Goal: Task Accomplishment & Management: Complete application form

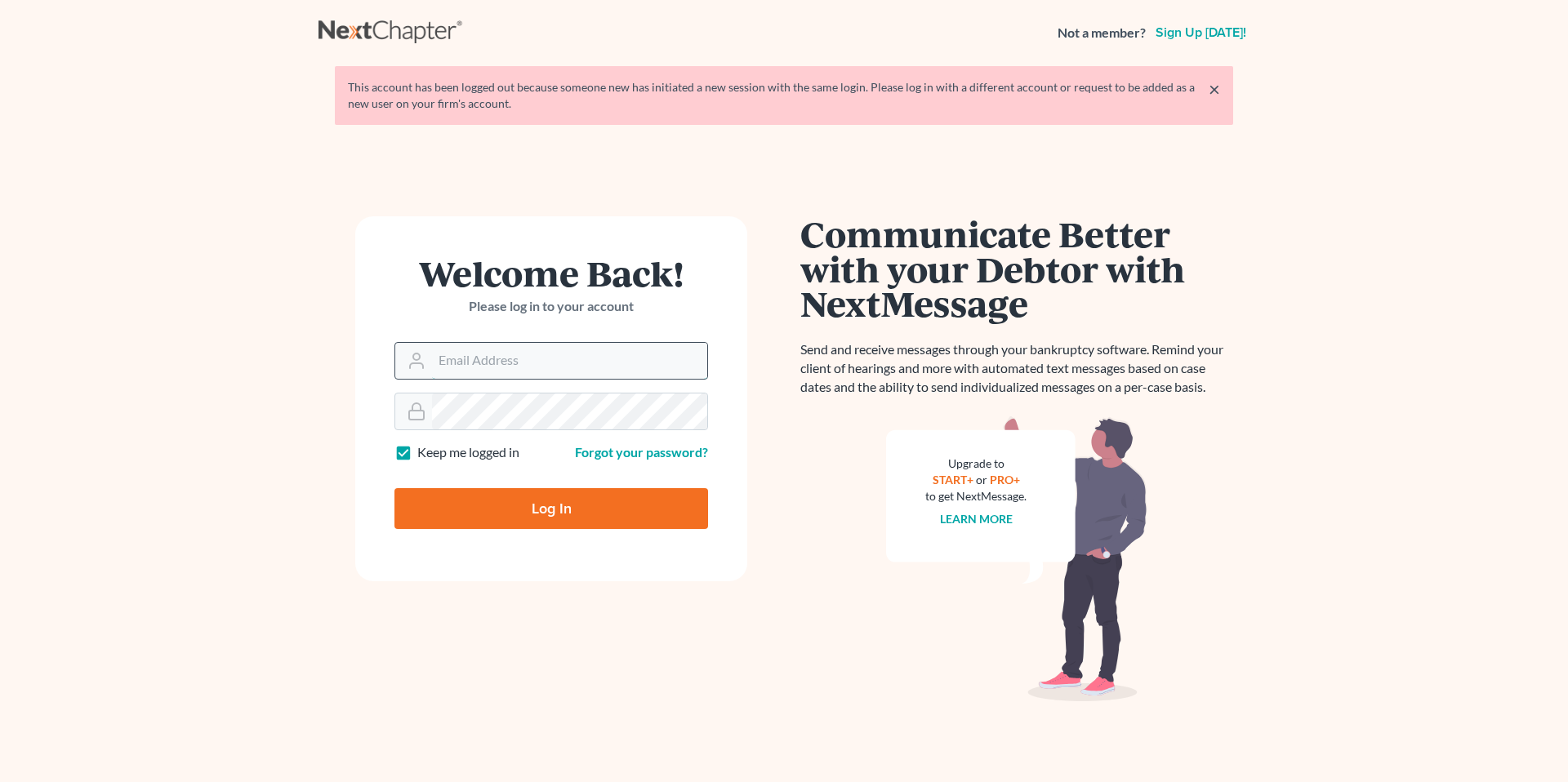
click at [517, 354] on input "Email Address" at bounding box center [569, 361] width 275 height 36
type input "[EMAIL_ADDRESS][DOMAIN_NAME]"
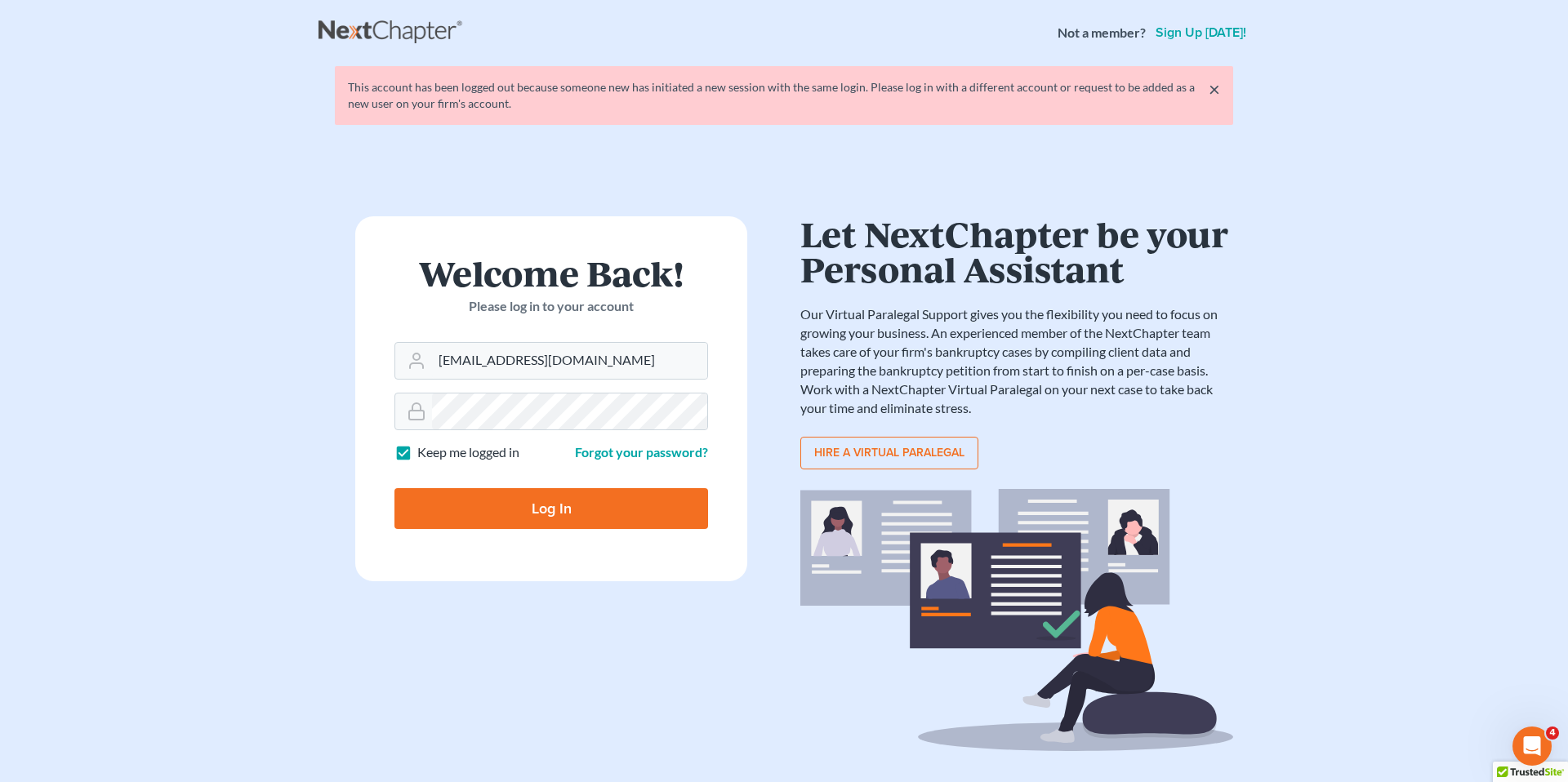
click at [541, 510] on input "Log In" at bounding box center [552, 508] width 314 height 41
type input "Thinking..."
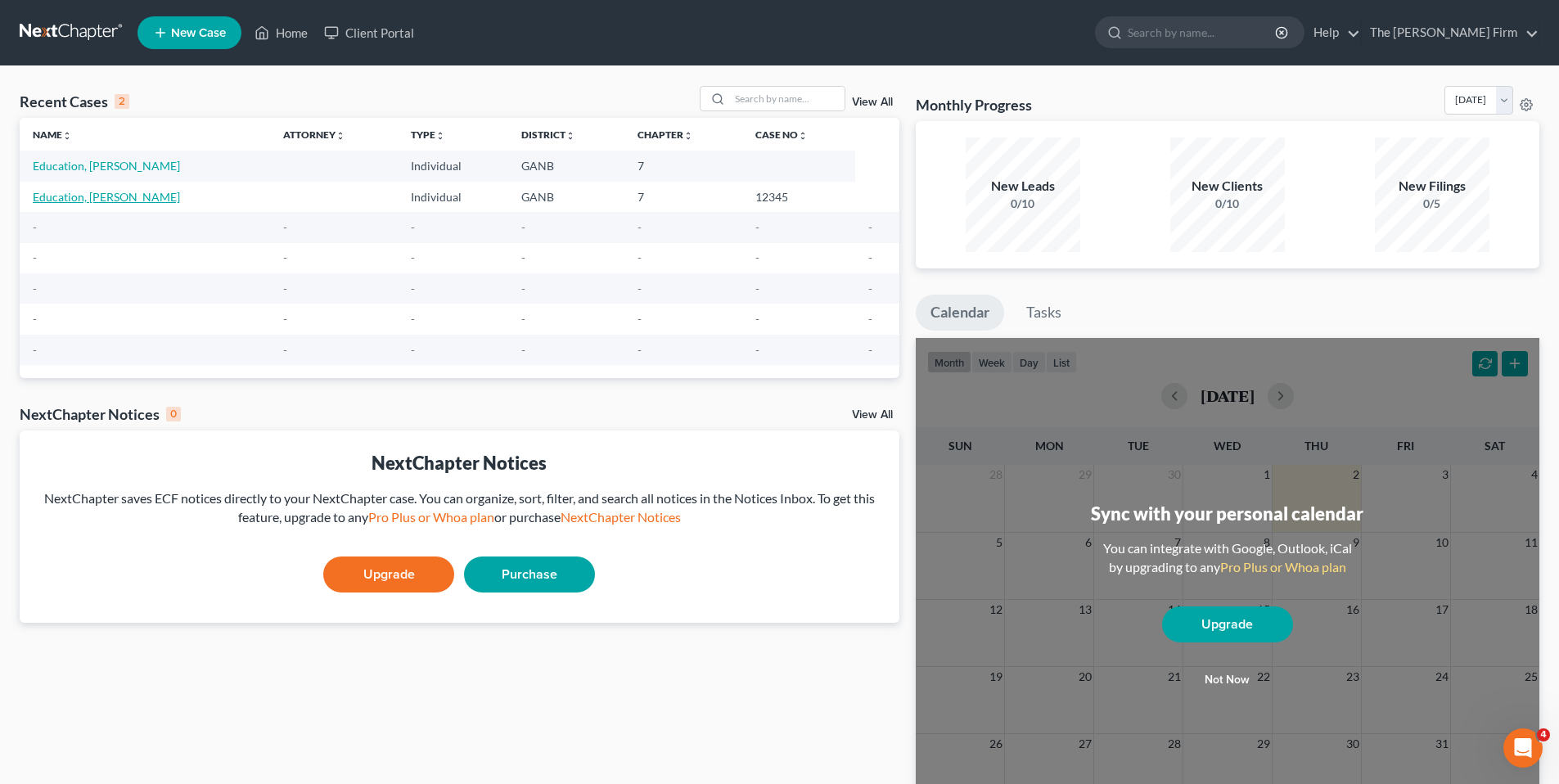
click at [102, 196] on link "Education, [PERSON_NAME]" at bounding box center [106, 196] width 147 height 14
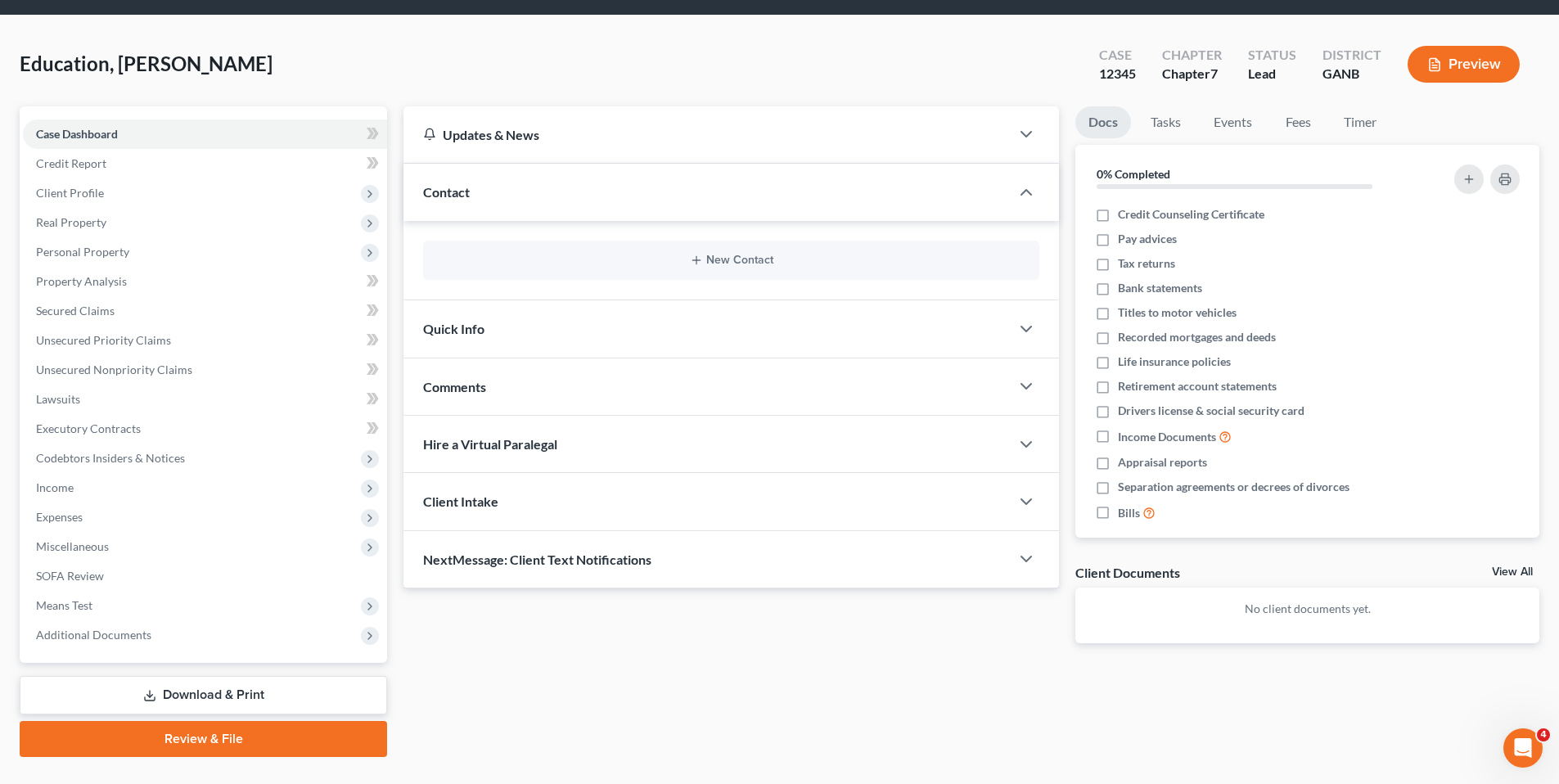
scroll to position [47, 0]
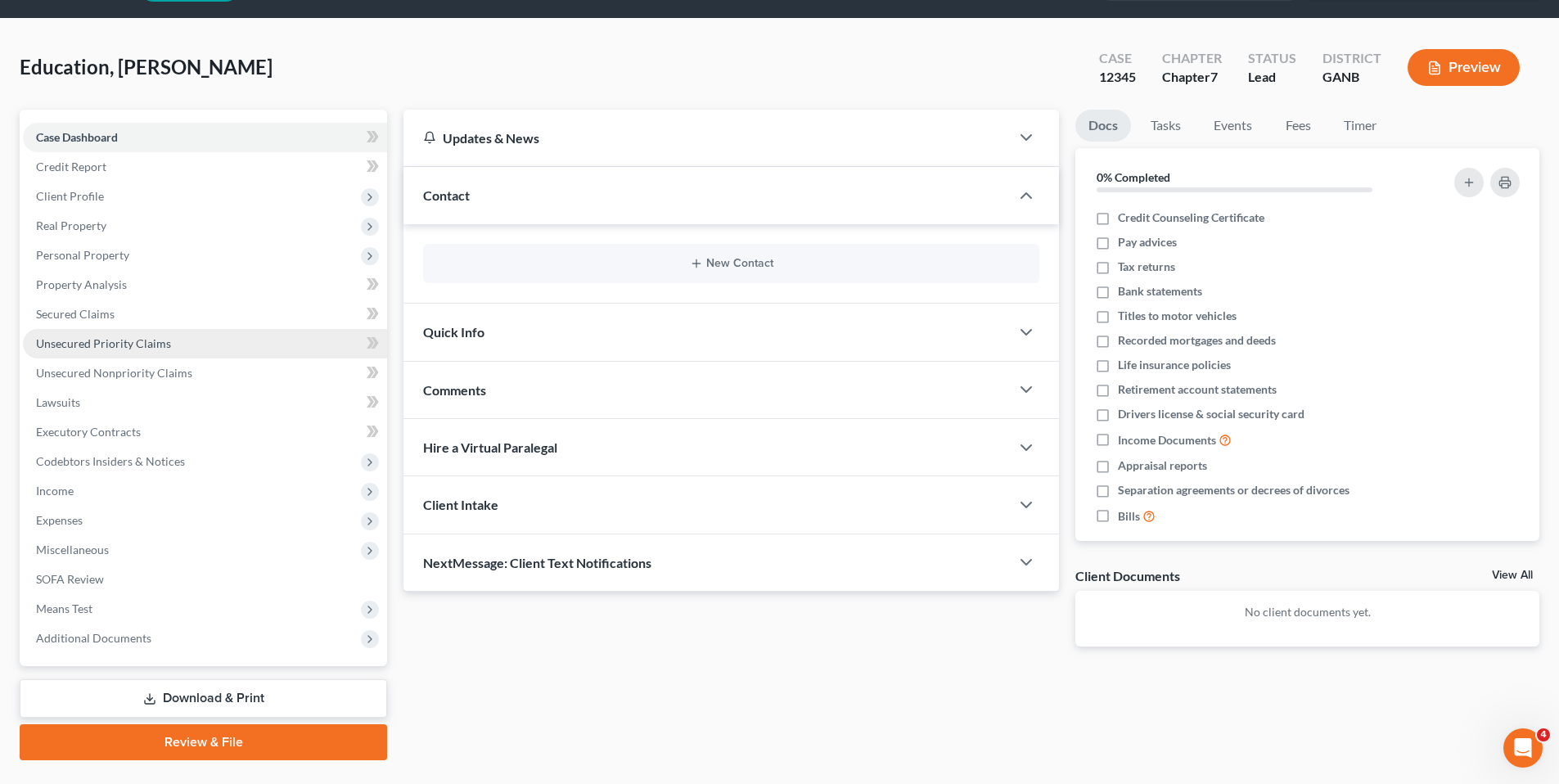
click at [111, 347] on span "Unsecured Priority Claims" at bounding box center [104, 343] width 135 height 14
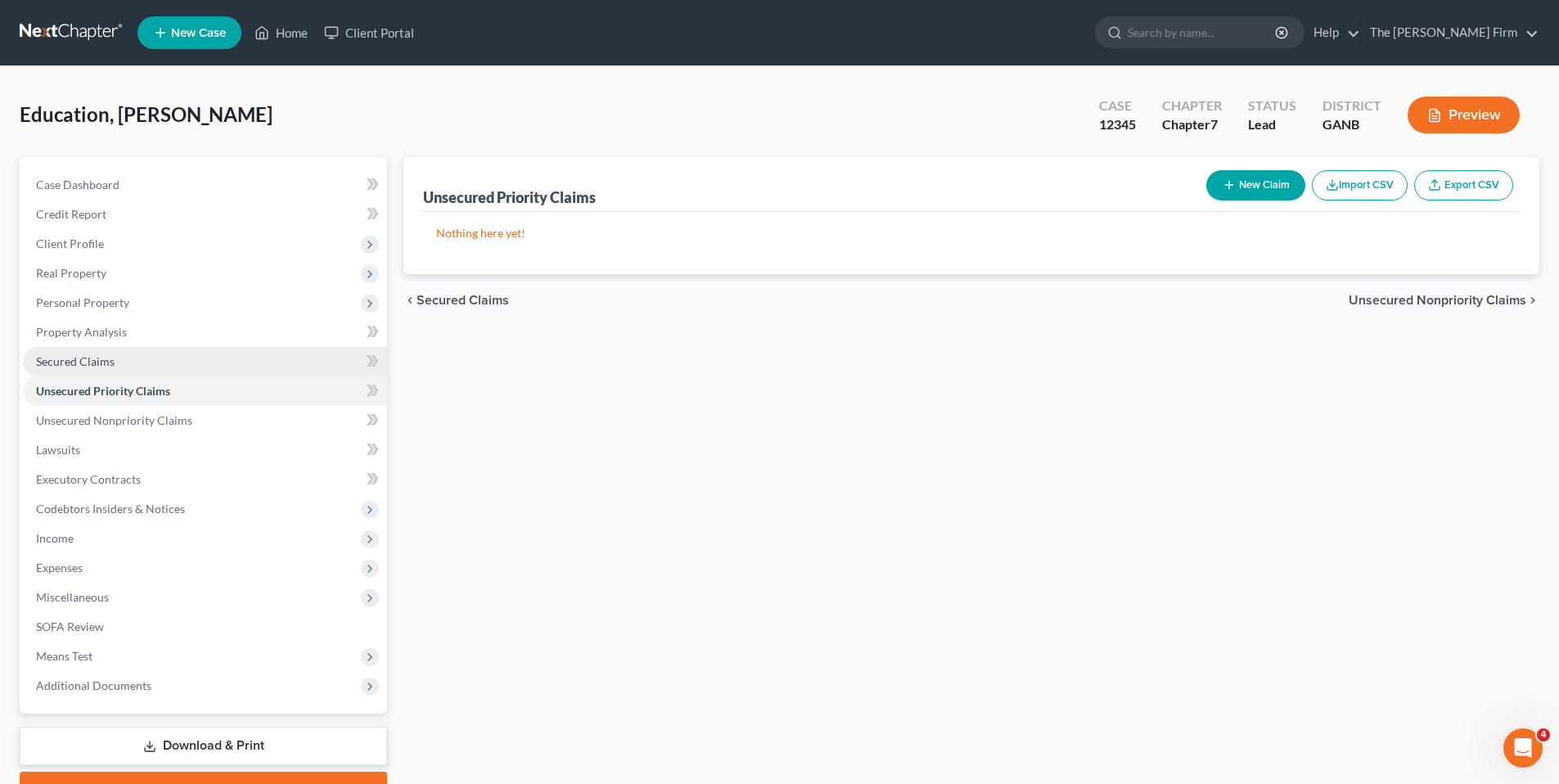
click at [93, 369] on link "Secured Claims" at bounding box center [205, 362] width 364 height 29
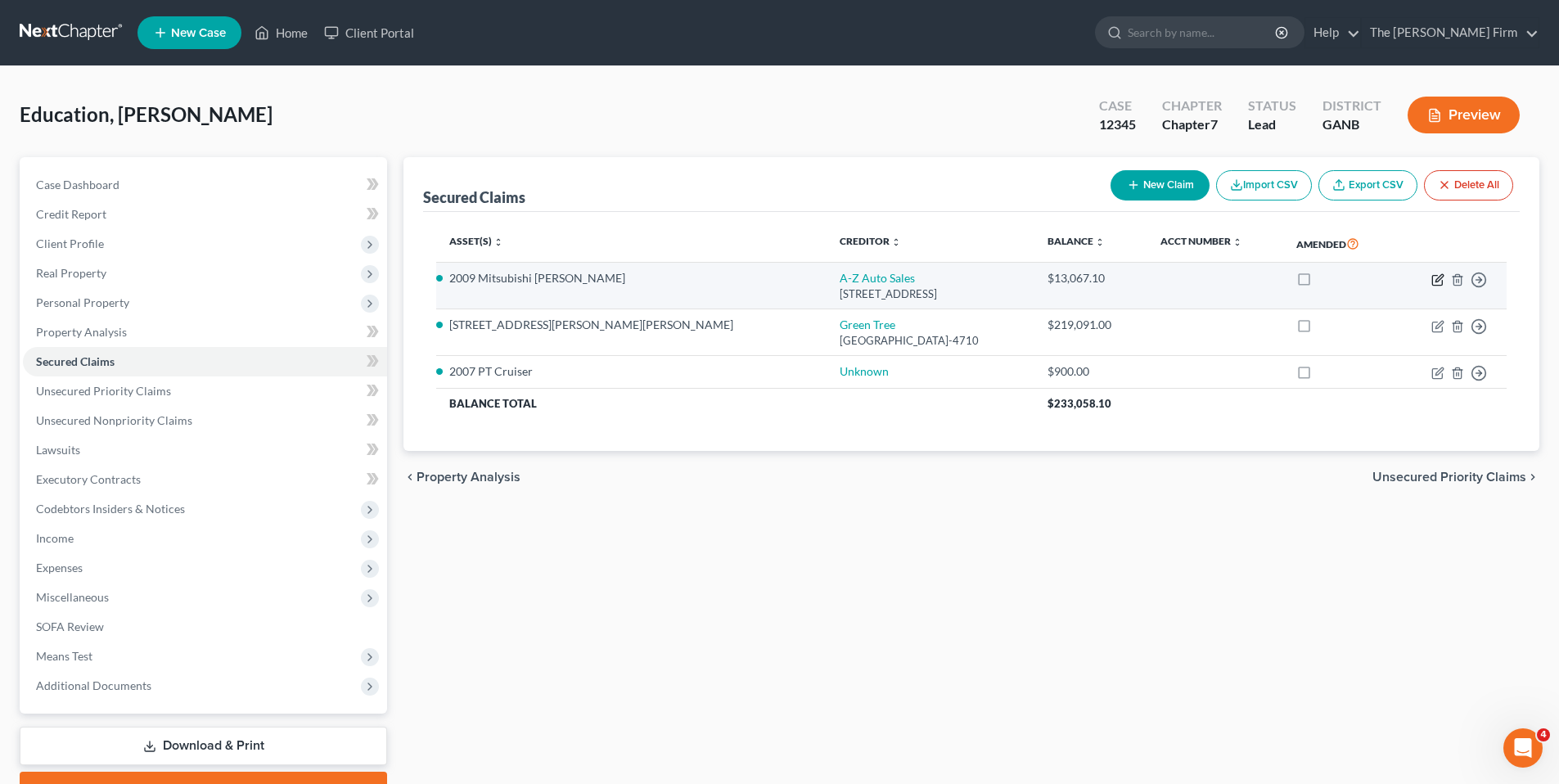
click at [1436, 280] on icon "button" at bounding box center [1439, 277] width 7 height 7
select select "44"
select select "11"
select select "2"
select select "0"
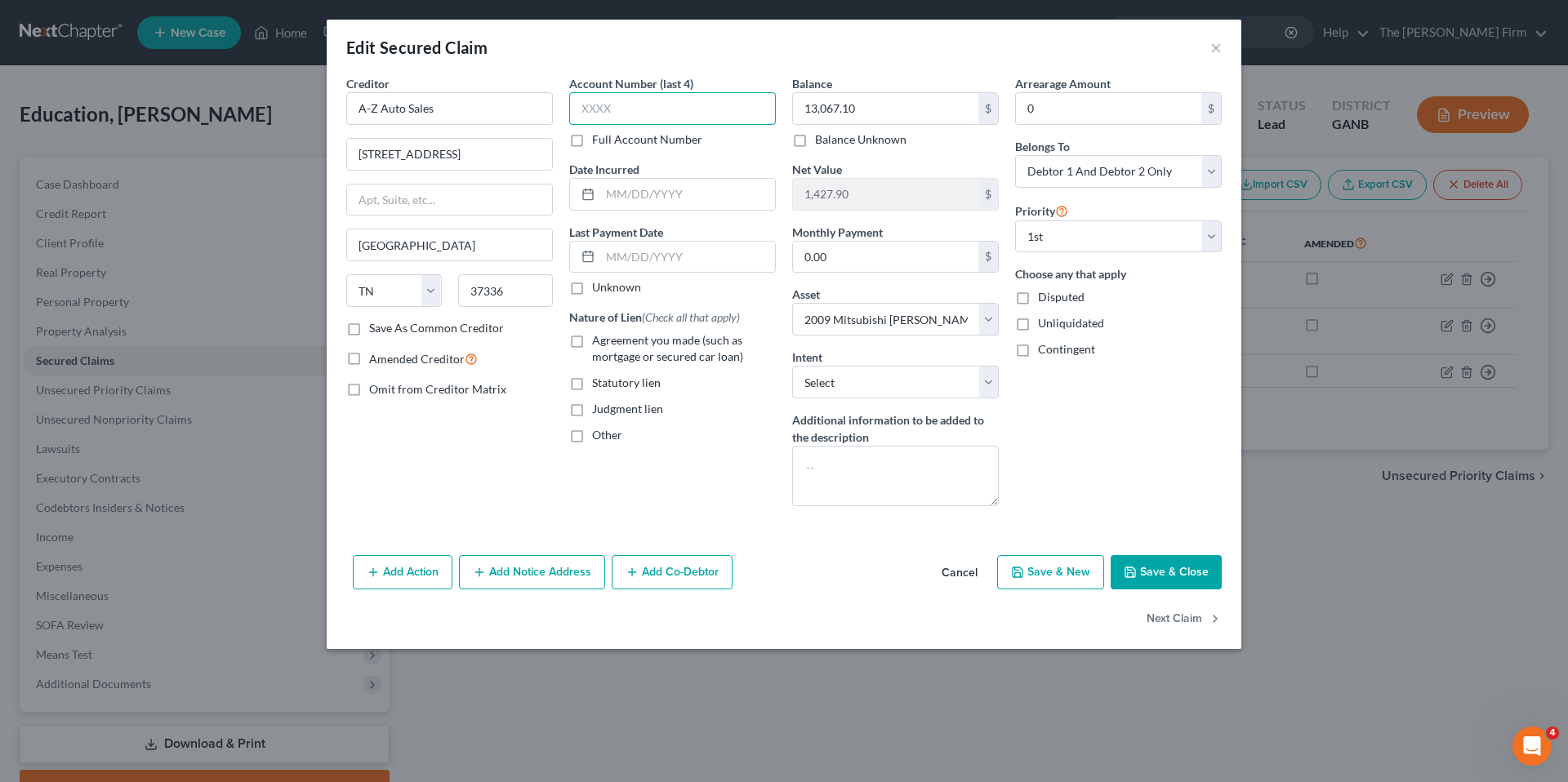
click at [654, 117] on input "text" at bounding box center [672, 109] width 207 height 33
type input "0929"
click at [869, 260] on input "0.00" at bounding box center [886, 257] width 185 height 31
type input "435.57"
click at [1137, 428] on div "Arrearage Amount 0 $ Belongs To * Select Debtor 1 Only Debtor 2 Only Debtor 1 A…" at bounding box center [1118, 298] width 223 height 445
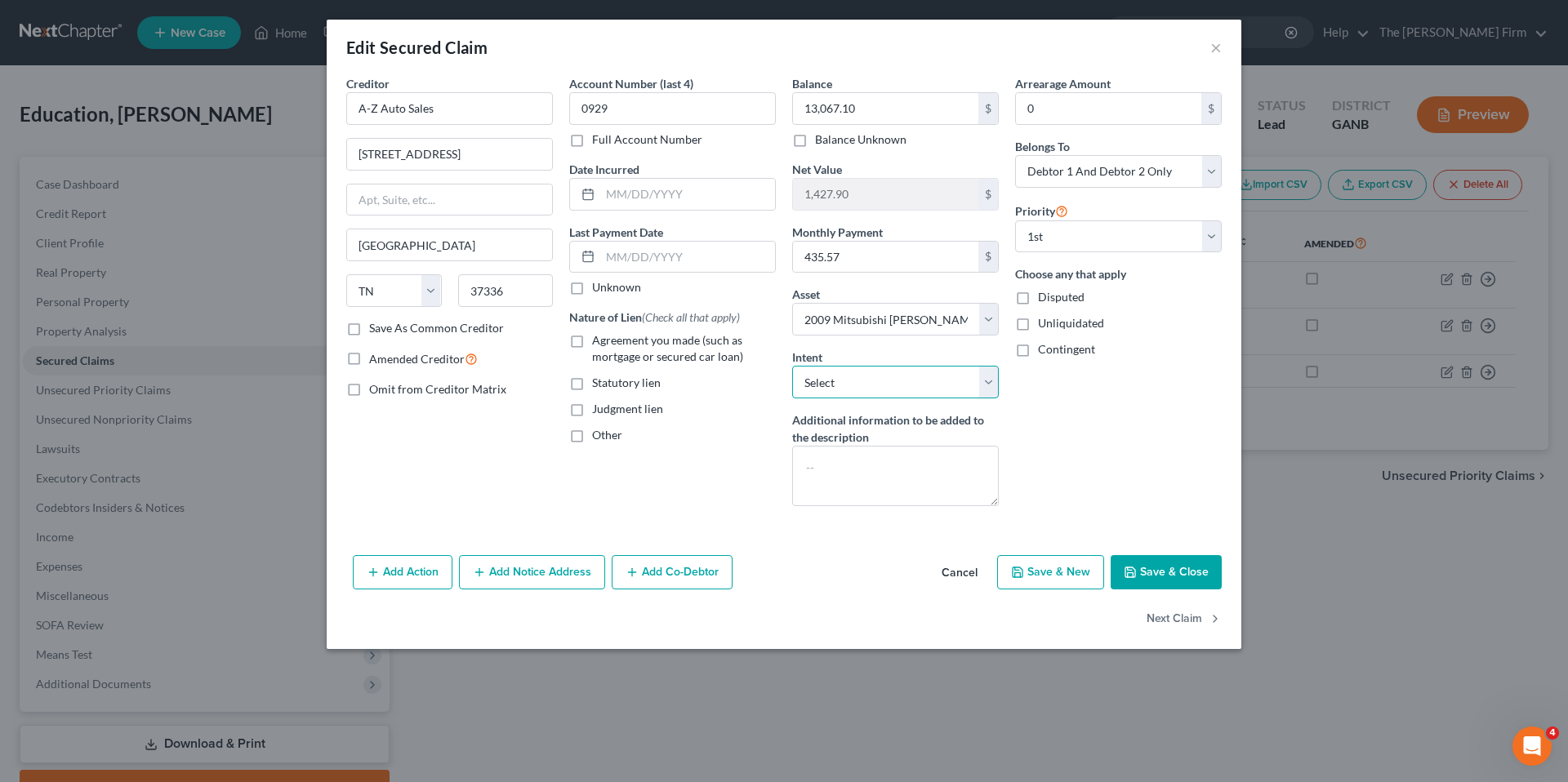
click at [995, 391] on select "Select Surrender Redeem Reaffirm Avoid Other" at bounding box center [896, 382] width 207 height 33
click at [1172, 570] on button "Save & Close" at bounding box center [1166, 572] width 111 height 34
select select
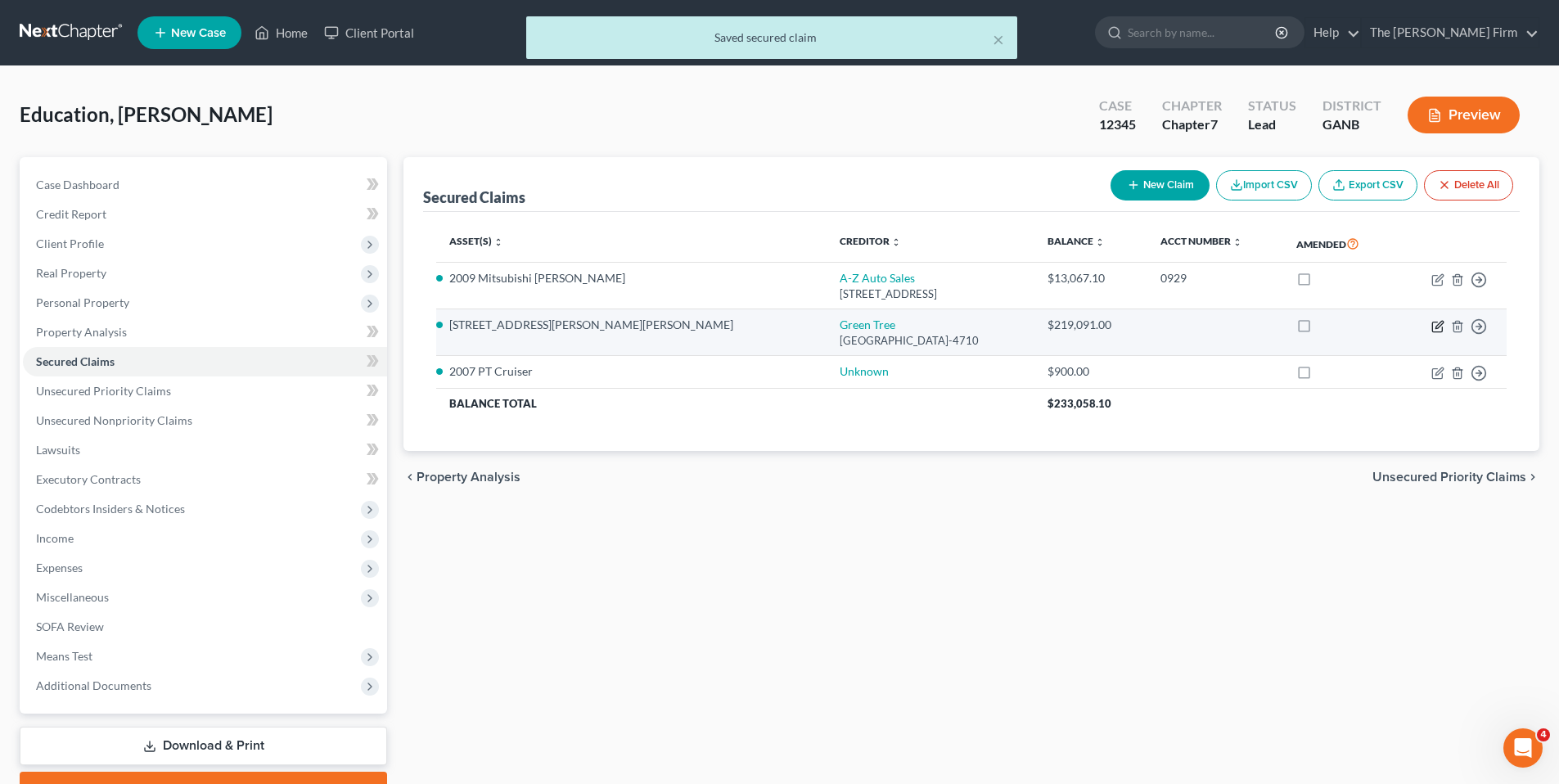
click at [1441, 329] on icon "button" at bounding box center [1438, 327] width 13 height 13
select select "14"
select select "5"
select select "2"
select select "0"
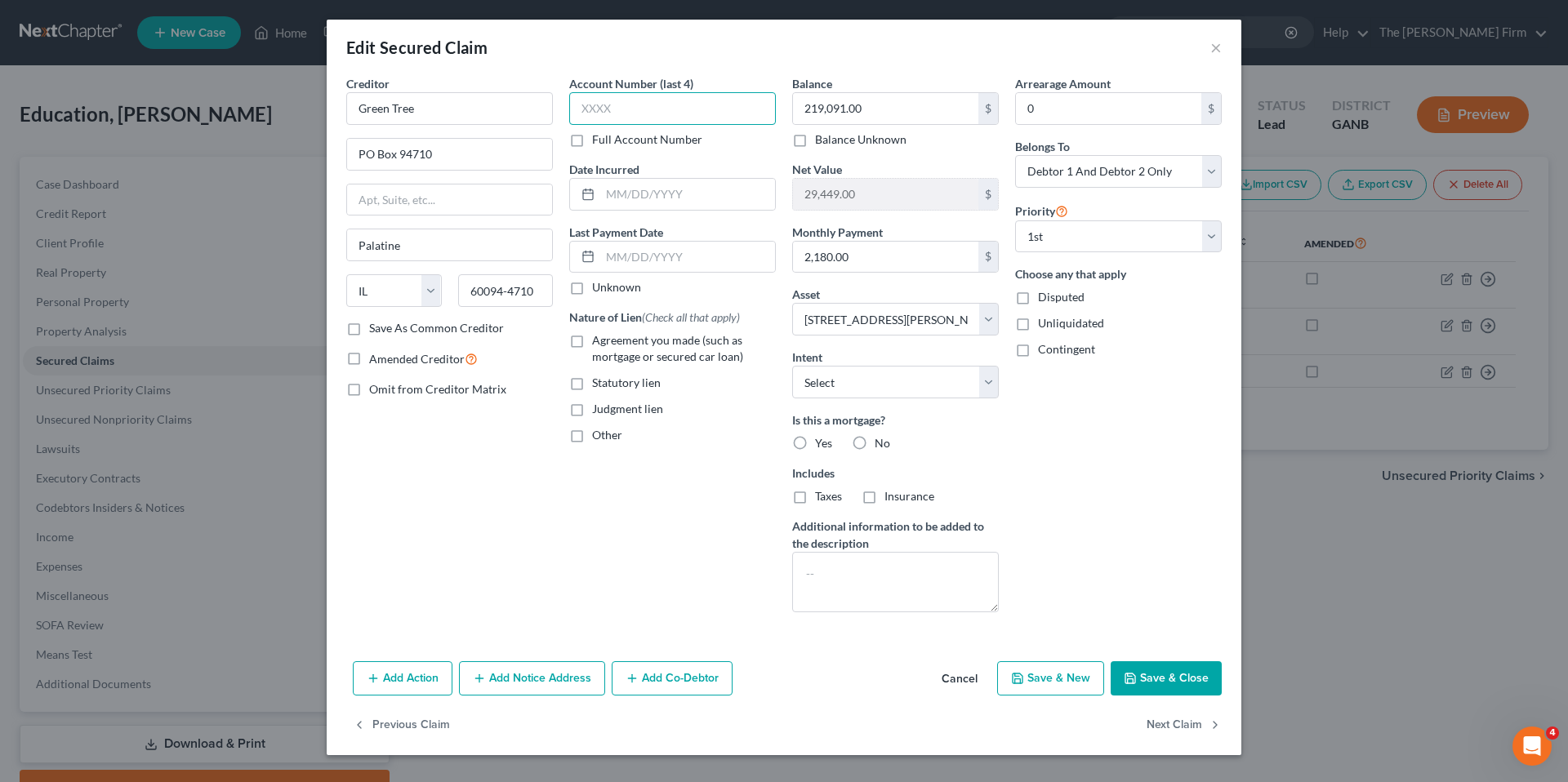
click at [671, 112] on input "text" at bounding box center [672, 109] width 207 height 33
type input "5420"
click at [912, 265] on input "2,180.00" at bounding box center [886, 257] width 185 height 31
type input "2,107.38"
click at [1157, 474] on div "Arrearage Amount 0 $ Belongs To * Select Debtor 1 Only Debtor 2 Only Debtor 1 A…" at bounding box center [1118, 350] width 223 height 550
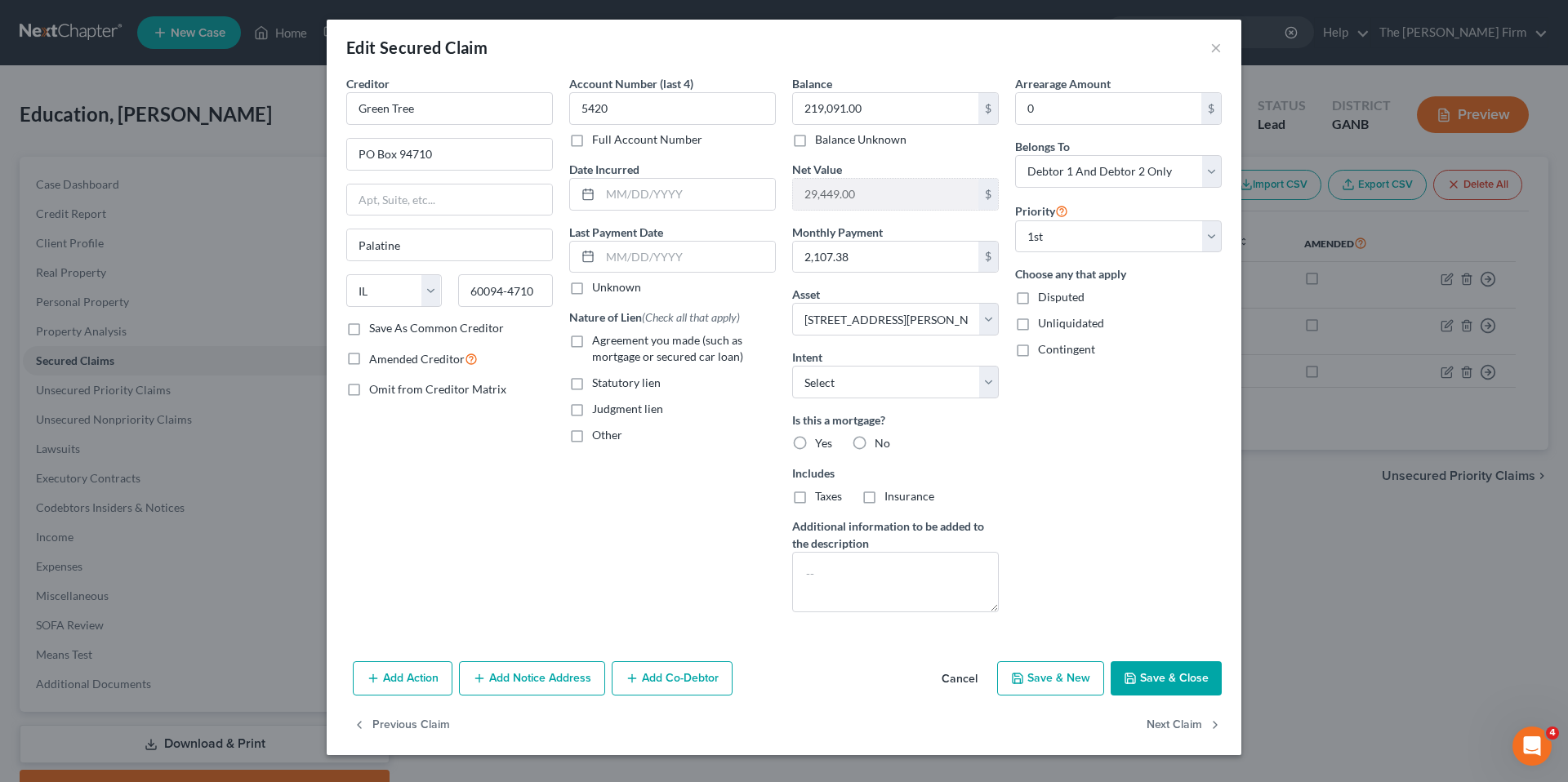
click at [815, 444] on label "Yes" at bounding box center [823, 444] width 17 height 16
click at [821, 444] on input "Yes" at bounding box center [827, 441] width 11 height 11
radio input "true"
click at [592, 344] on label "Agreement you made (such as mortgage or secured car loan)" at bounding box center [683, 348] width 183 height 33
click at [599, 343] on input "Agreement you made (such as mortgage or secured car loan)" at bounding box center [604, 337] width 11 height 11
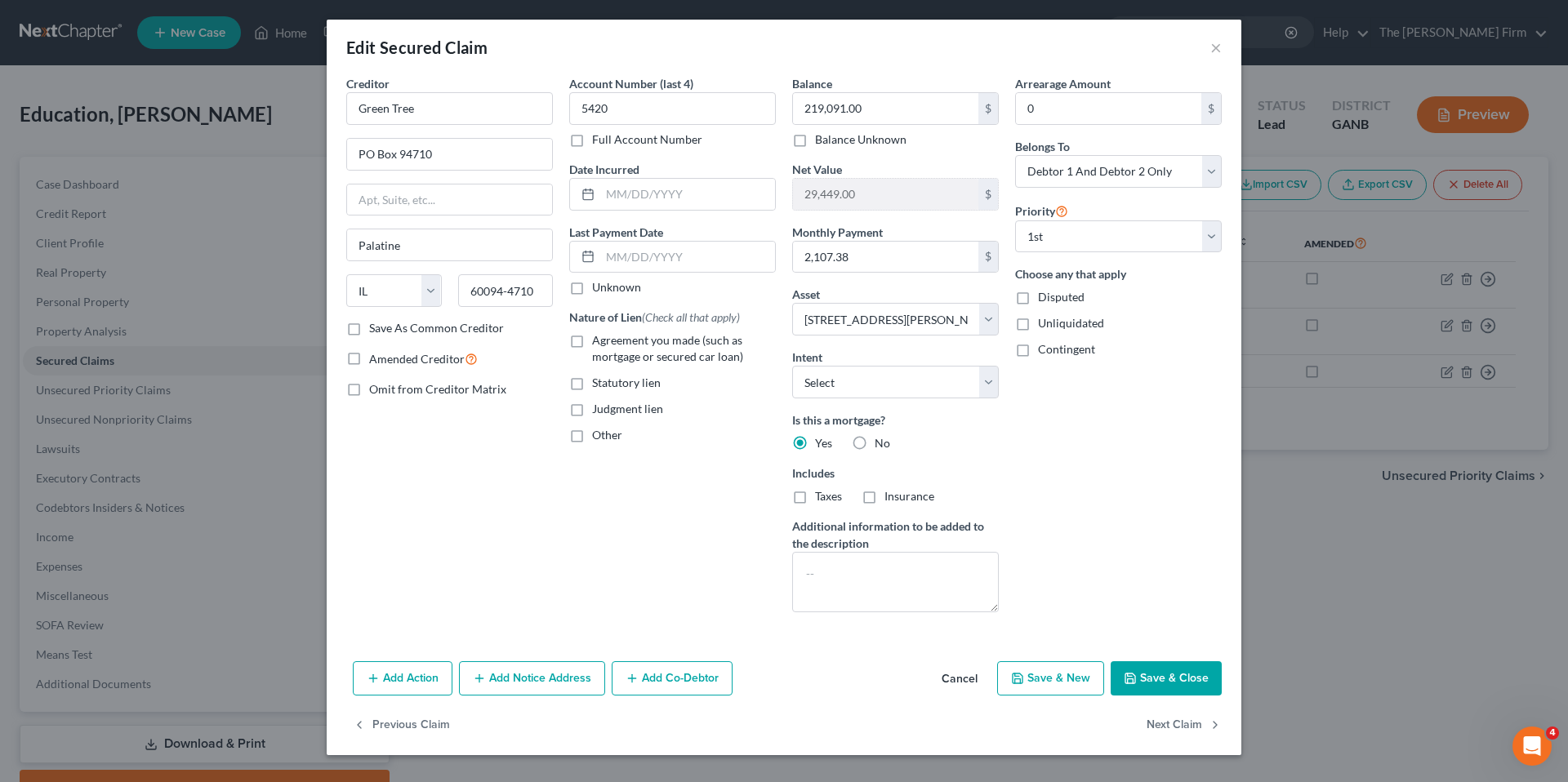
checkbox input "true"
click at [1174, 672] on button "Save & Close" at bounding box center [1166, 679] width 111 height 34
select select
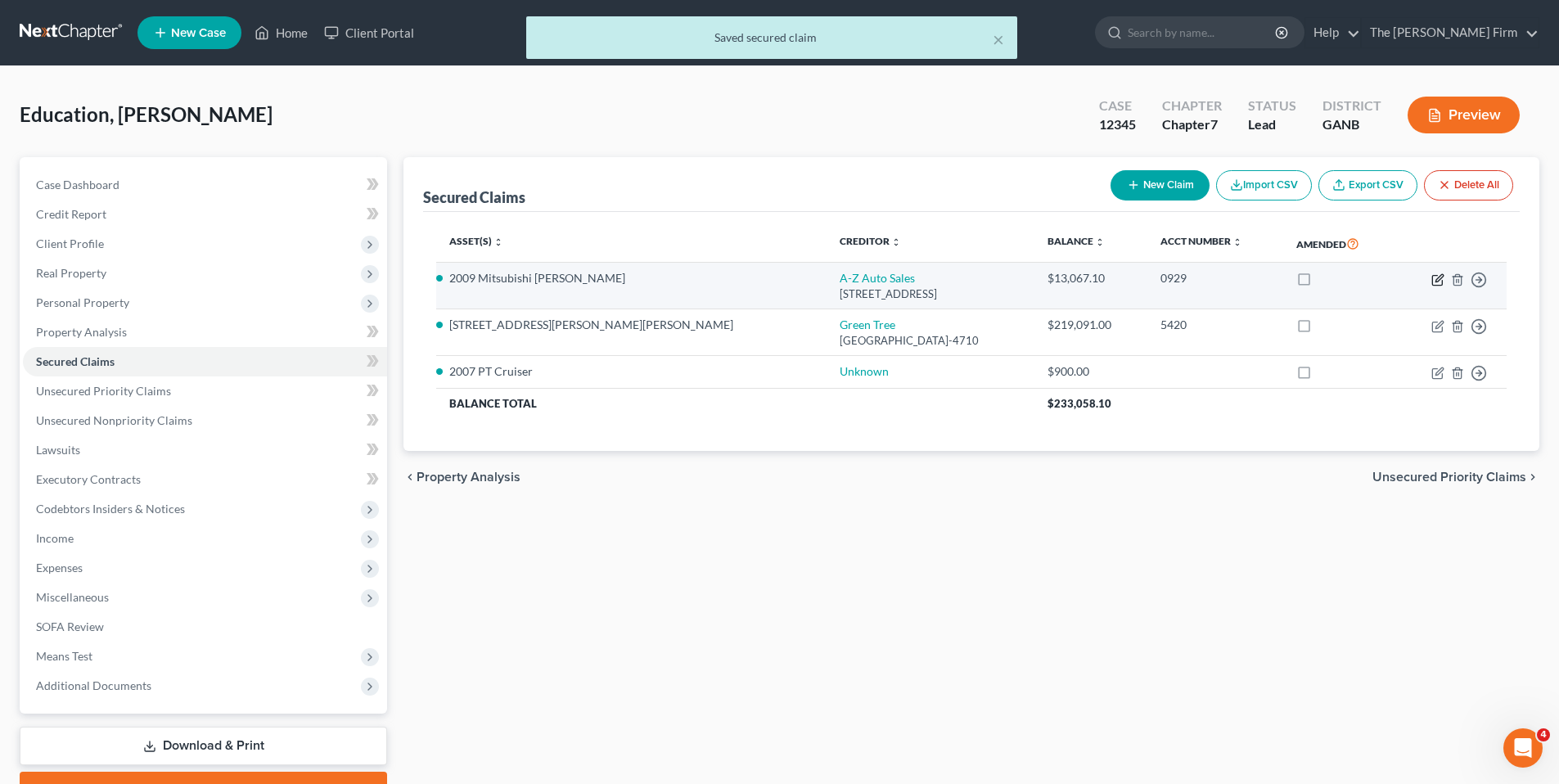
click at [1436, 282] on icon "button" at bounding box center [1438, 280] width 13 height 13
select select "44"
select select "11"
select select "2"
select select "0"
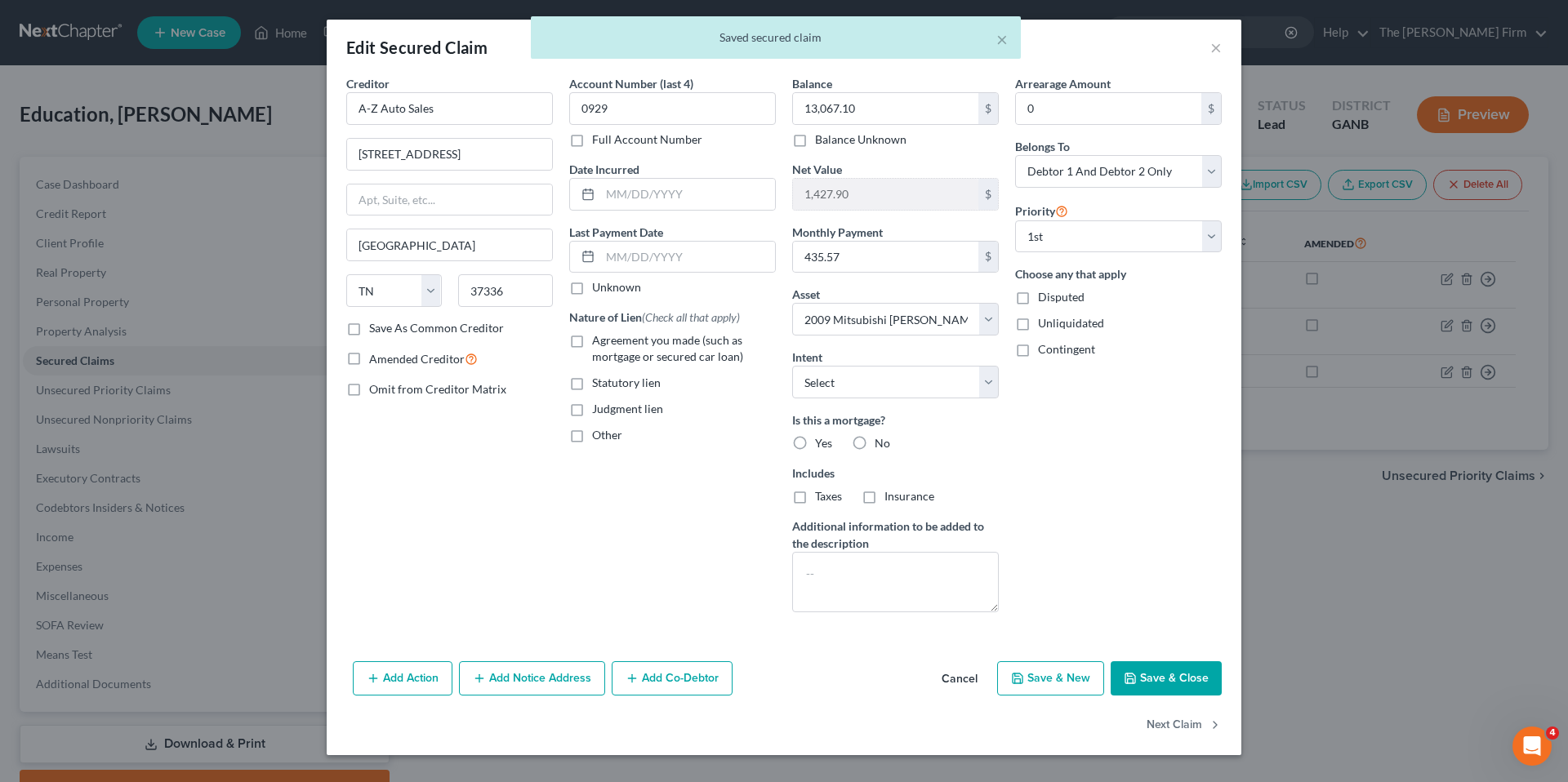
click at [592, 339] on label "Agreement you made (such as mortgage or secured car loan)" at bounding box center [683, 348] width 183 height 33
click at [599, 339] on input "Agreement you made (such as mortgage or secured car loan)" at bounding box center [604, 337] width 11 height 11
checkbox input "true"
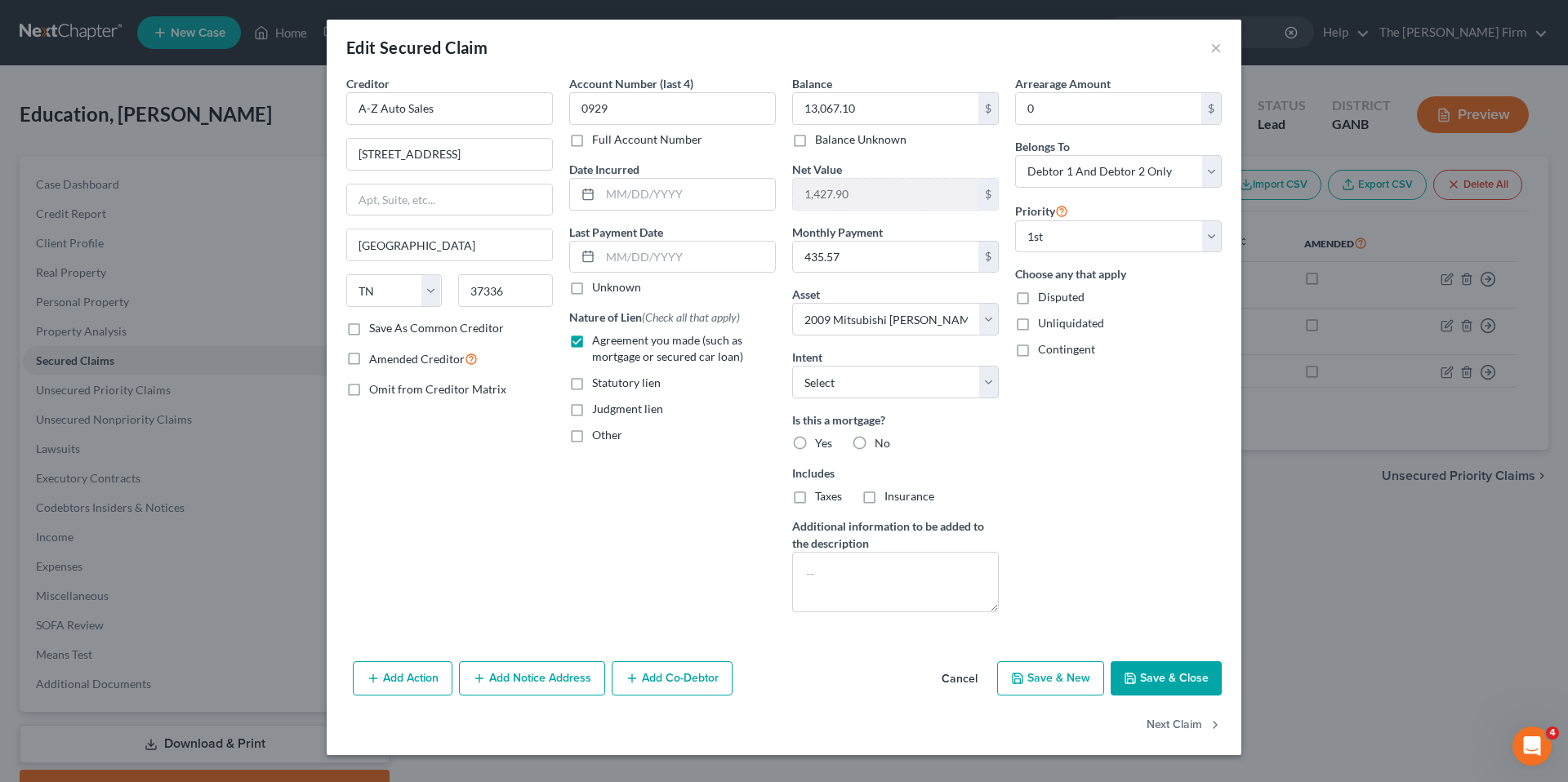
click at [1174, 670] on button "Save & Close" at bounding box center [1166, 679] width 111 height 34
select select
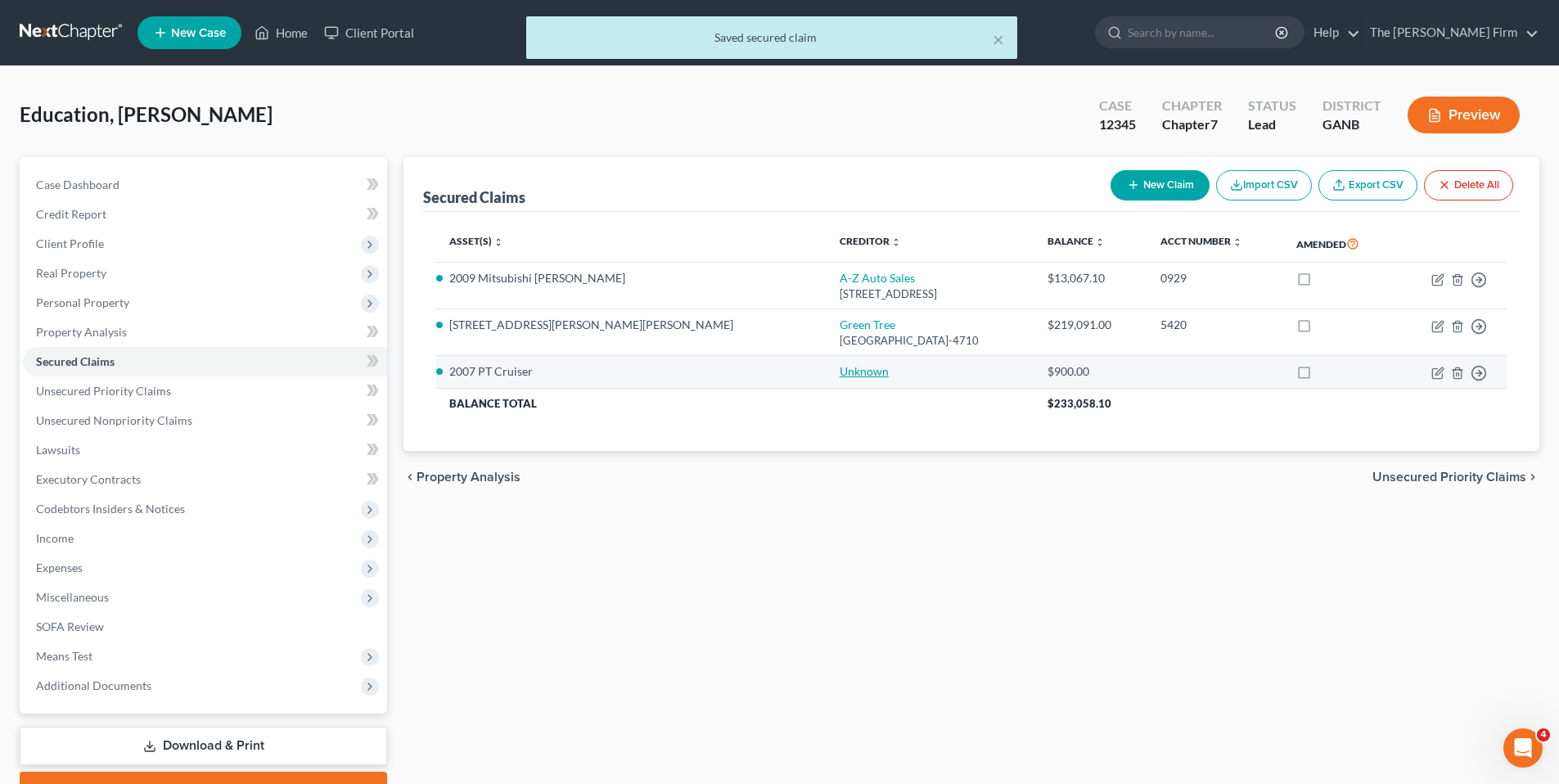
click at [840, 372] on link "Unknown" at bounding box center [864, 370] width 49 height 14
select select "6"
select select "2"
select select "0"
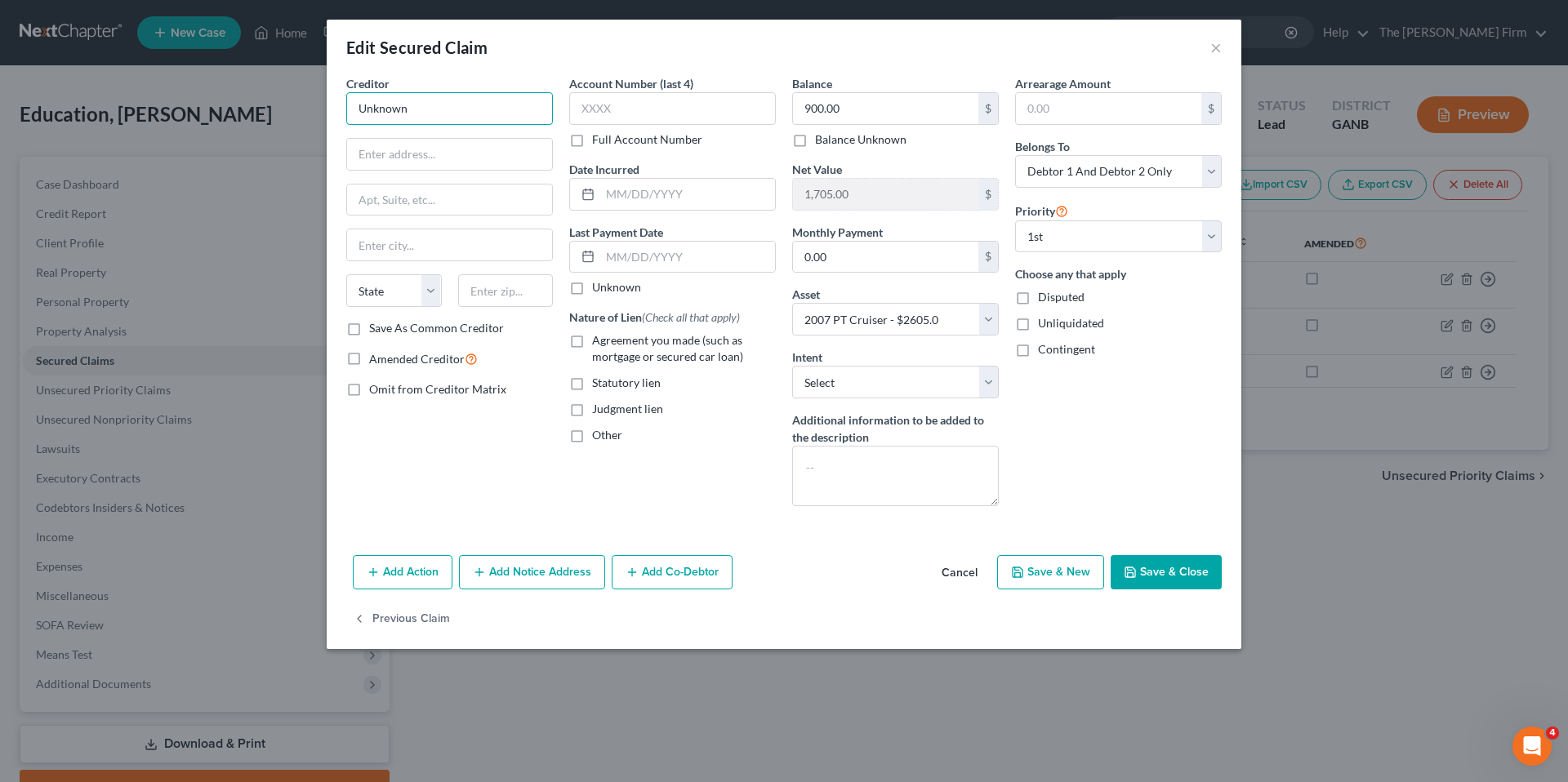
drag, startPoint x: 431, startPoint y: 118, endPoint x: 316, endPoint y: 110, distance: 115.3
click at [316, 110] on div "Edit Secured Claim × Creditor * Unknown State [US_STATE] AK AR AZ CA CO [GEOGRA…" at bounding box center [784, 391] width 1568 height 782
type input "GMAC"
click at [407, 154] on input "text" at bounding box center [449, 154] width 205 height 31
type input "P.O. Box 9001719"
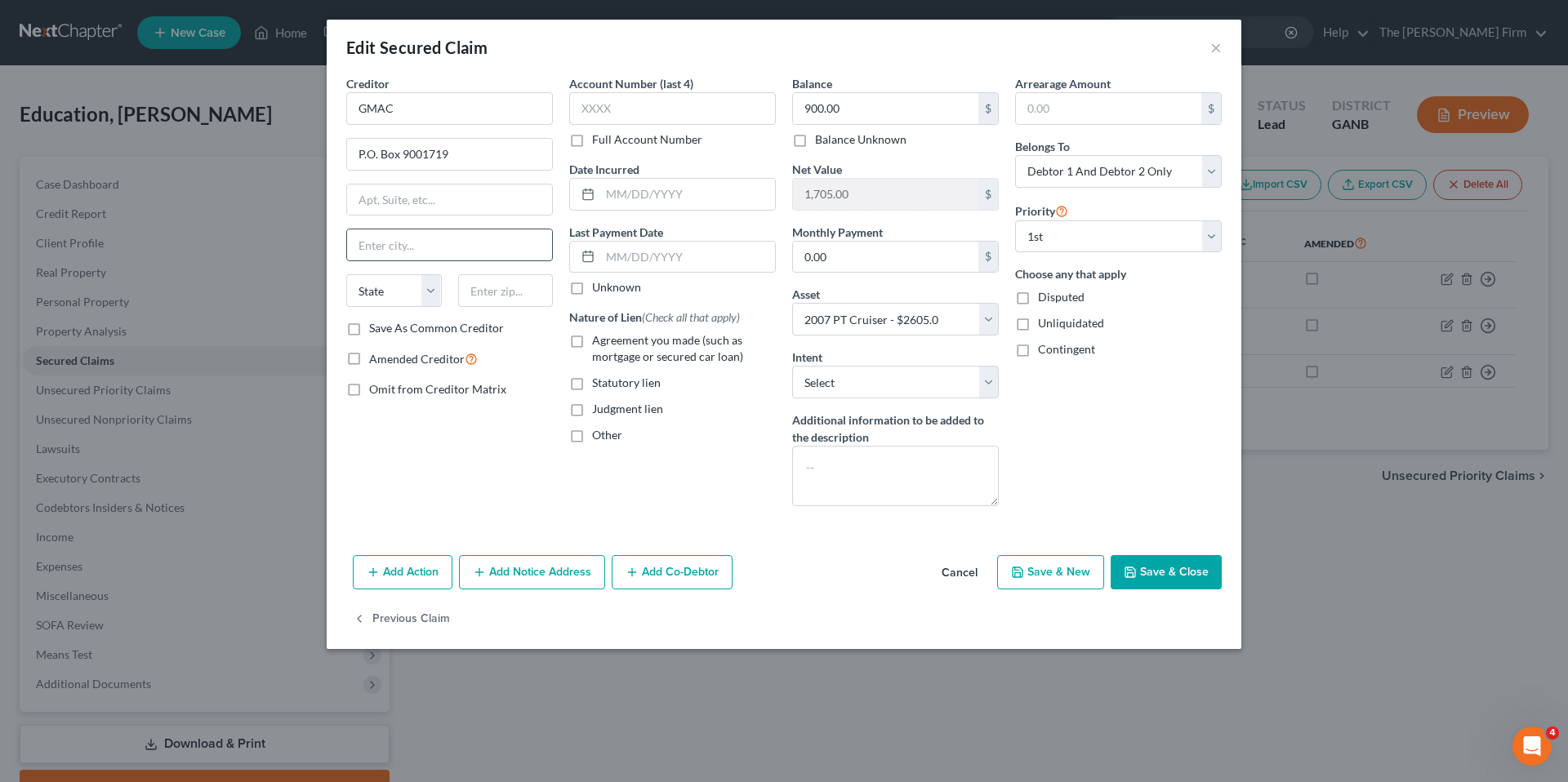
click at [428, 245] on input "text" at bounding box center [449, 245] width 205 height 31
type input "[GEOGRAPHIC_DATA]"
click at [399, 307] on div "State [US_STATE] AK AR AZ CA CO CT DE DC [GEOGRAPHIC_DATA] [GEOGRAPHIC_DATA] GU…" at bounding box center [450, 297] width 223 height 45
click at [405, 298] on select "State [US_STATE] AK AR AZ CA CO CT DE DC [GEOGRAPHIC_DATA] [GEOGRAPHIC_DATA] GU…" at bounding box center [394, 290] width 95 height 33
select select "18"
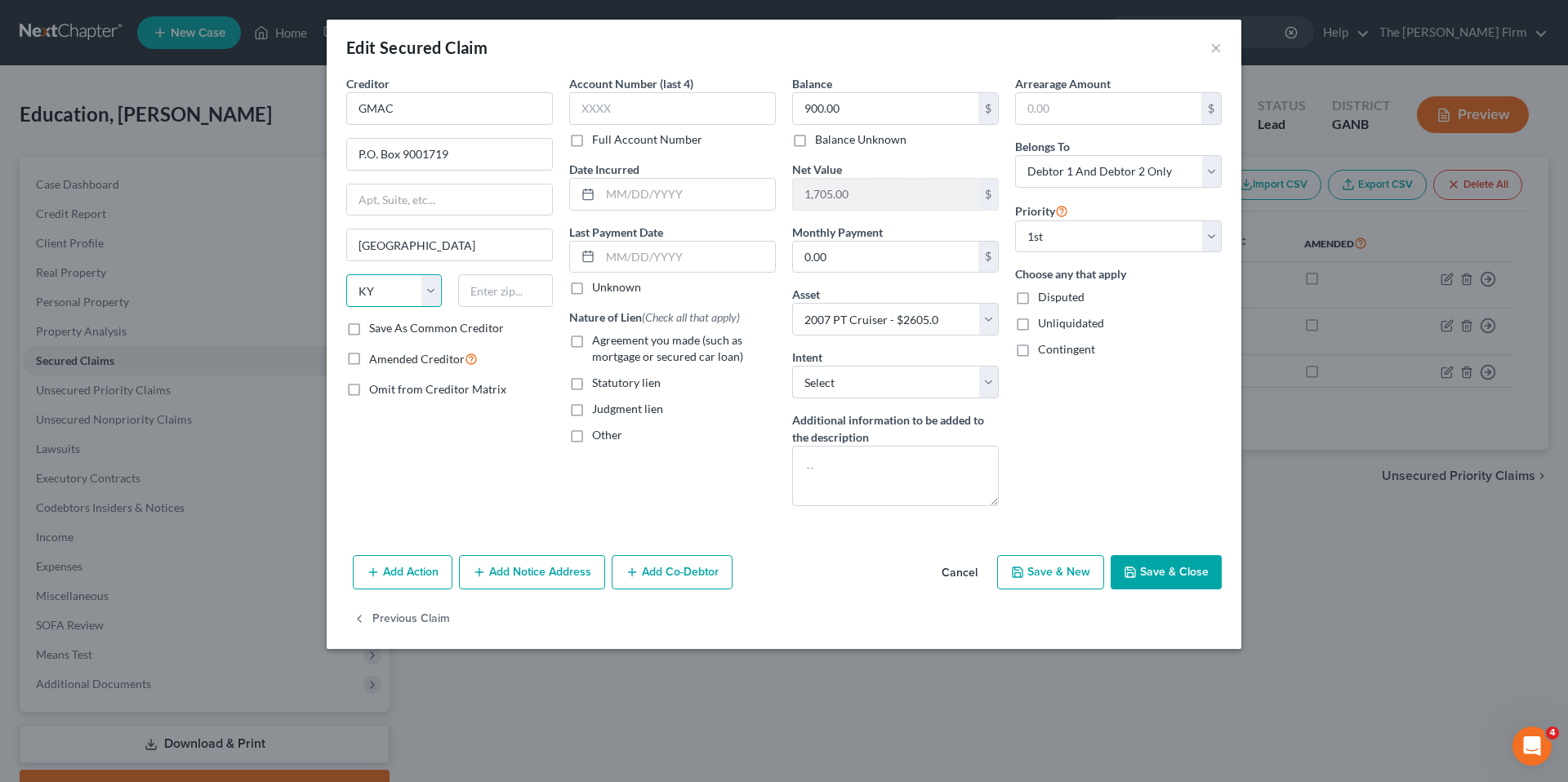
click at [347, 274] on select "State [US_STATE] AK AR AZ CA CO CT DE DC [GEOGRAPHIC_DATA] [GEOGRAPHIC_DATA] GU…" at bounding box center [394, 290] width 95 height 33
click at [509, 285] on input "text" at bounding box center [505, 290] width 95 height 33
type input "40290-1719"
click at [632, 116] on input "text" at bounding box center [672, 109] width 207 height 33
type input "5007"
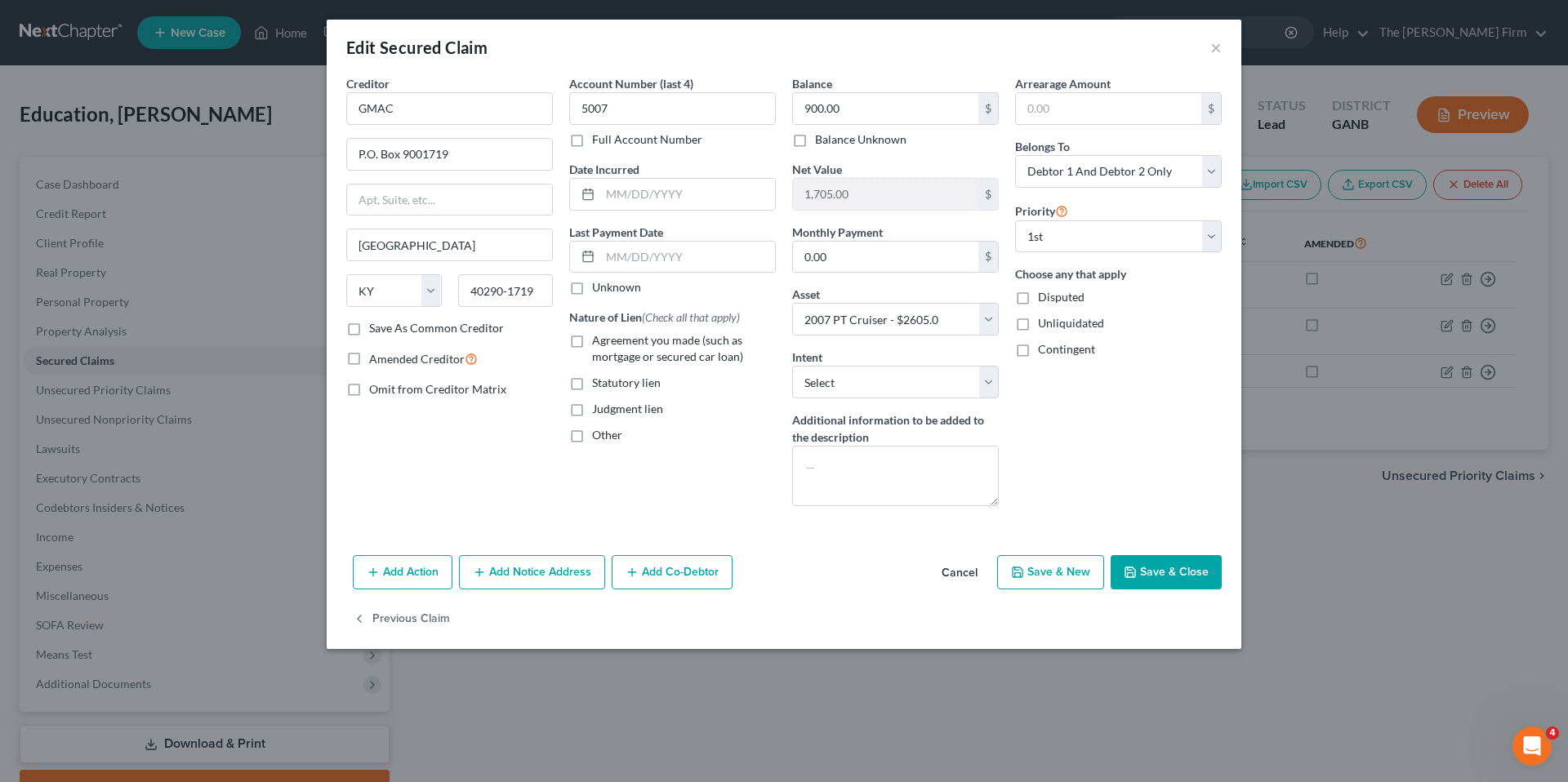
click at [592, 341] on label "Agreement you made (such as mortgage or secured car loan)" at bounding box center [683, 348] width 183 height 33
click at [599, 341] on input "Agreement you made (such as mortgage or secured car loan)" at bounding box center [604, 337] width 11 height 11
checkbox input "true"
click at [938, 266] on input "0.00" at bounding box center [886, 257] width 185 height 31
type input "180.00"
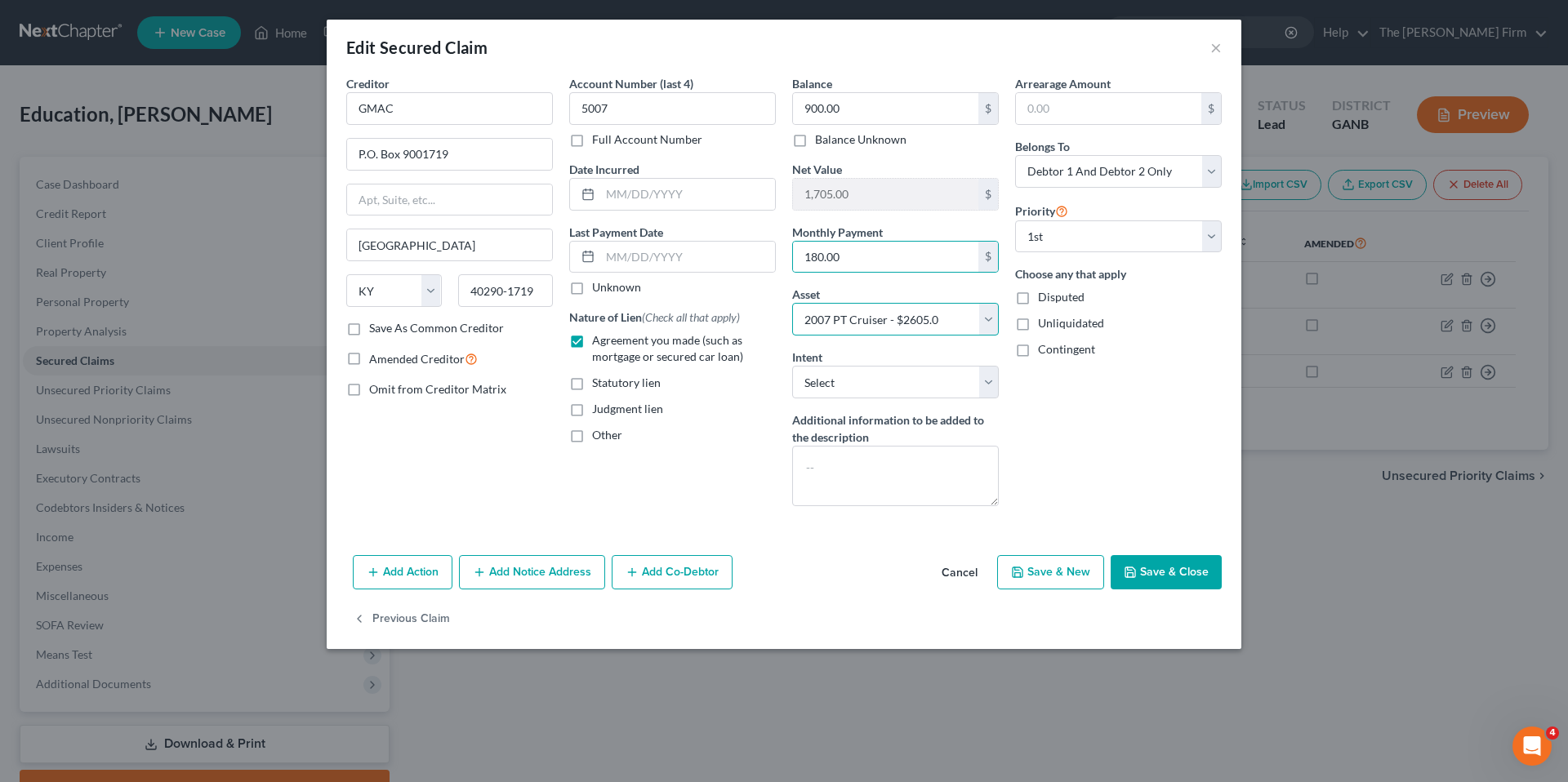
click at [997, 322] on select "Select Other Multiple Assets Clothing - Miscellaneous clothing - $150.0 [DEMOGR…" at bounding box center [896, 319] width 207 height 33
click at [792, 303] on select "Select Other Multiple Assets Clothing - Miscellaneous clothing - $150.0 [DEMOGR…" at bounding box center [896, 319] width 207 height 33
click at [1181, 575] on button "Save & Close" at bounding box center [1166, 572] width 111 height 34
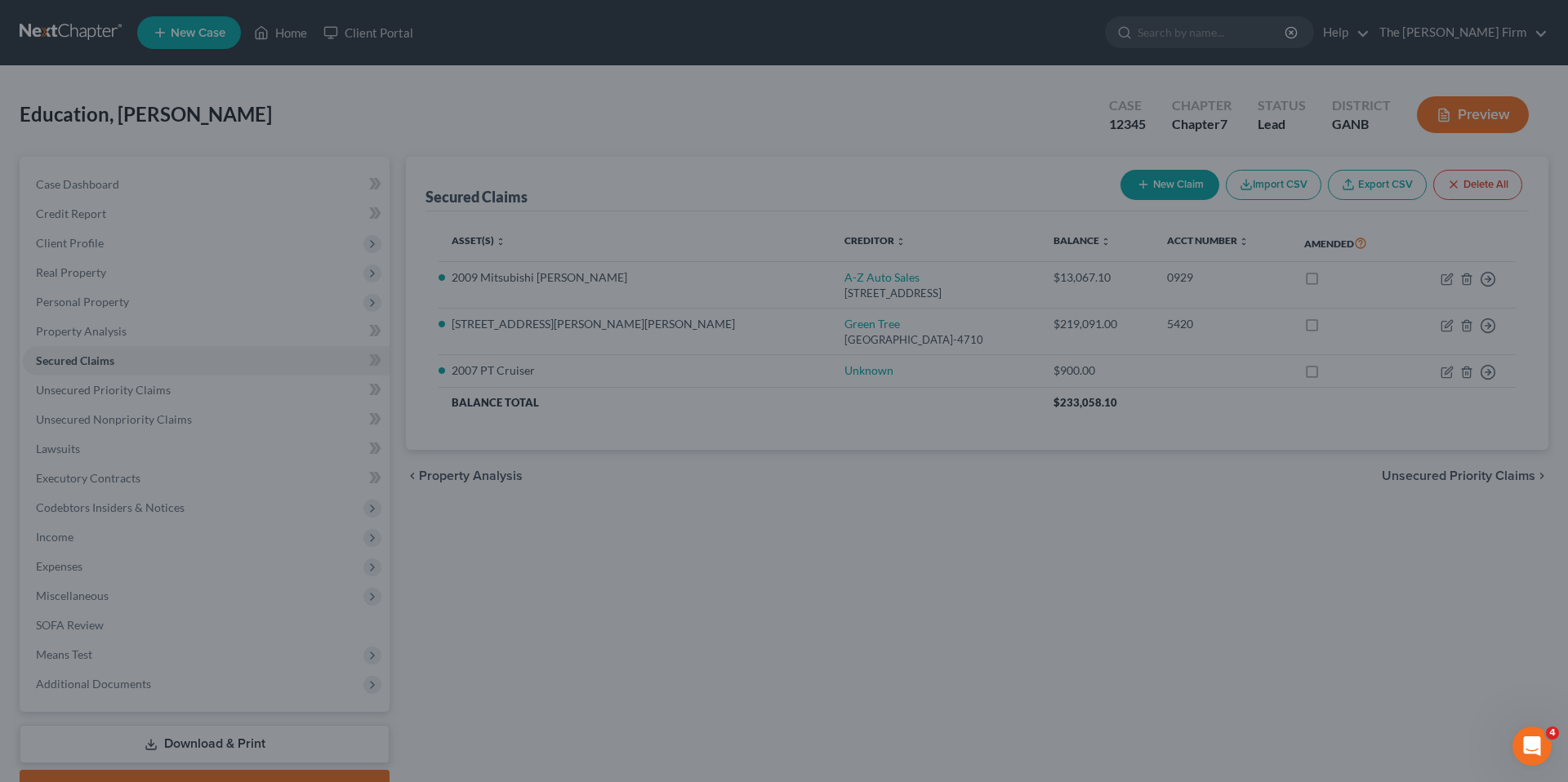
select select "6"
type input "0"
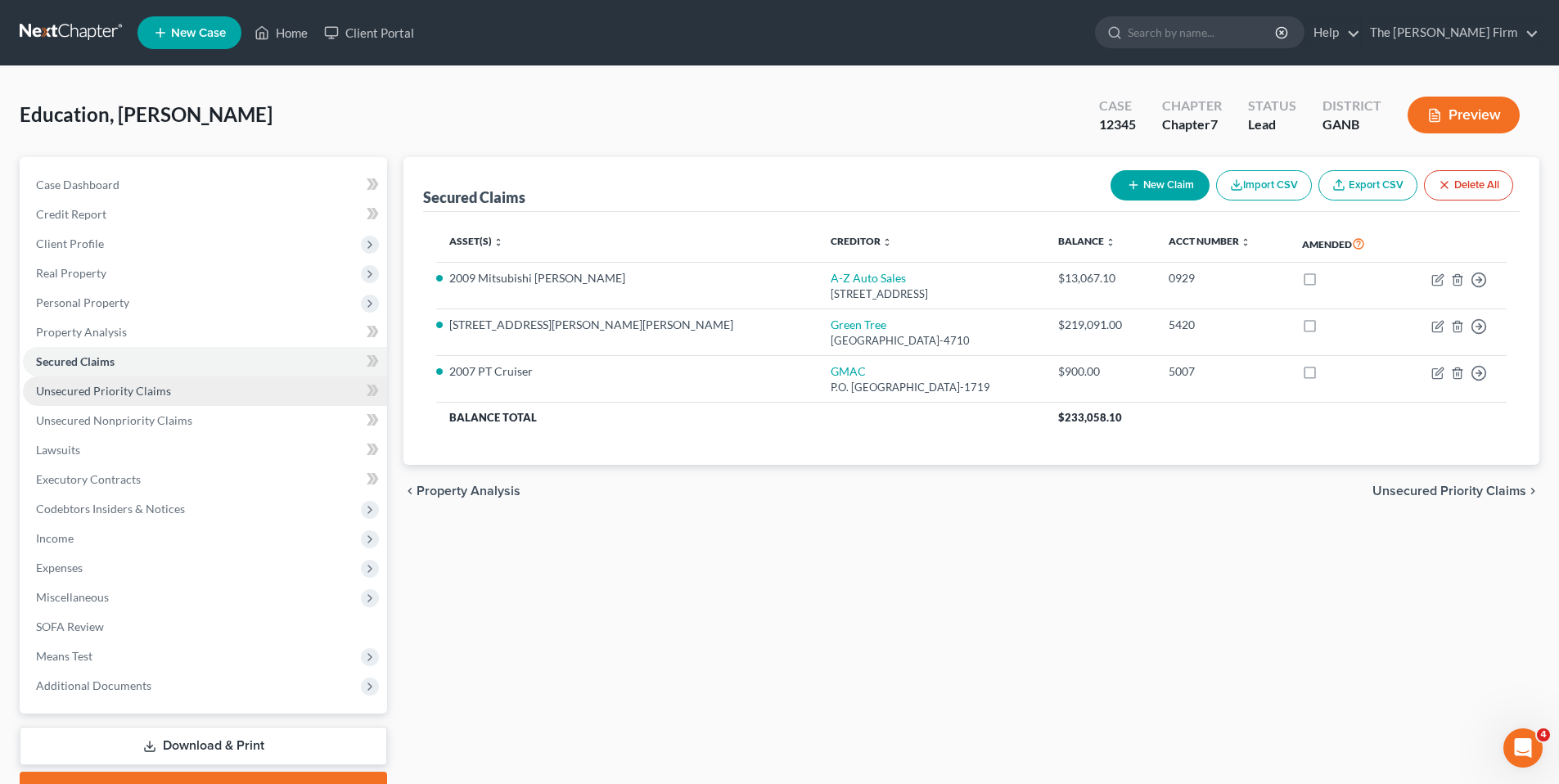
click at [184, 392] on link "Unsecured Priority Claims" at bounding box center [205, 391] width 364 height 29
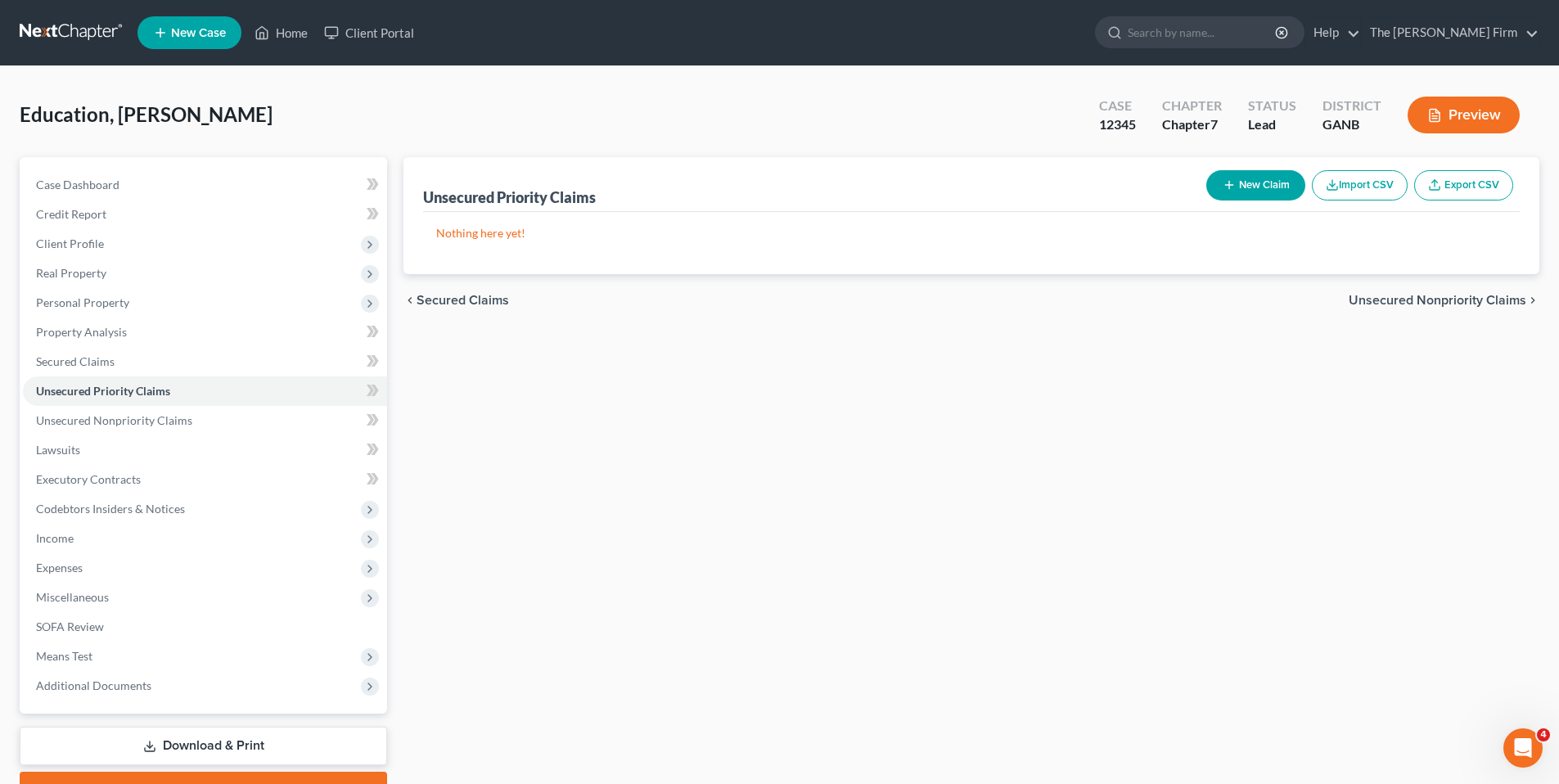
click at [1253, 186] on button "New Claim" at bounding box center [1255, 185] width 99 height 30
select select "2"
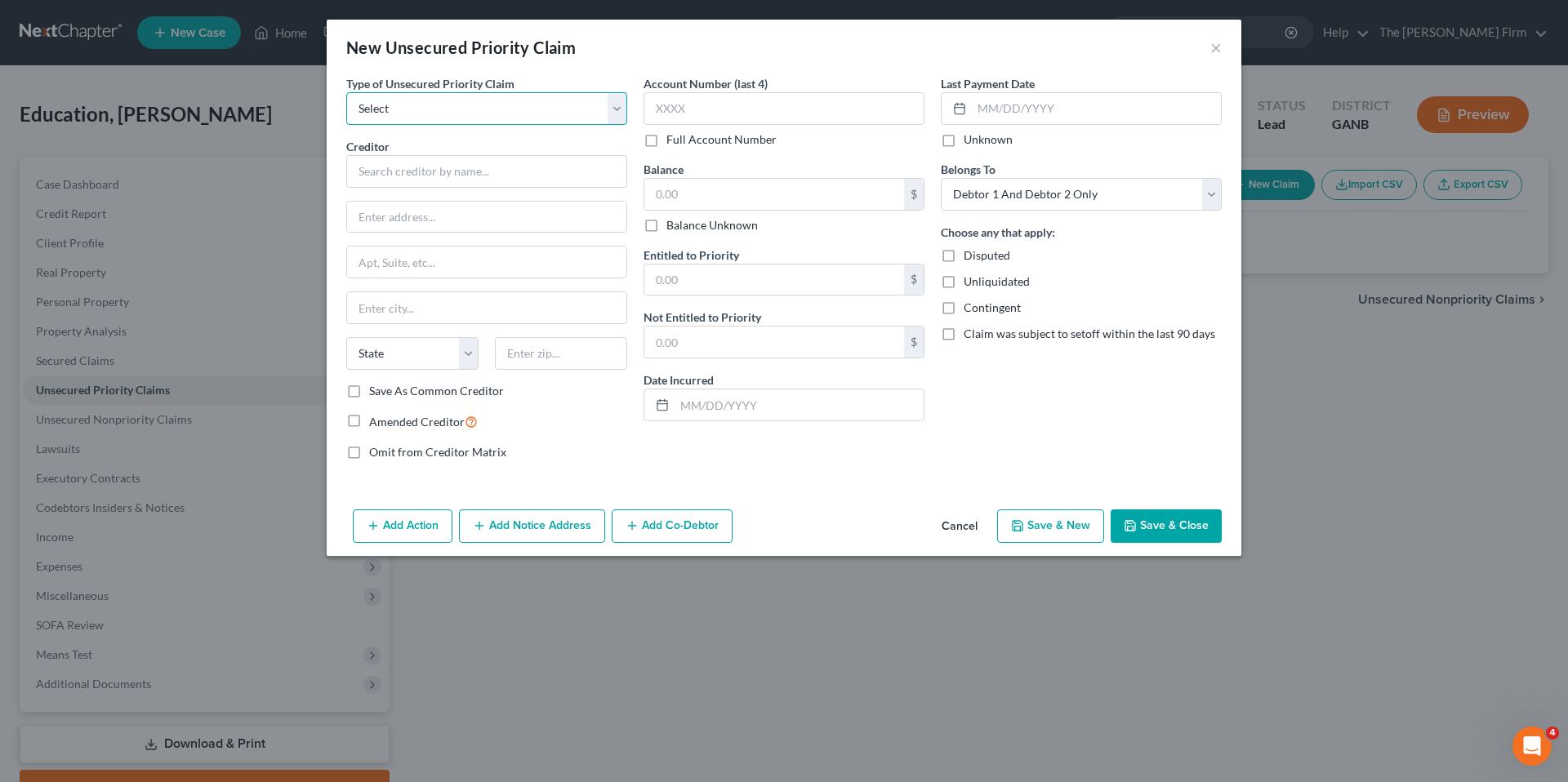
click at [590, 111] on select "Select Taxes & Other Government Units Domestic Support Obligations Extensions o…" at bounding box center [487, 109] width 281 height 33
click at [965, 524] on button "Cancel" at bounding box center [959, 527] width 62 height 33
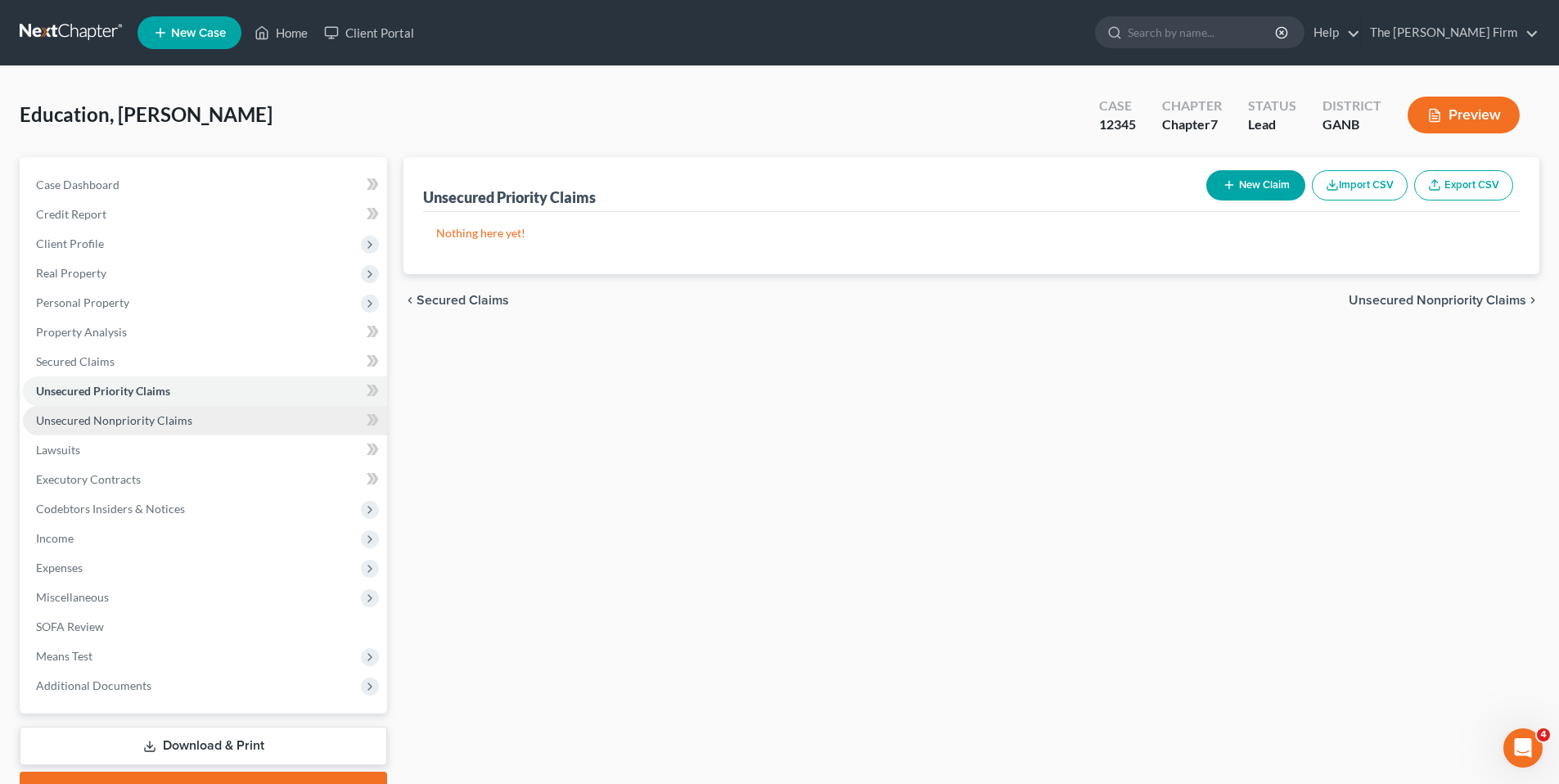
click at [126, 419] on span "Unsecured Nonpriority Claims" at bounding box center [115, 419] width 156 height 14
click at [1237, 189] on button "New Claim" at bounding box center [1255, 185] width 99 height 30
select select "2"
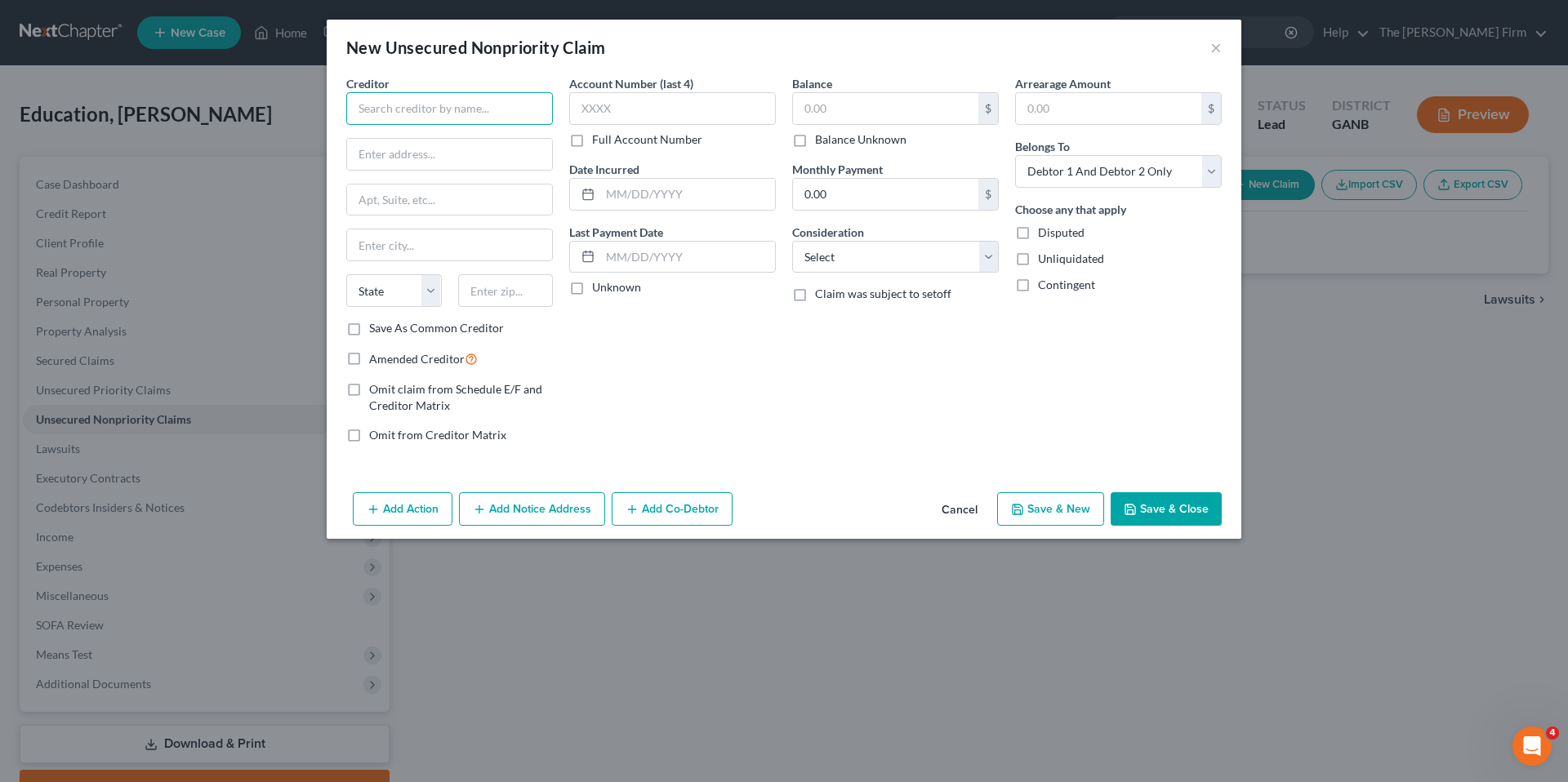
click at [435, 118] on input "text" at bounding box center [450, 109] width 207 height 33
type input "Bank of America"
type input "P.O. Box 1758"
type input "[GEOGRAPHIC_DATA]"
type input "N"
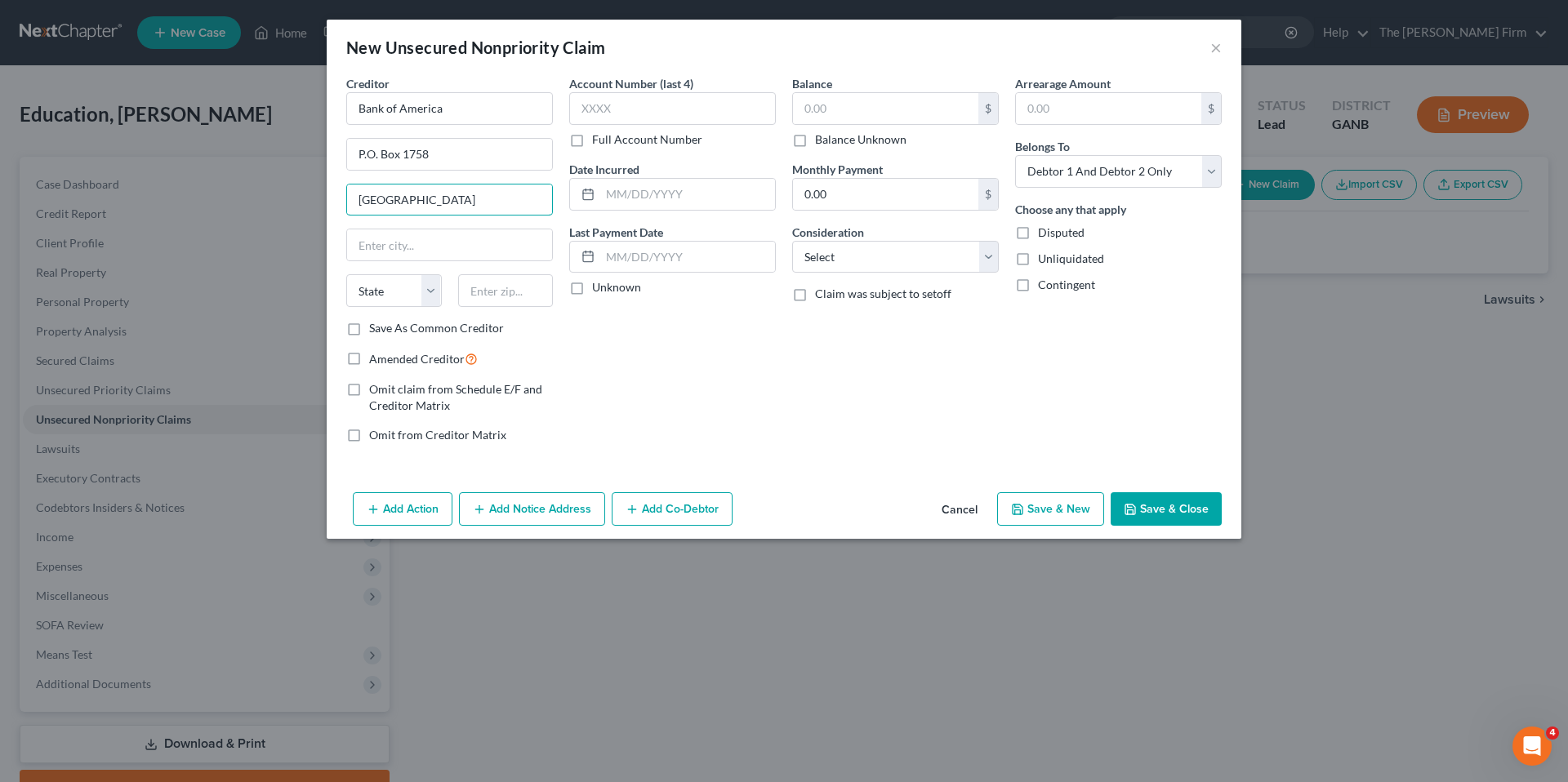
drag, startPoint x: 445, startPoint y: 199, endPoint x: 250, endPoint y: 183, distance: 195.7
click at [250, 183] on div "New Unsecured Nonpriority Claim × Creditor * Bank of America P.O. Box 1758 [GEO…" at bounding box center [784, 391] width 1568 height 782
click at [387, 251] on input "text" at bounding box center [449, 245] width 205 height 31
type input "[GEOGRAPHIC_DATA]"
select select "33"
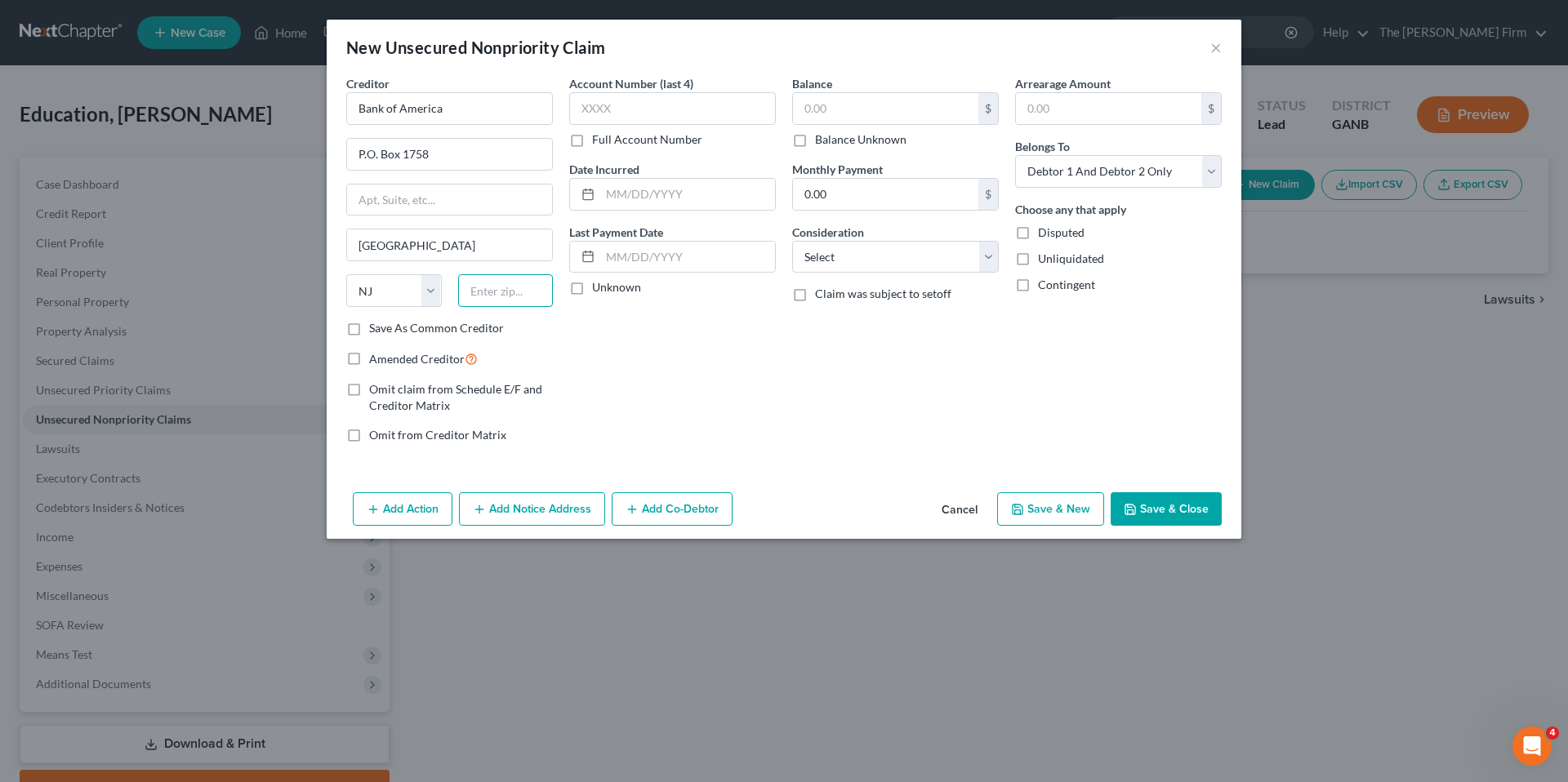
click at [471, 295] on input "text" at bounding box center [505, 290] width 95 height 33
type input "07101-1758"
click at [701, 105] on input "text" at bounding box center [672, 109] width 207 height 33
type input "0000"
click at [876, 102] on input "text" at bounding box center [886, 109] width 185 height 31
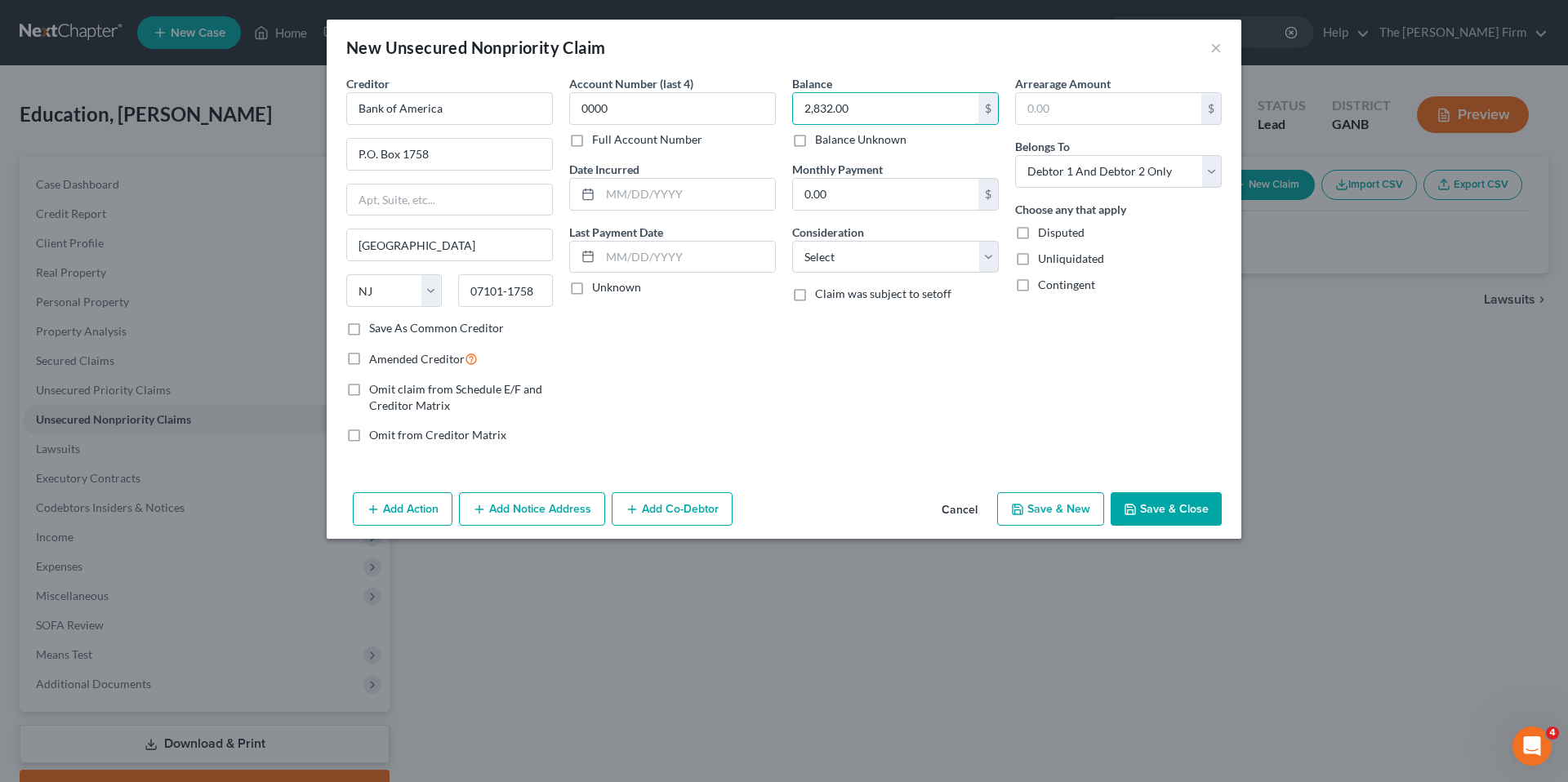
type input "2,832.00"
click at [858, 400] on div "Balance 2,832.00 $ Balance Unknown Balance Undetermined 2,832.00 $ Balance Unkn…" at bounding box center [896, 266] width 223 height 381
click at [1179, 516] on button "Save & Close" at bounding box center [1166, 510] width 111 height 34
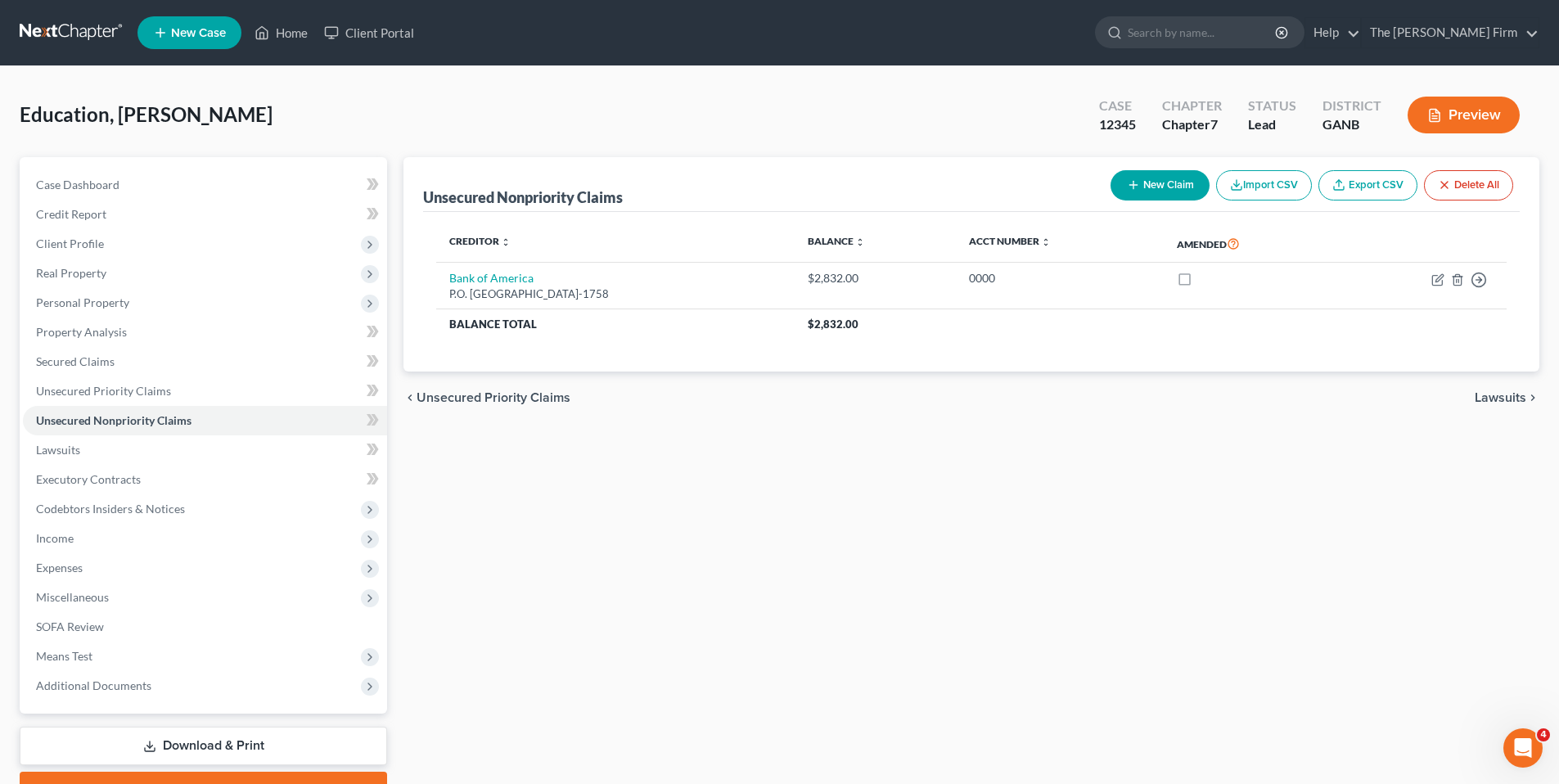
click at [1167, 186] on button "New Claim" at bounding box center [1160, 185] width 99 height 30
select select "2"
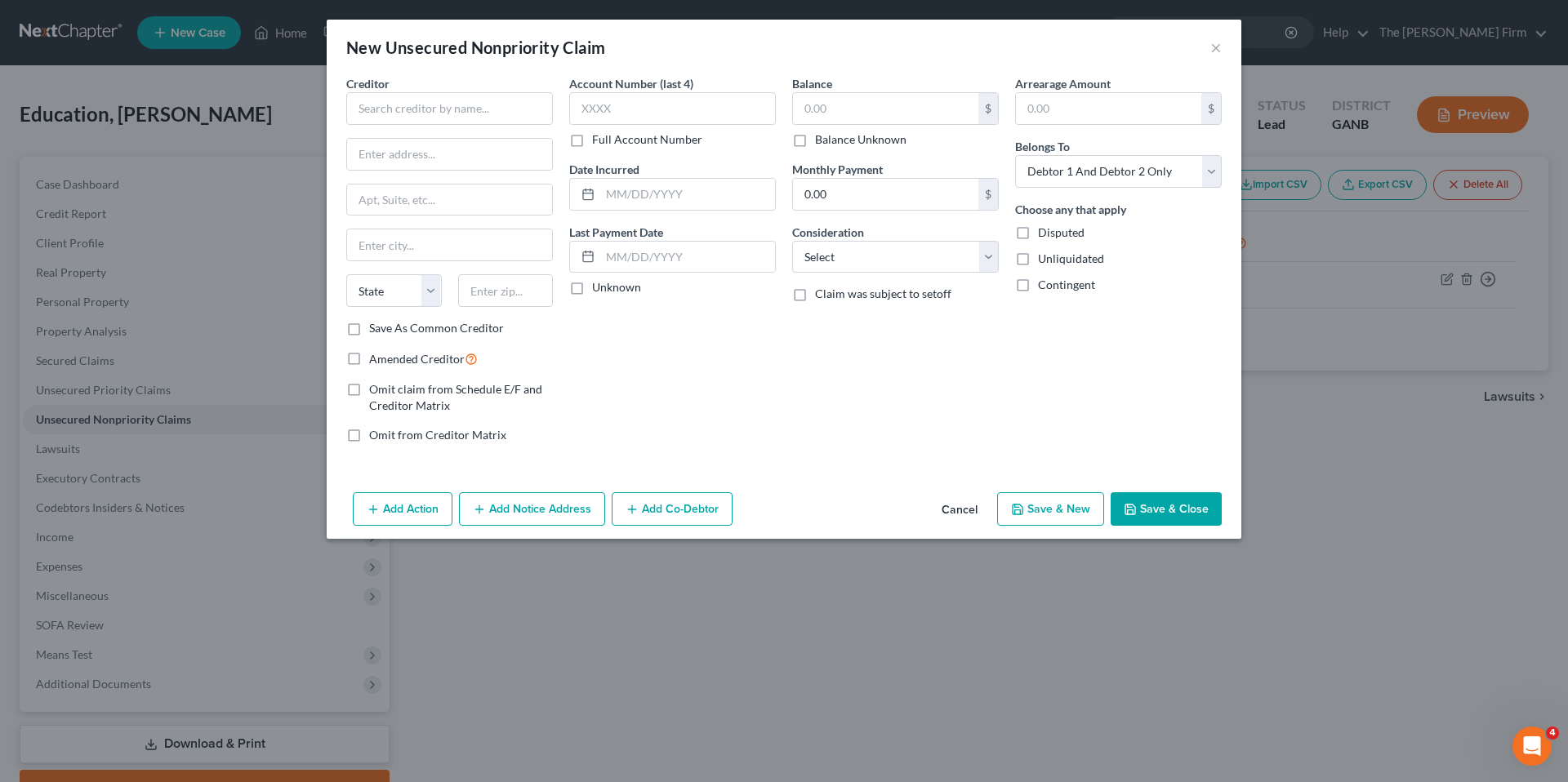
click at [460, 87] on div "Creditor *" at bounding box center [450, 100] width 207 height 50
click at [452, 112] on input "text" at bounding box center [450, 109] width 207 height 33
type input "Bank of America"
type input "P"
click at [961, 508] on button "Cancel" at bounding box center [959, 510] width 62 height 33
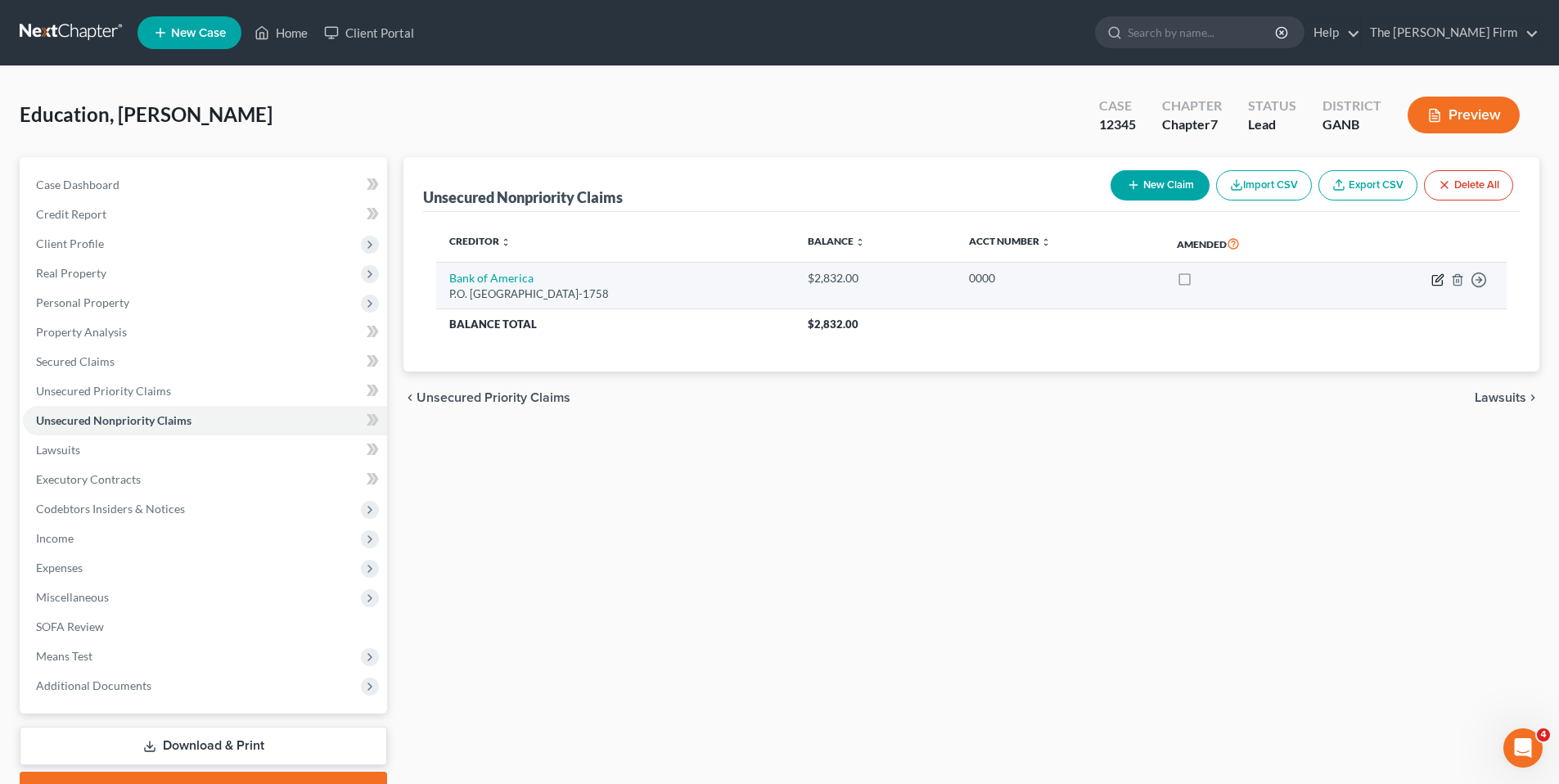
click at [1442, 282] on icon "button" at bounding box center [1437, 279] width 10 height 10
select select "33"
select select "2"
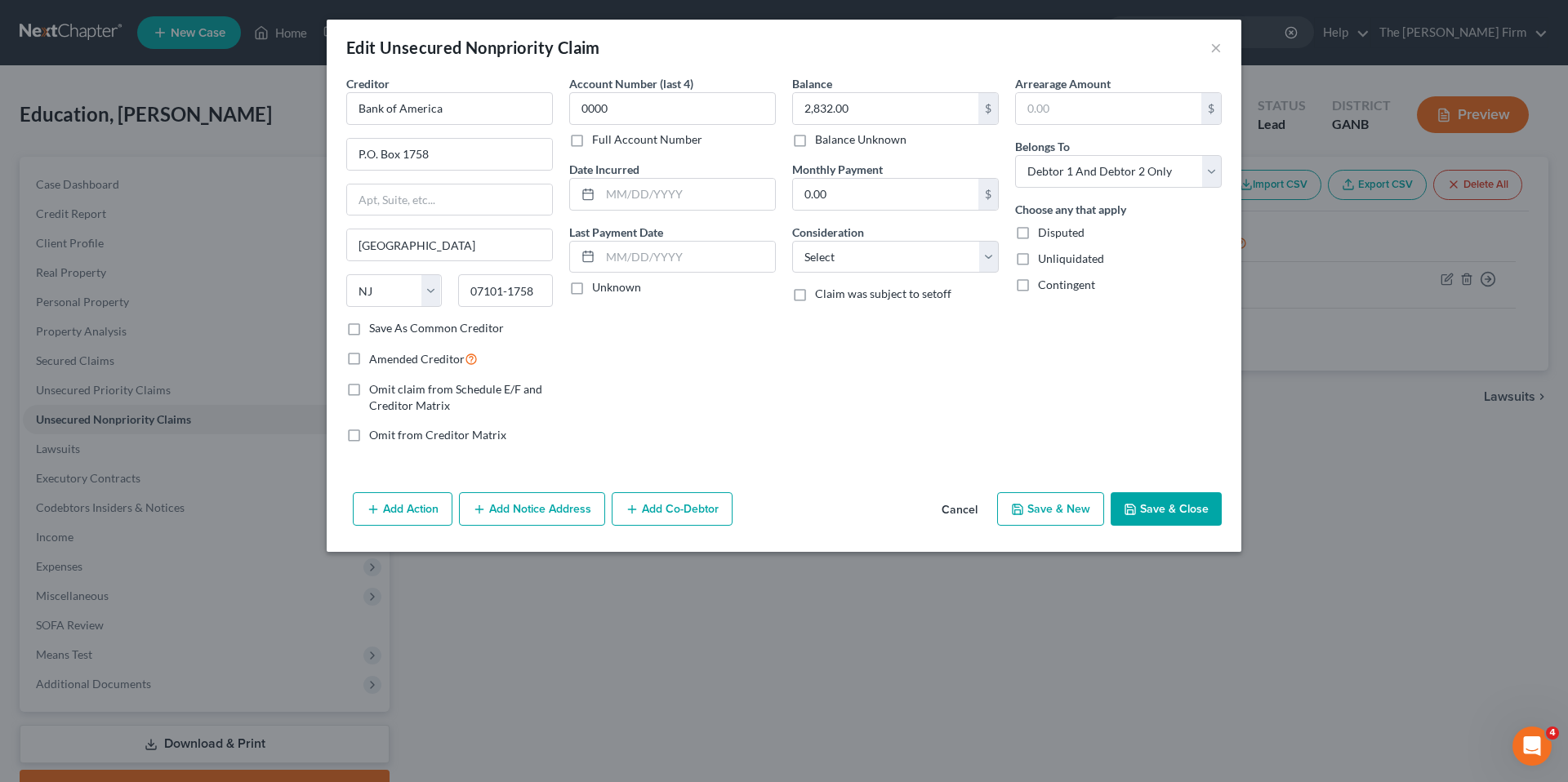
click at [945, 515] on button "Cancel" at bounding box center [959, 510] width 62 height 33
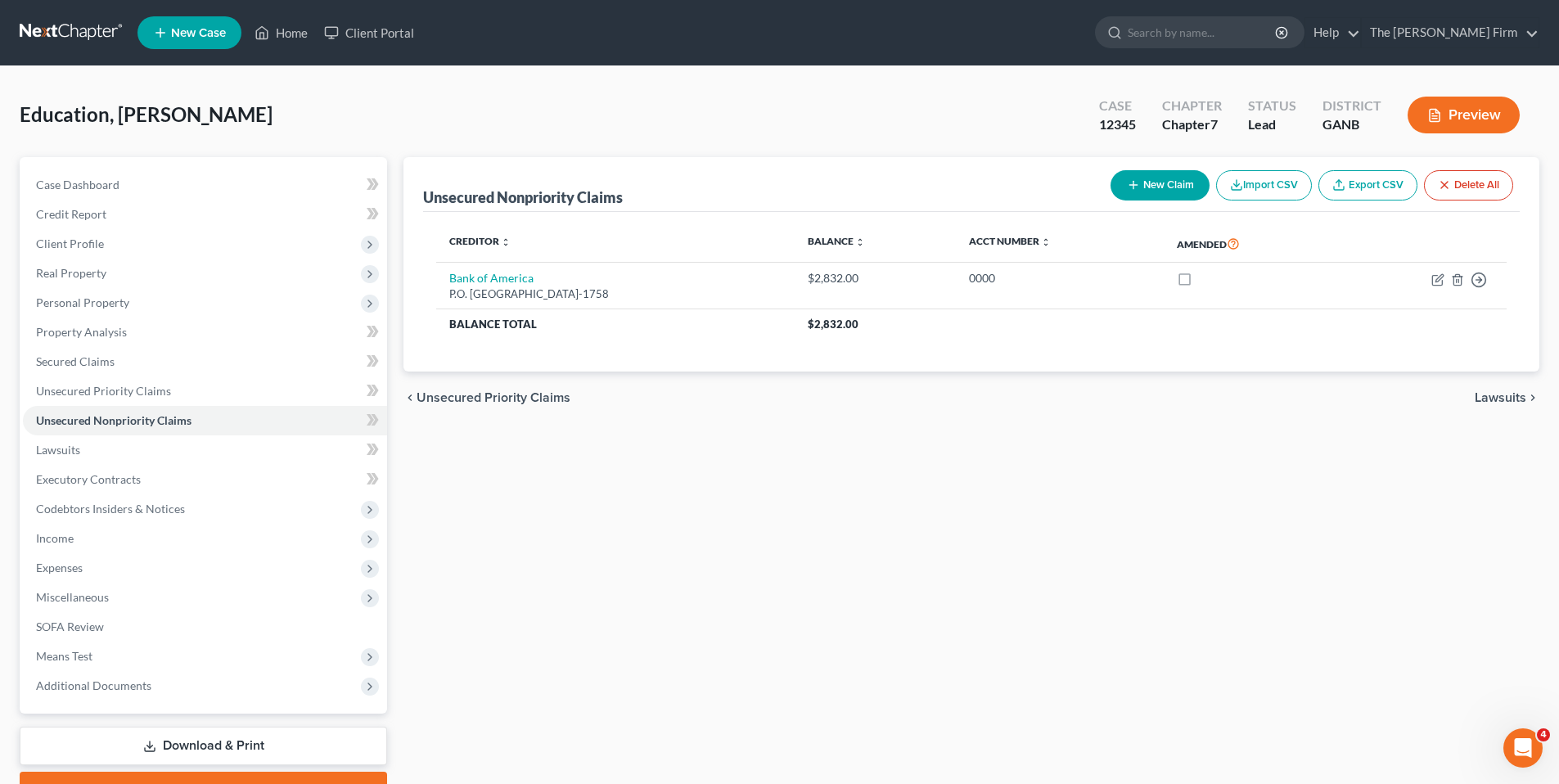
click at [1168, 186] on button "New Claim" at bounding box center [1160, 185] width 99 height 30
select select "2"
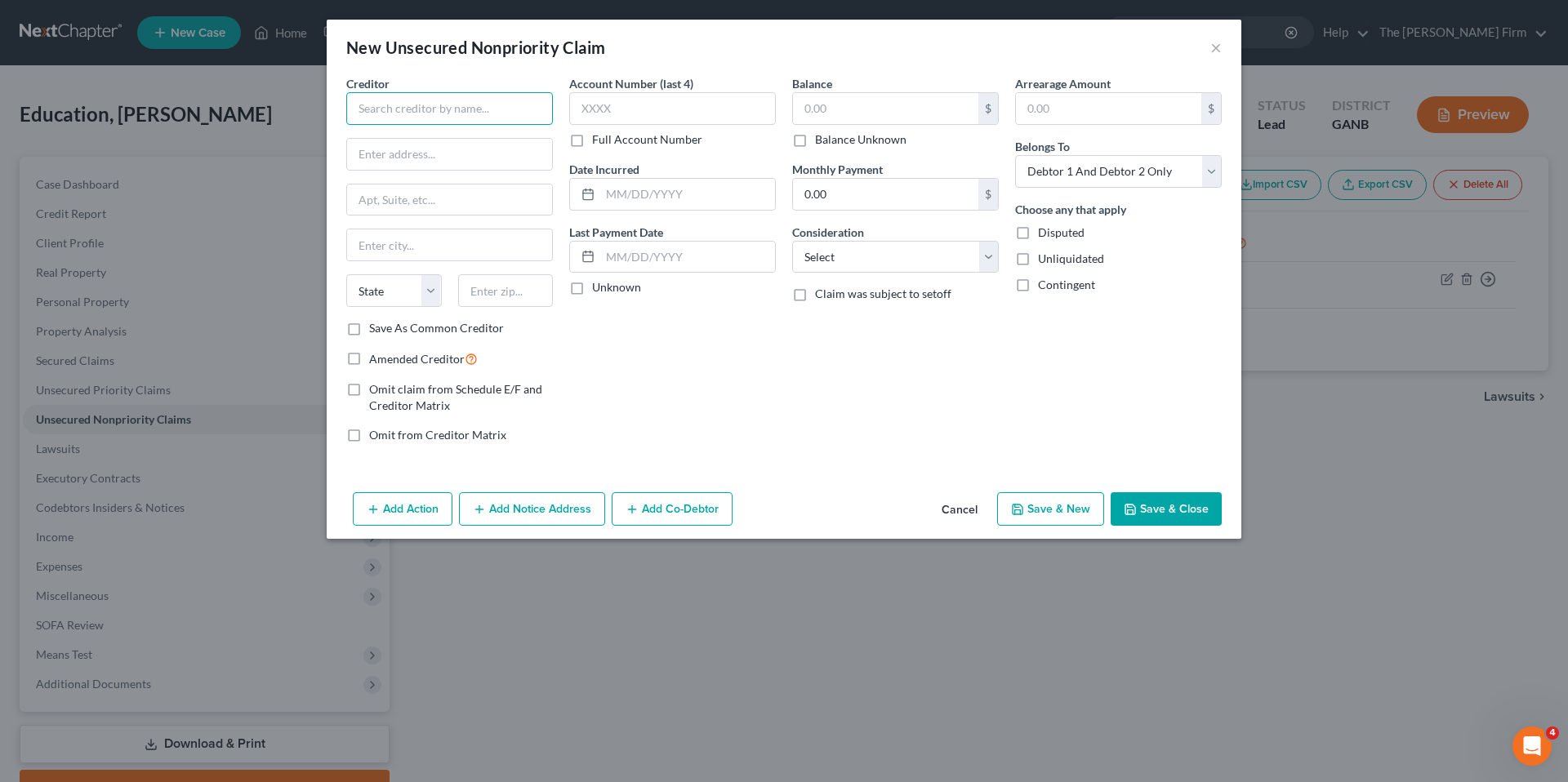
click at [412, 105] on input "text" at bounding box center [450, 109] width 207 height 33
type input "Bank of America"
type input "P.O. Box 1758"
click at [436, 245] on input "text" at bounding box center [449, 245] width 205 height 31
type input "[GEOGRAPHIC_DATA]"
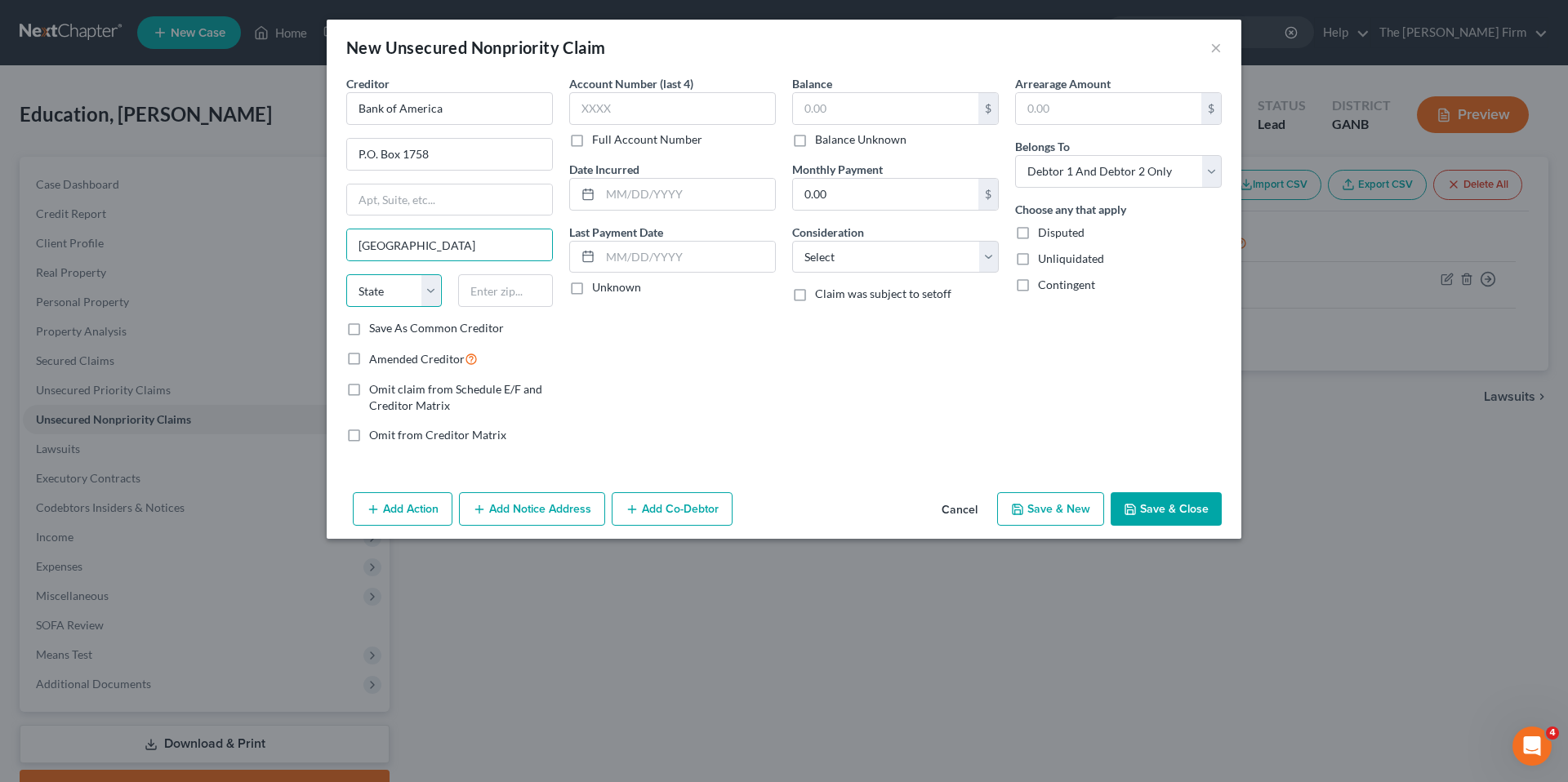
click at [380, 292] on select "State [US_STATE] AK AR AZ CA CO CT DE DC [GEOGRAPHIC_DATA] [GEOGRAPHIC_DATA] GU…" at bounding box center [394, 290] width 95 height 33
select select "33"
click at [347, 274] on select "State [US_STATE] AK AR AZ CA CO CT DE DC [GEOGRAPHIC_DATA] [GEOGRAPHIC_DATA] GU…" at bounding box center [394, 290] width 95 height 33
click at [517, 291] on input "text" at bounding box center [505, 290] width 95 height 33
type input "07101-1758"
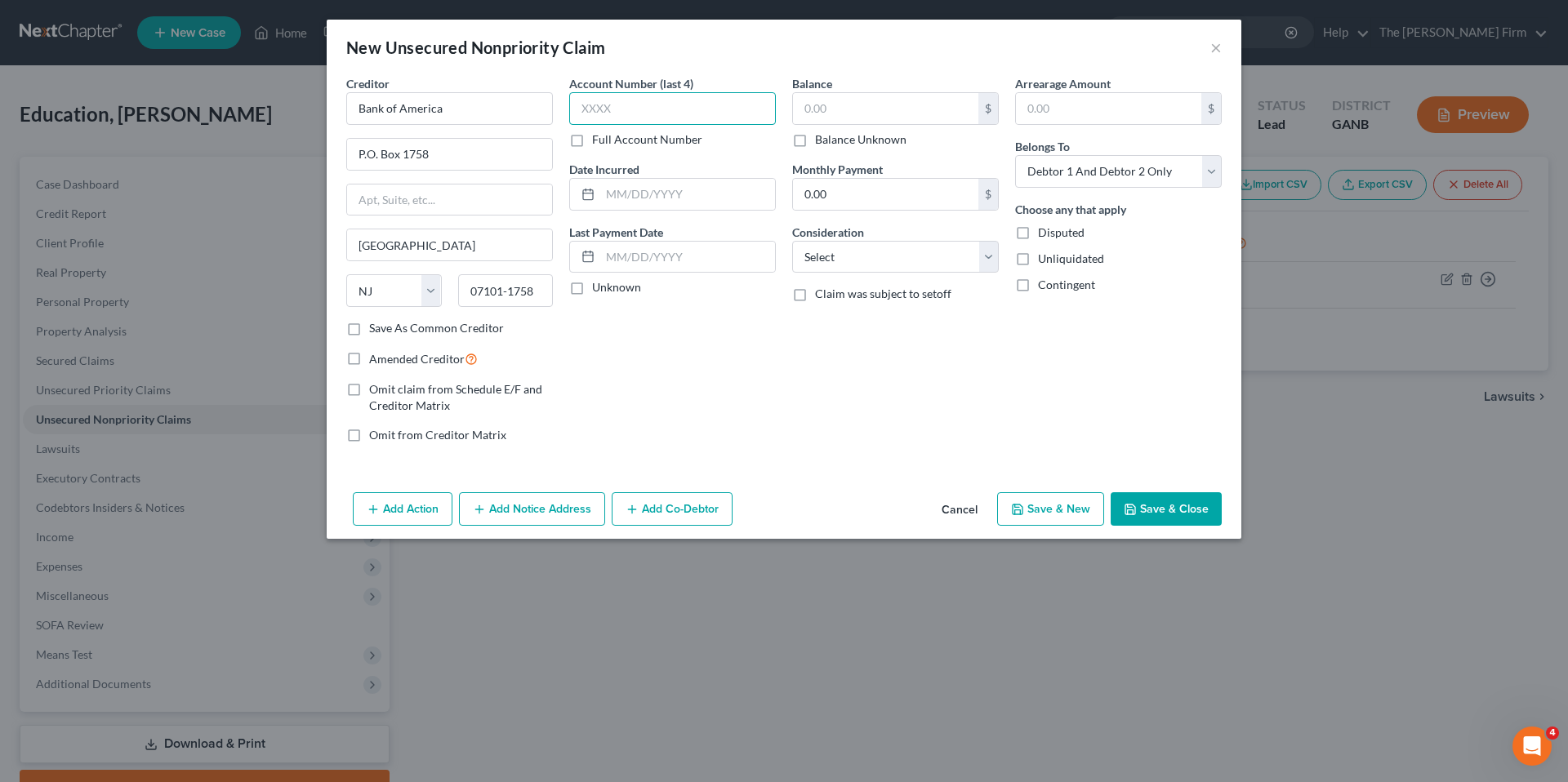
click at [663, 111] on input "text" at bounding box center [672, 109] width 207 height 33
type input "4444"
click at [870, 97] on input "text" at bounding box center [886, 109] width 185 height 31
type input "4,838.00"
click at [1178, 517] on button "Save & Close" at bounding box center [1166, 510] width 111 height 34
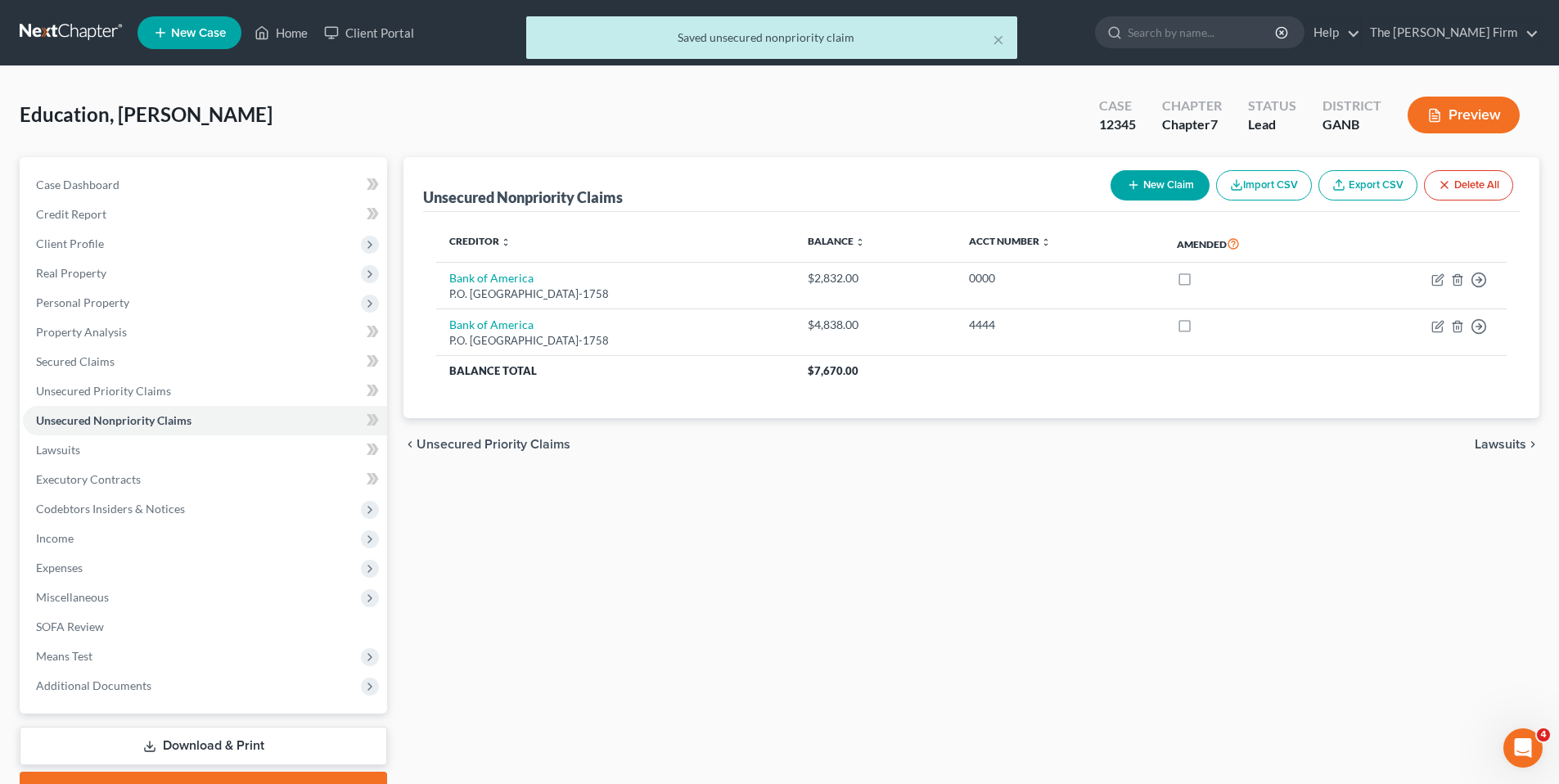
click at [1140, 184] on button "New Claim" at bounding box center [1160, 185] width 99 height 30
select select "2"
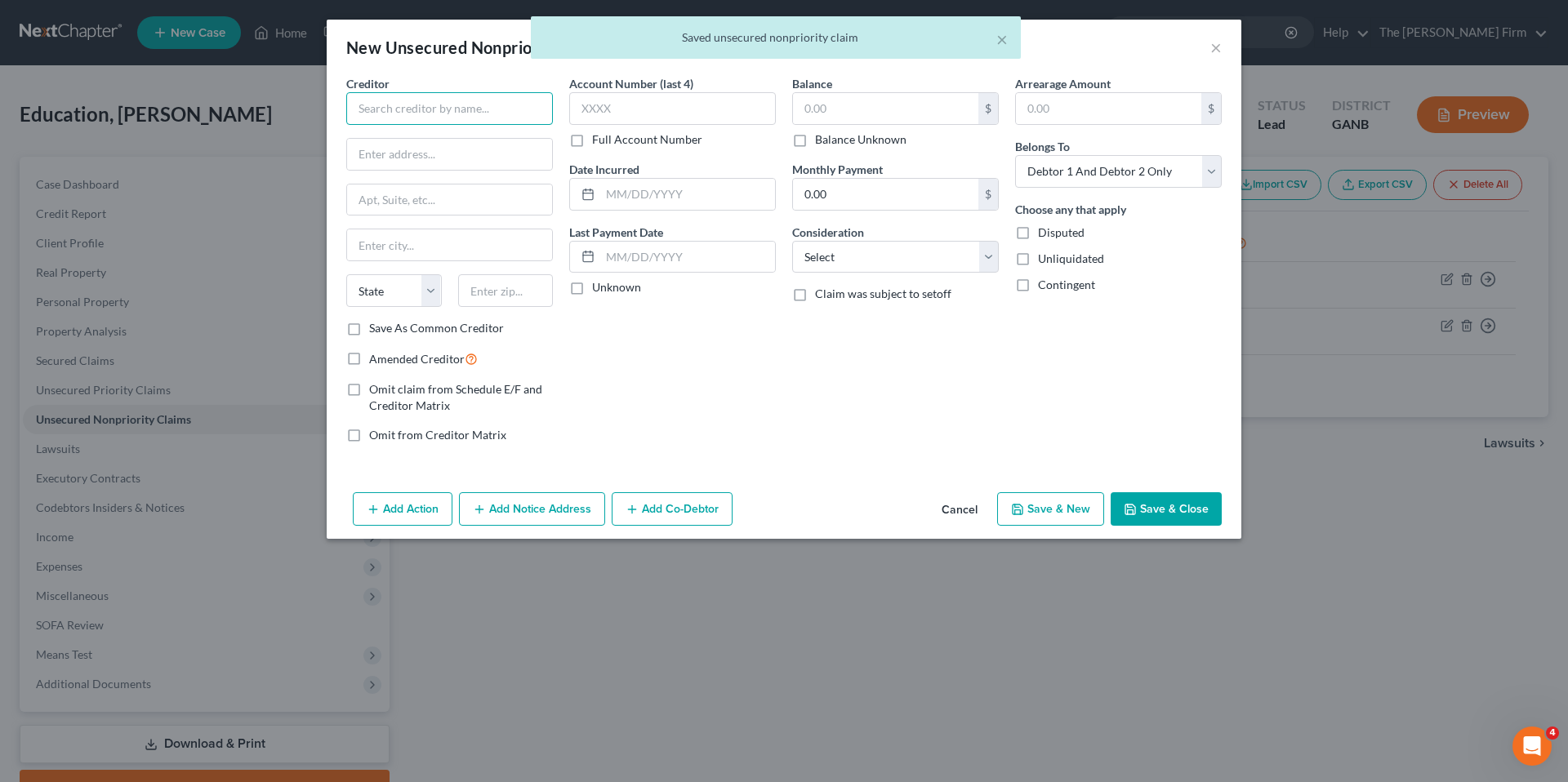
click at [412, 102] on input "text" at bounding box center [450, 109] width 207 height 33
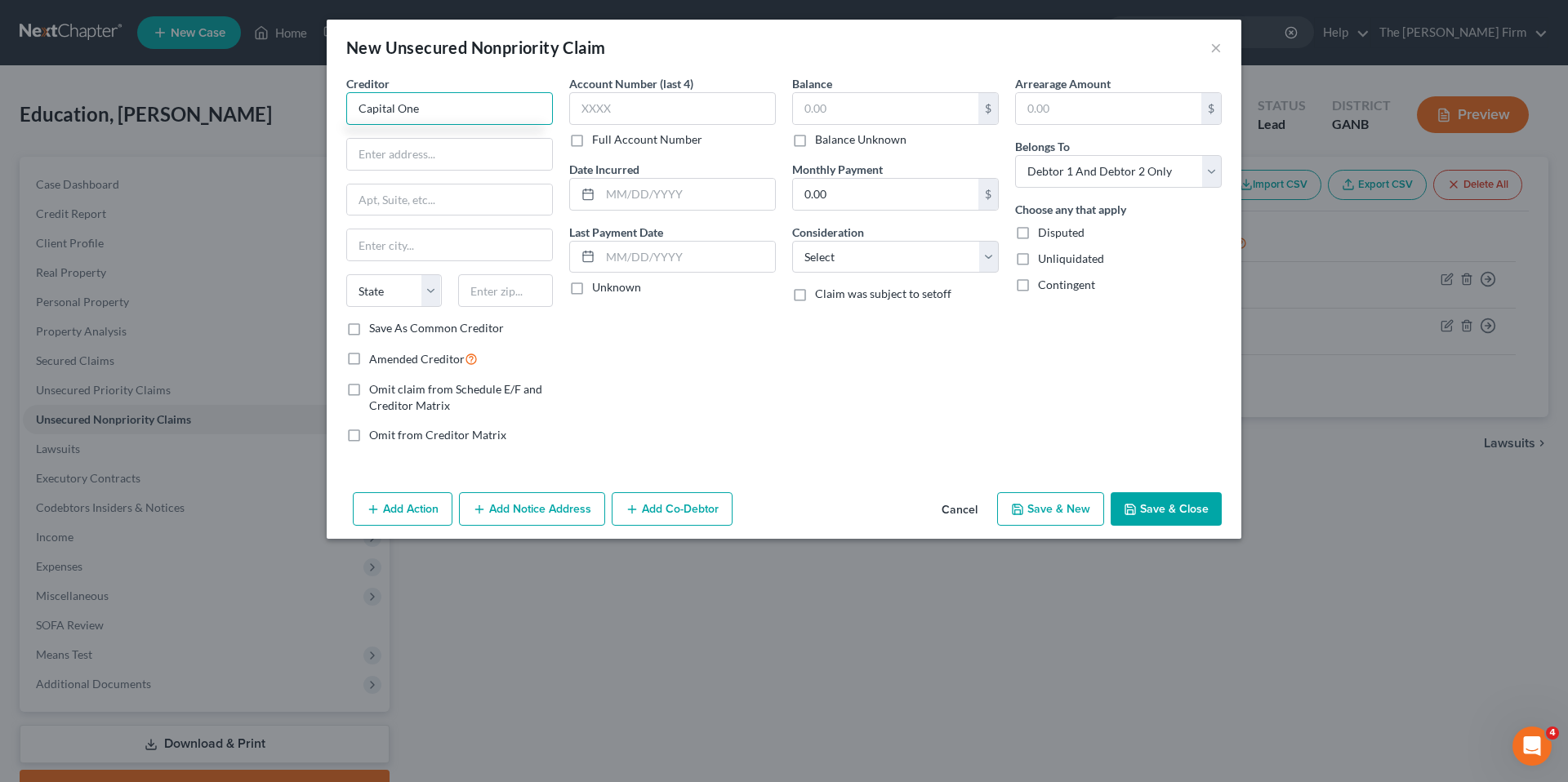
type input "Capital One"
type input "P.O. Box 85147"
click at [380, 252] on input "text" at bounding box center [449, 245] width 205 height 31
type input "[GEOGRAPHIC_DATA]"
select select "48"
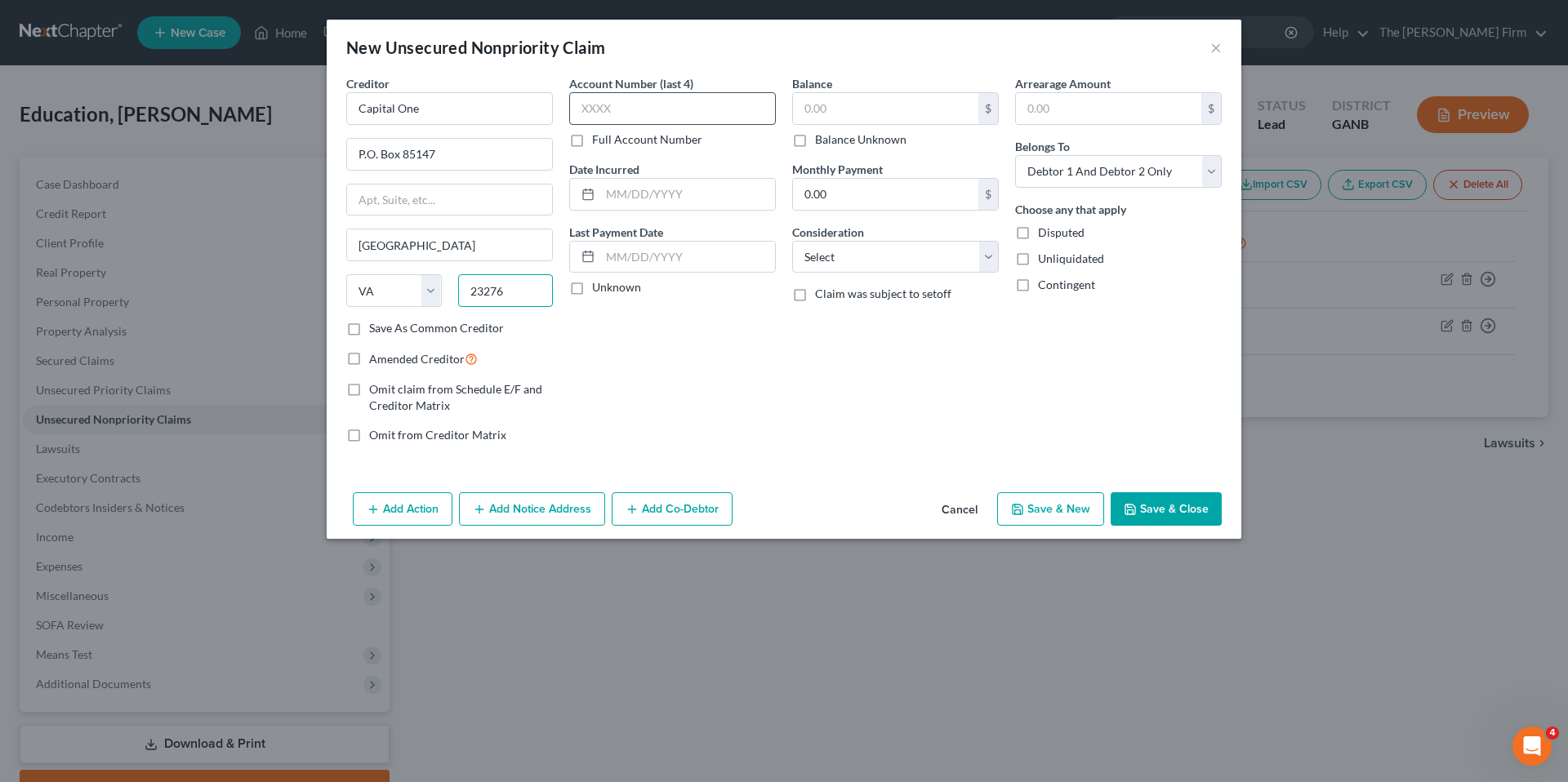
type input "23276"
click at [665, 119] on input "text" at bounding box center [672, 109] width 207 height 33
type input "0000"
click at [855, 106] on input "text" at bounding box center [886, 109] width 185 height 31
type input "5,928.00"
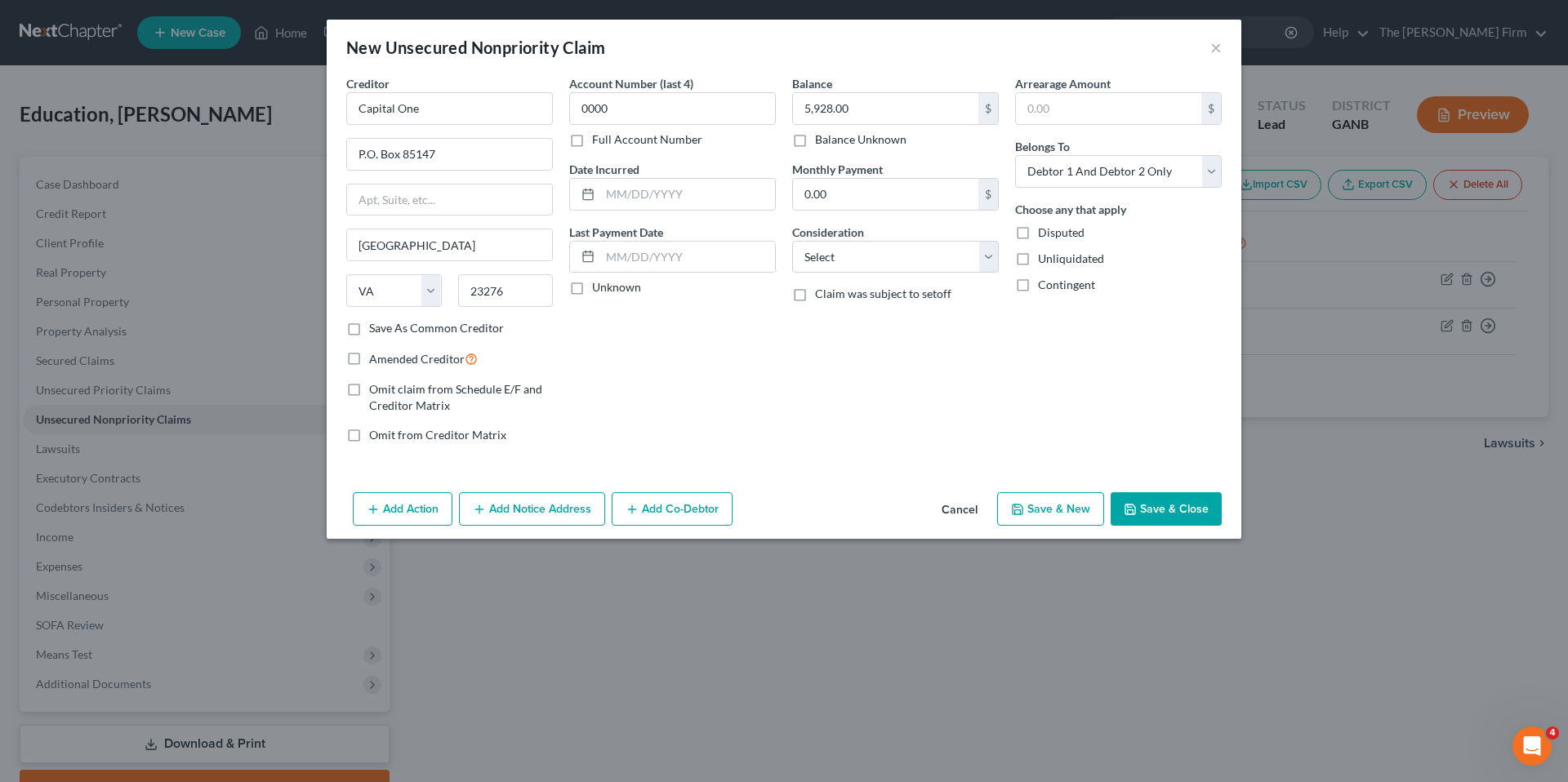
click at [1186, 506] on button "Save & Close" at bounding box center [1166, 510] width 111 height 34
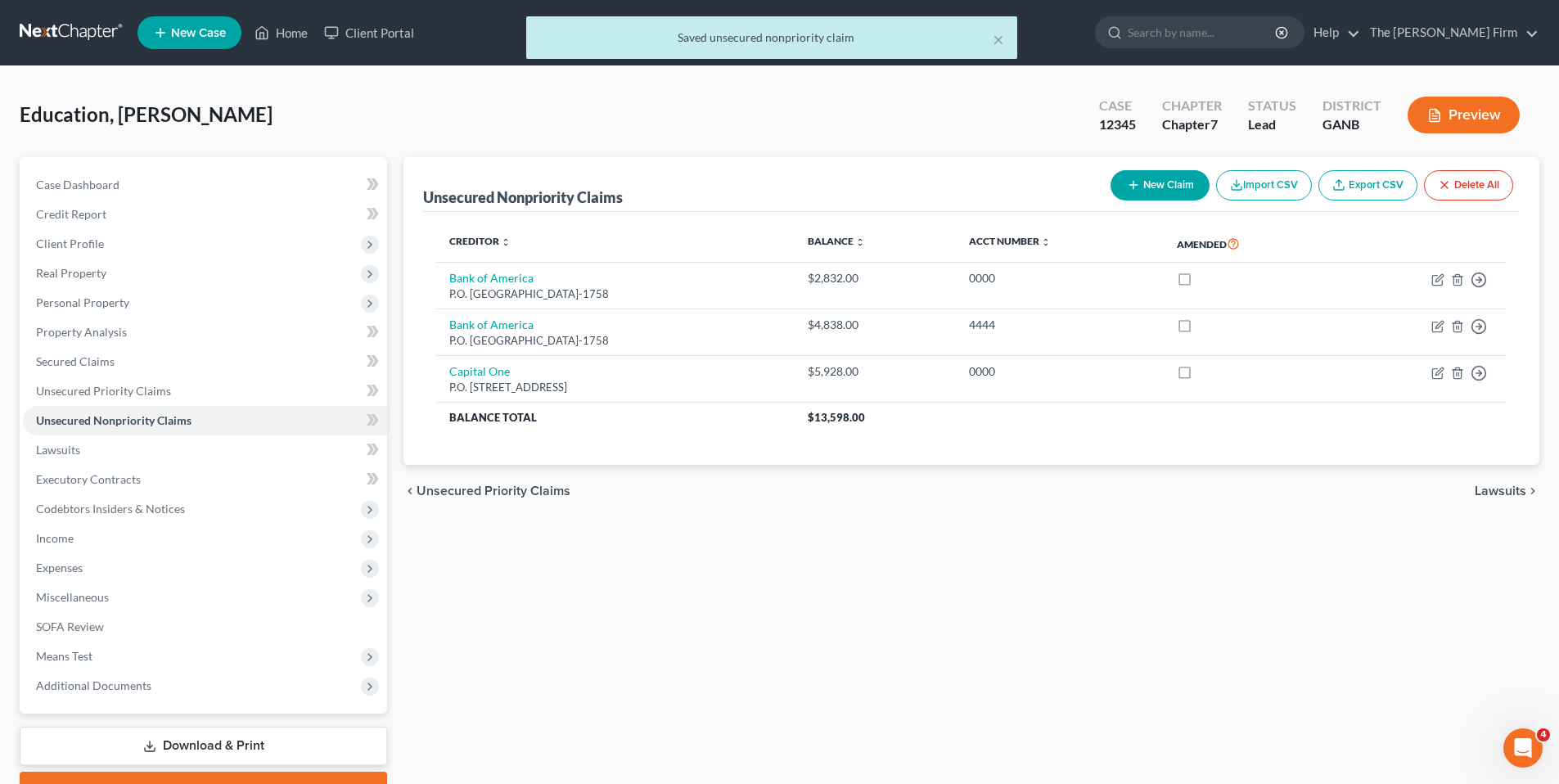
click at [1163, 184] on button "New Claim" at bounding box center [1160, 185] width 99 height 30
select select "2"
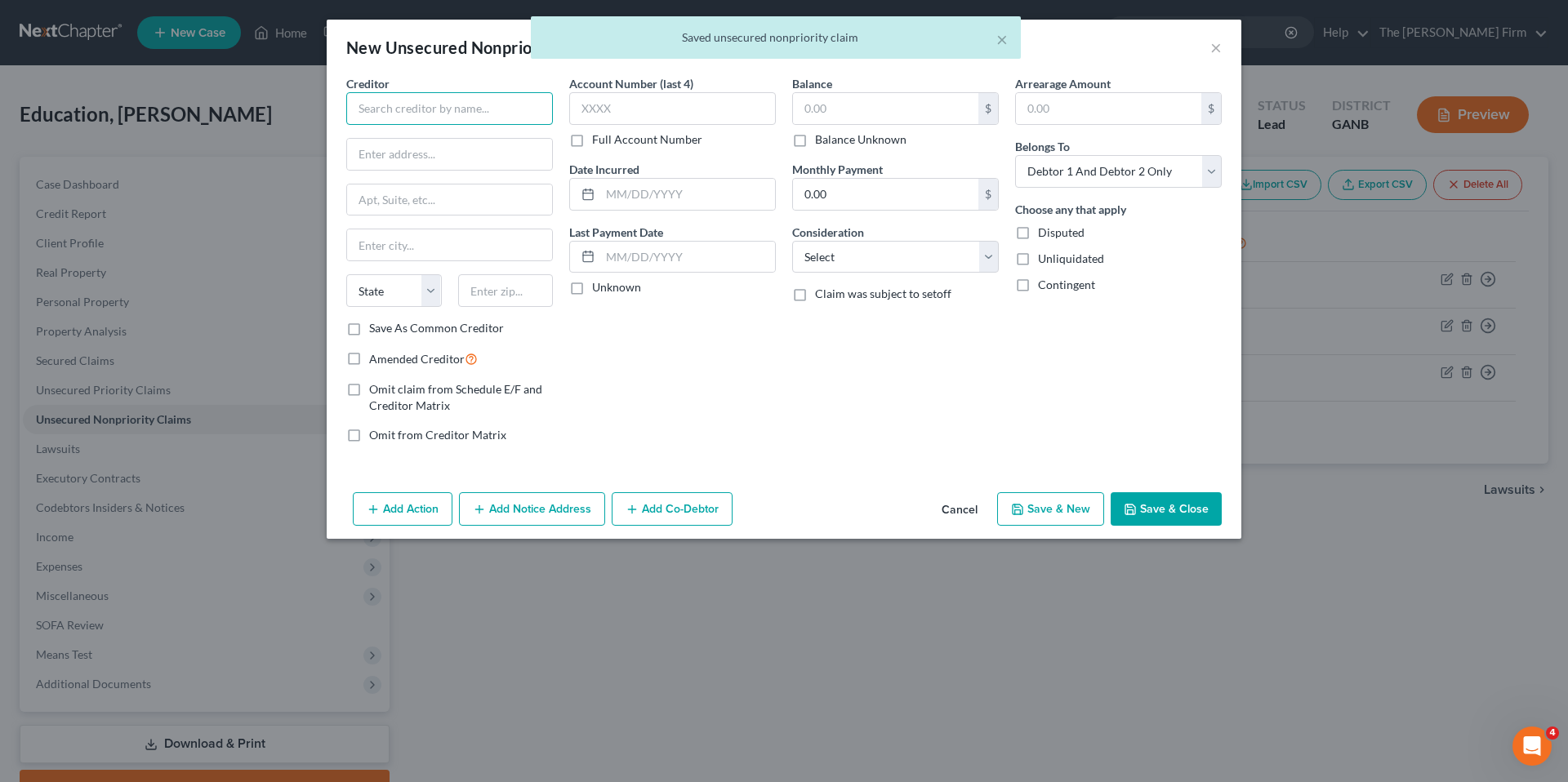
click at [475, 109] on input "text" at bounding box center [450, 109] width 207 height 33
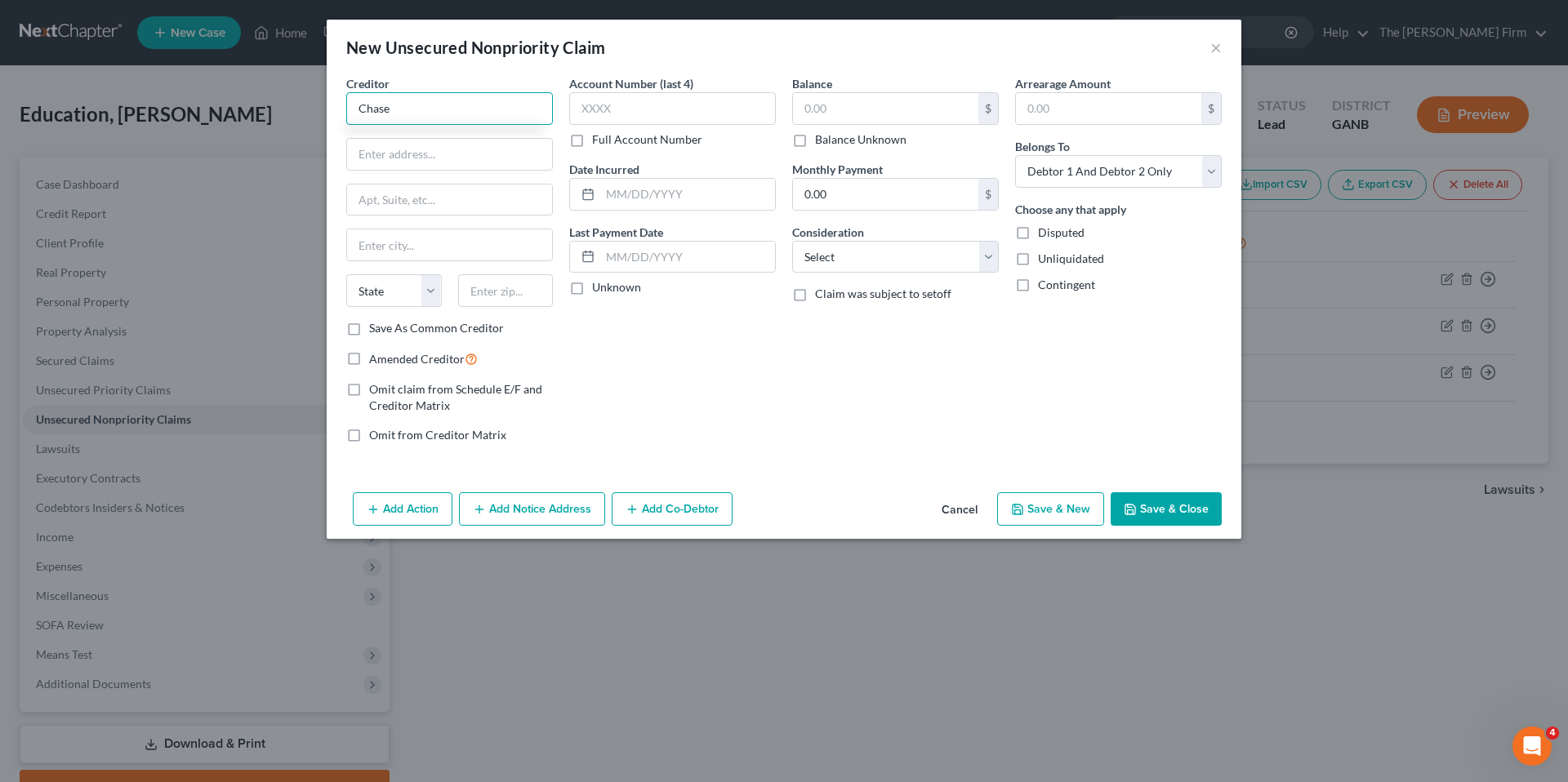
type input "Chase"
type input "P.O. Box 94014"
type input "Palatine"
select select "14"
type input "60094"
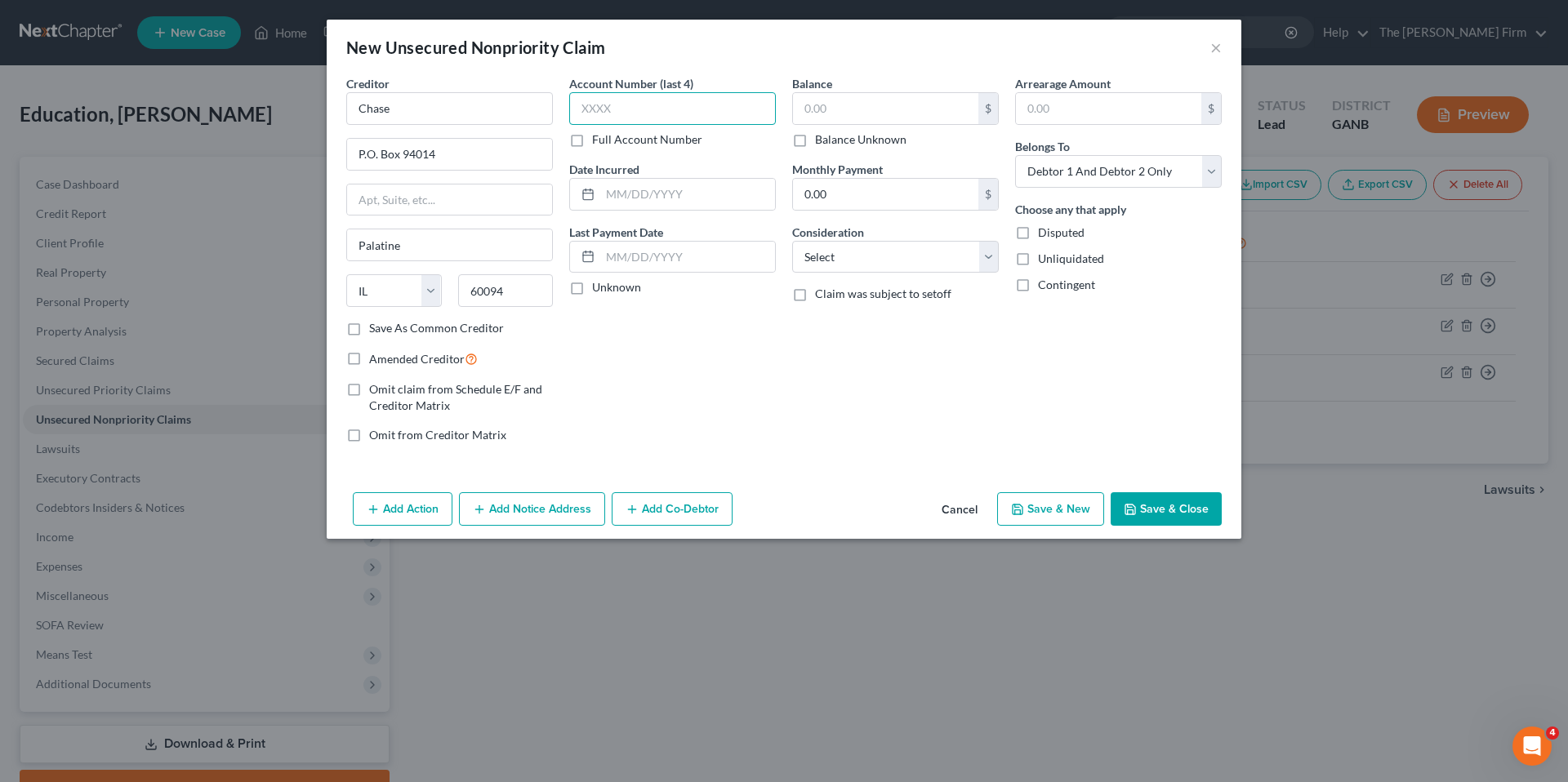
click at [648, 102] on input "text" at bounding box center [672, 109] width 207 height 33
type input "1111"
click at [870, 111] on input "text" at bounding box center [886, 109] width 185 height 31
type input "3,901.00"
click at [1054, 509] on button "Save & New" at bounding box center [1051, 510] width 107 height 34
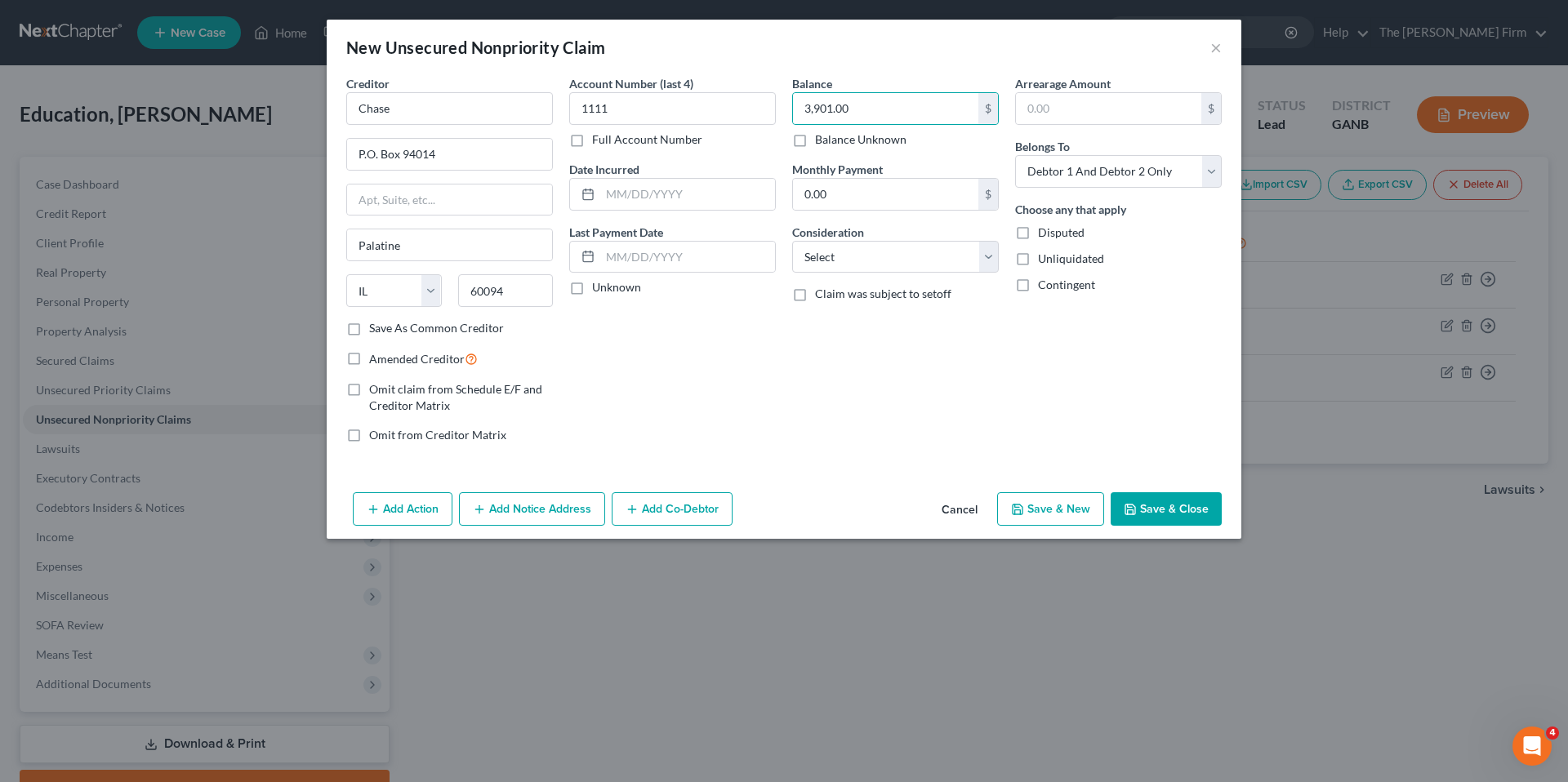
select select "2"
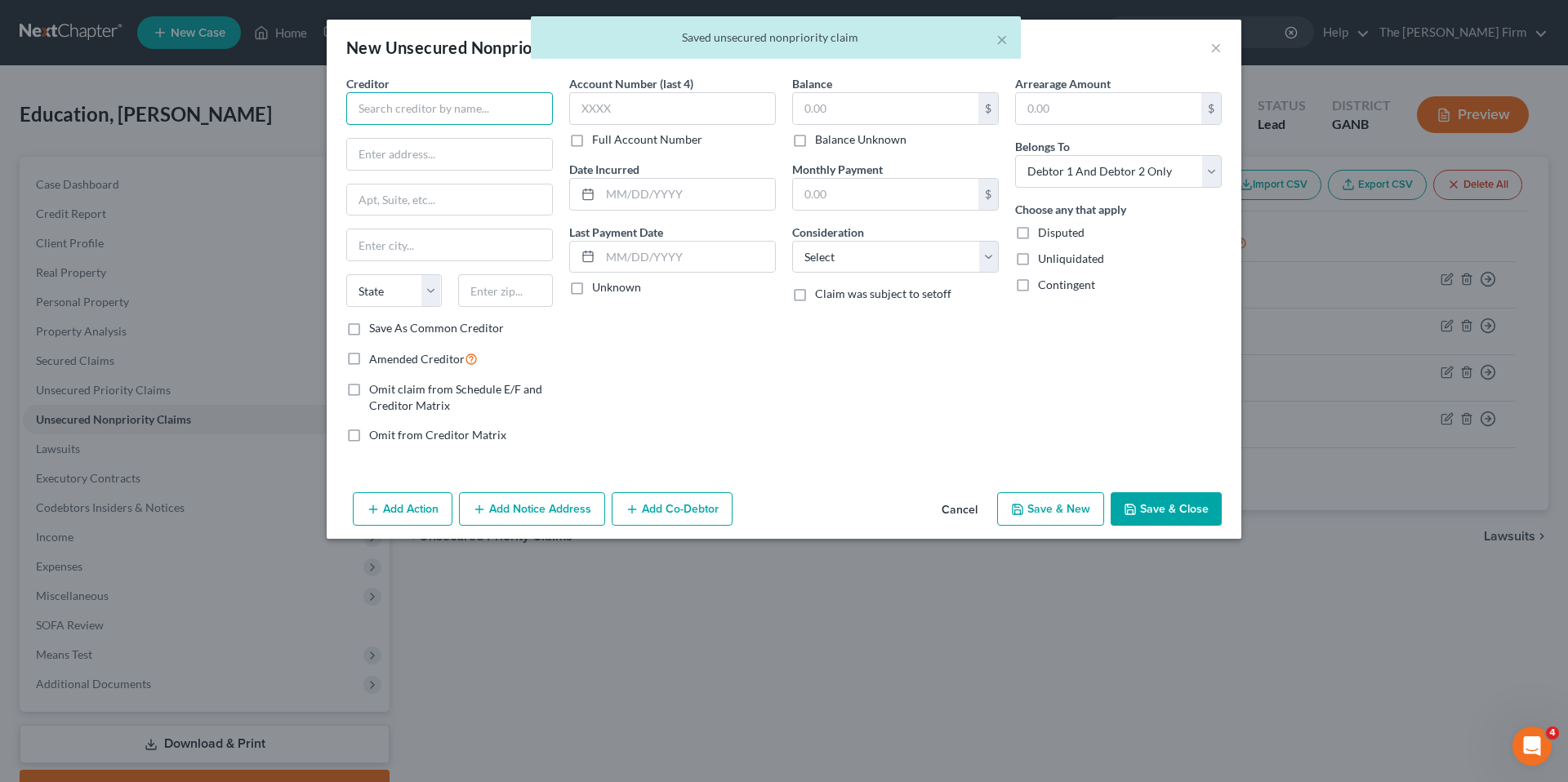
click at [441, 105] on input "text" at bounding box center [450, 109] width 207 height 33
type input "Chase"
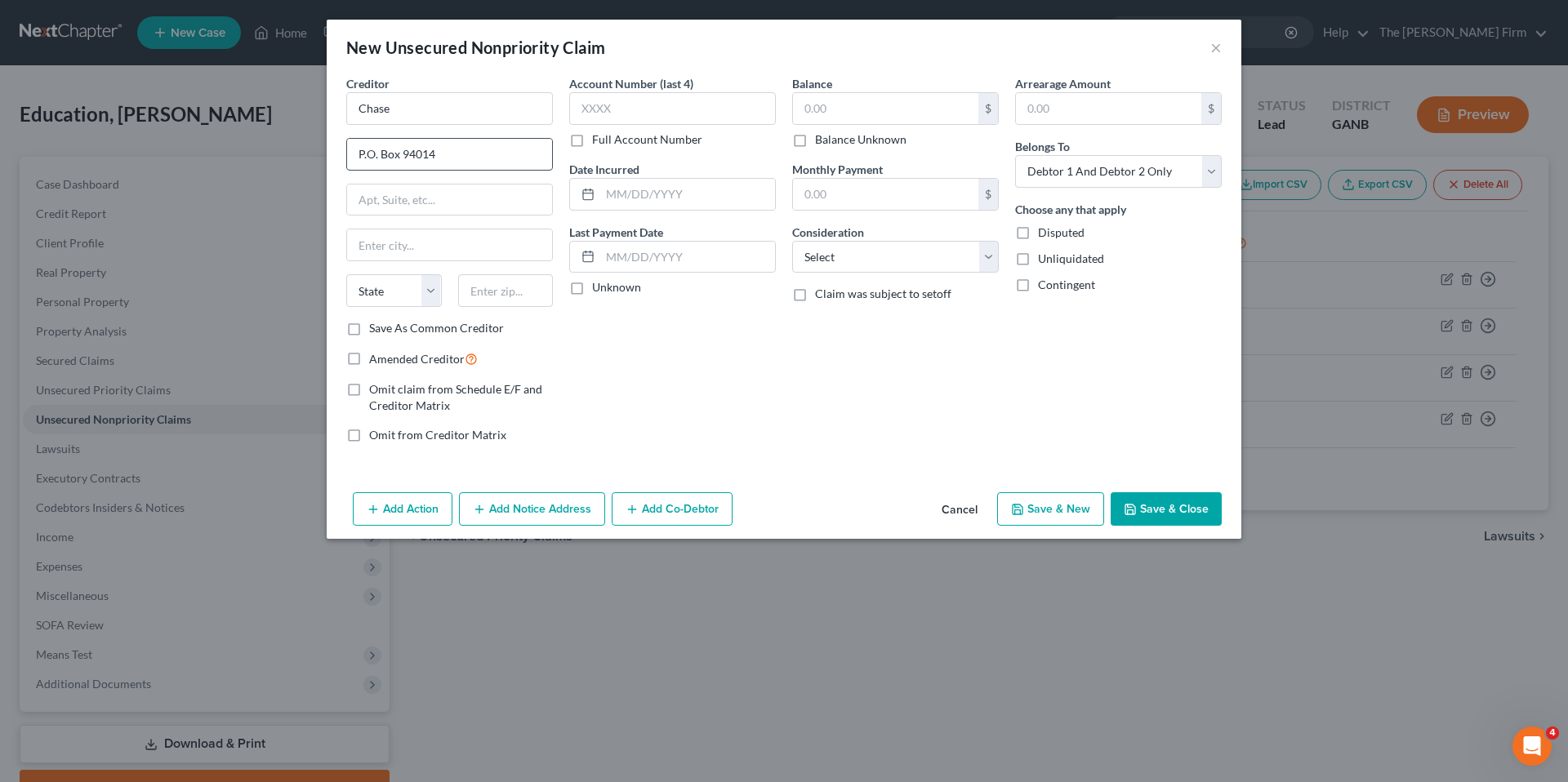
type input "P.O. Box 94014"
type input "Palatine"
select select "14"
type input "60094"
click at [660, 110] on input "text" at bounding box center [672, 109] width 207 height 33
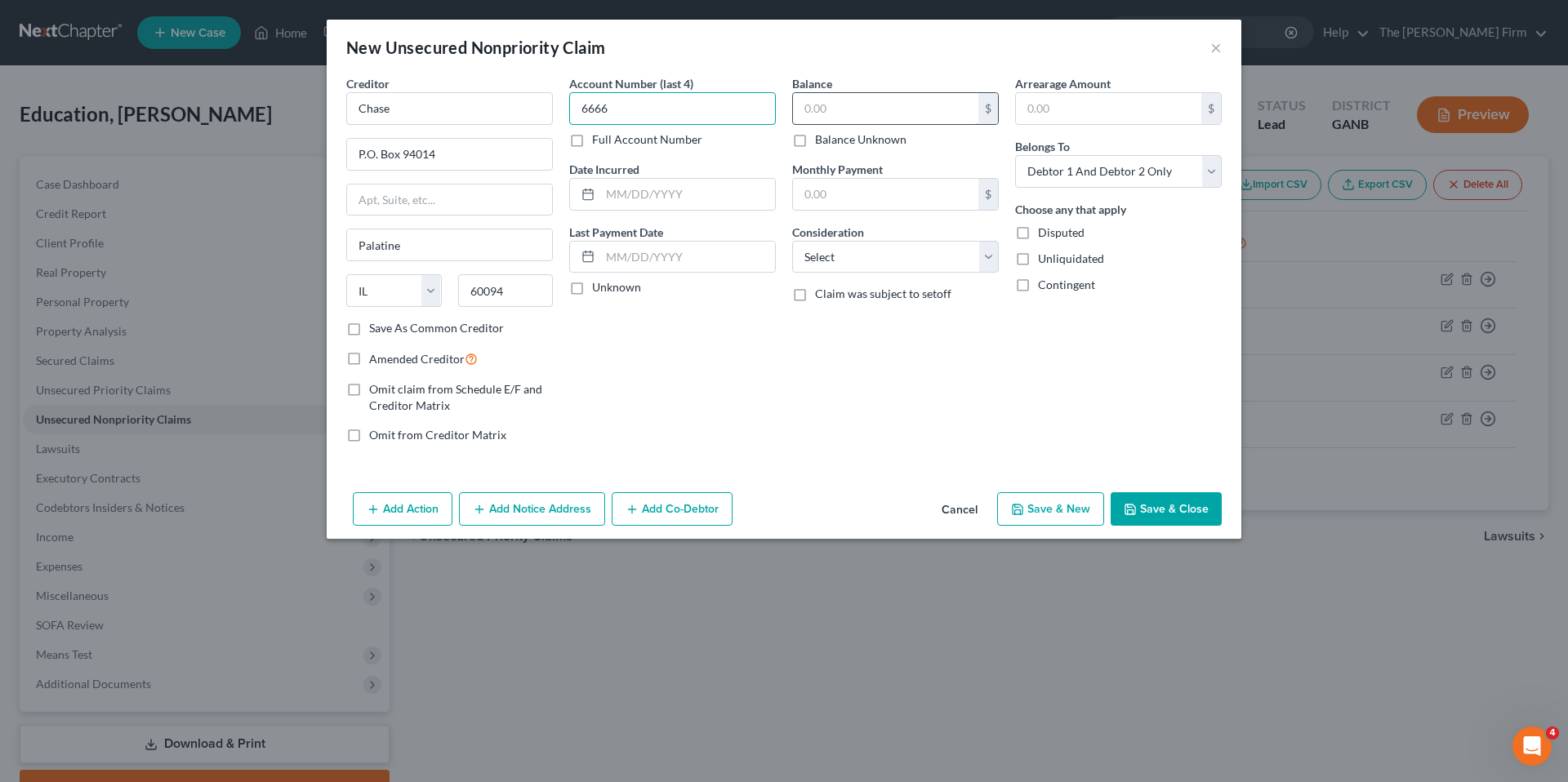
type input "6666"
click at [827, 105] on input "text" at bounding box center [886, 109] width 185 height 31
type input "3,310.00"
click at [1033, 505] on button "Save & New" at bounding box center [1051, 510] width 107 height 34
select select "2"
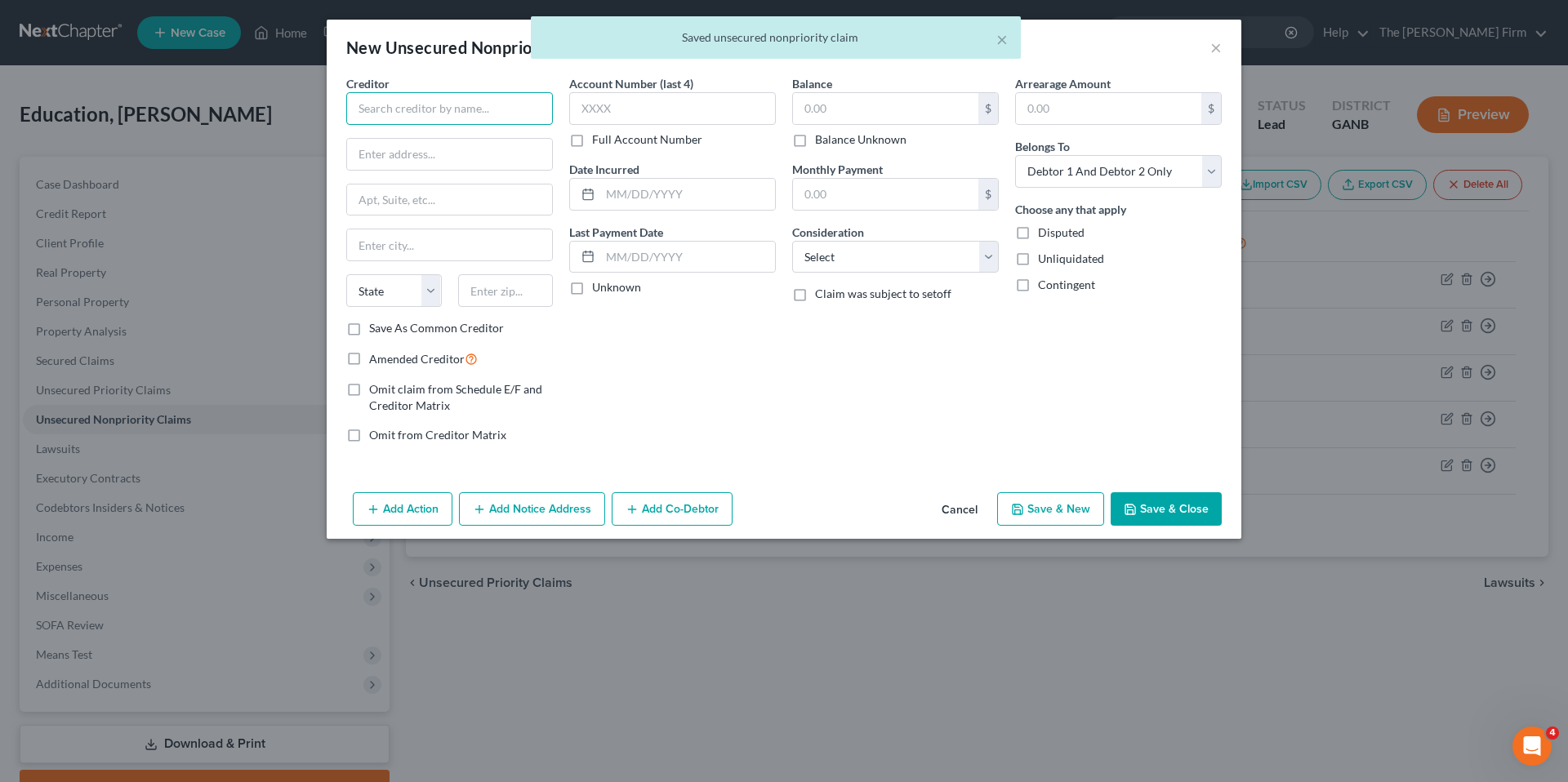
click at [472, 112] on input "text" at bounding box center [450, 109] width 207 height 33
type input "Discover Card"
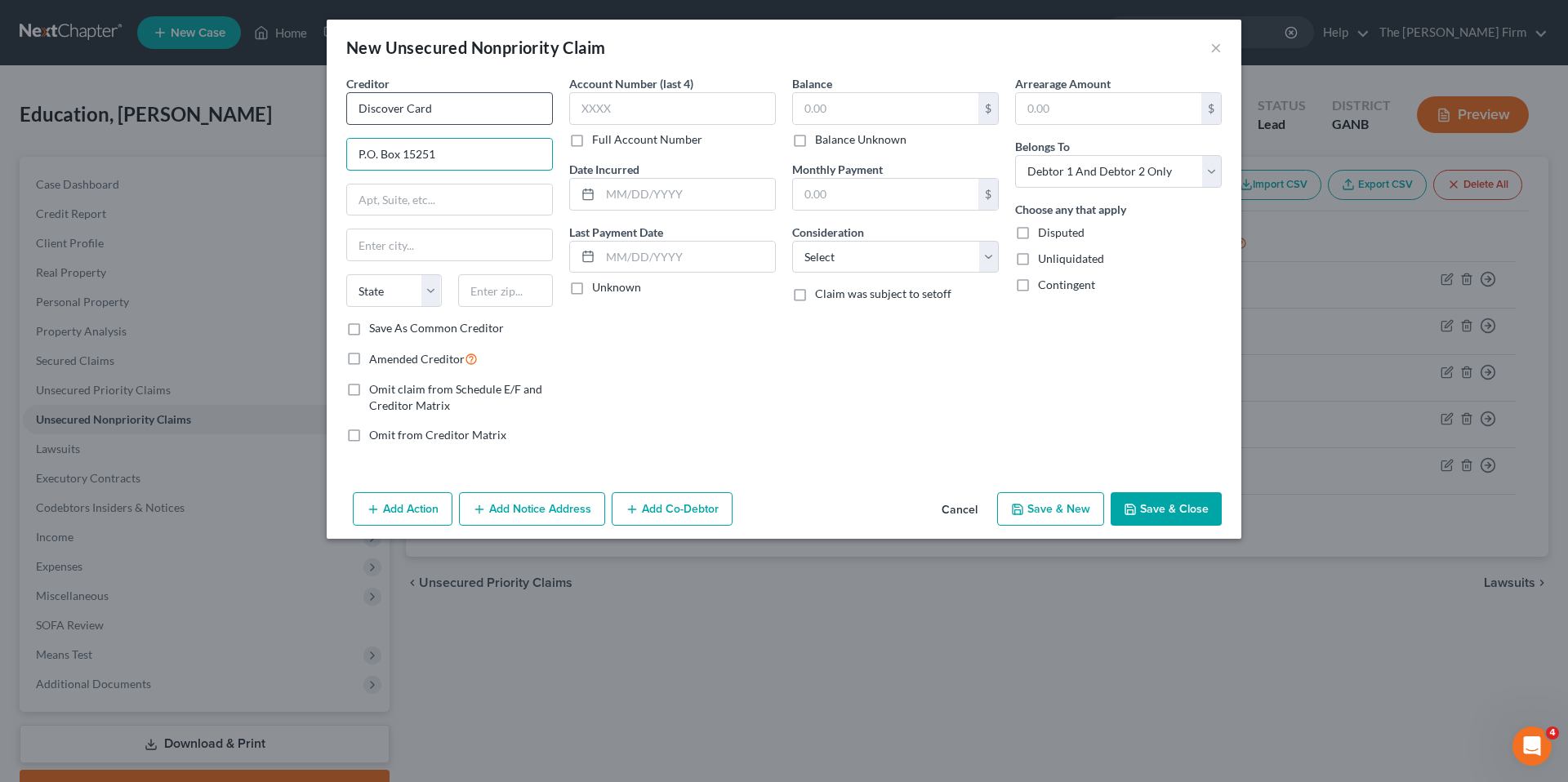
type input "P.O. Box 15251"
type input "Wilmington"
select select "7"
type input "19886-5251"
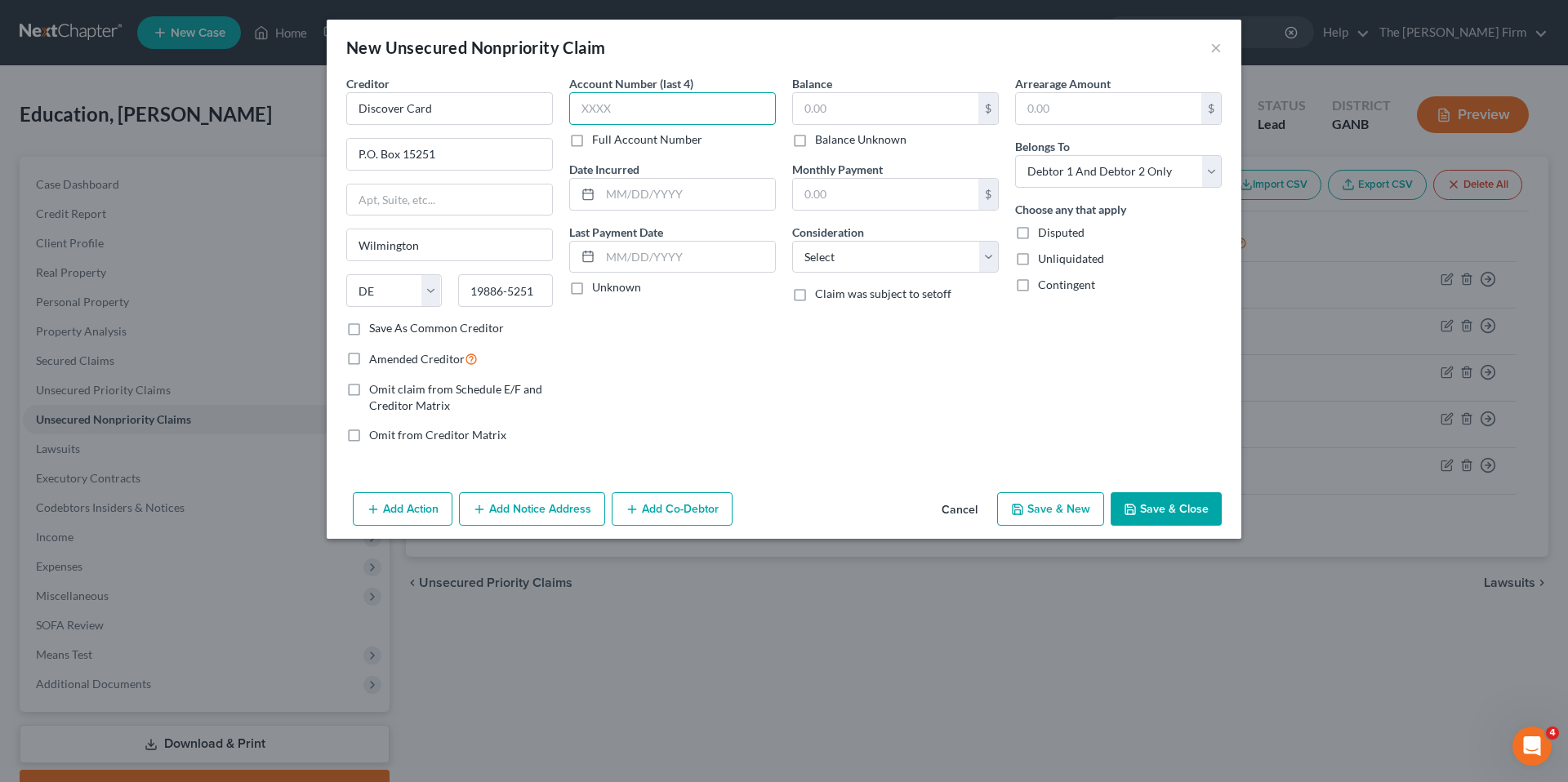
click at [606, 110] on input "text" at bounding box center [672, 109] width 207 height 33
type input "2222"
click at [838, 110] on input "text" at bounding box center [886, 109] width 185 height 31
type input "18,911.00"
click at [1053, 514] on button "Save & New" at bounding box center [1051, 510] width 107 height 34
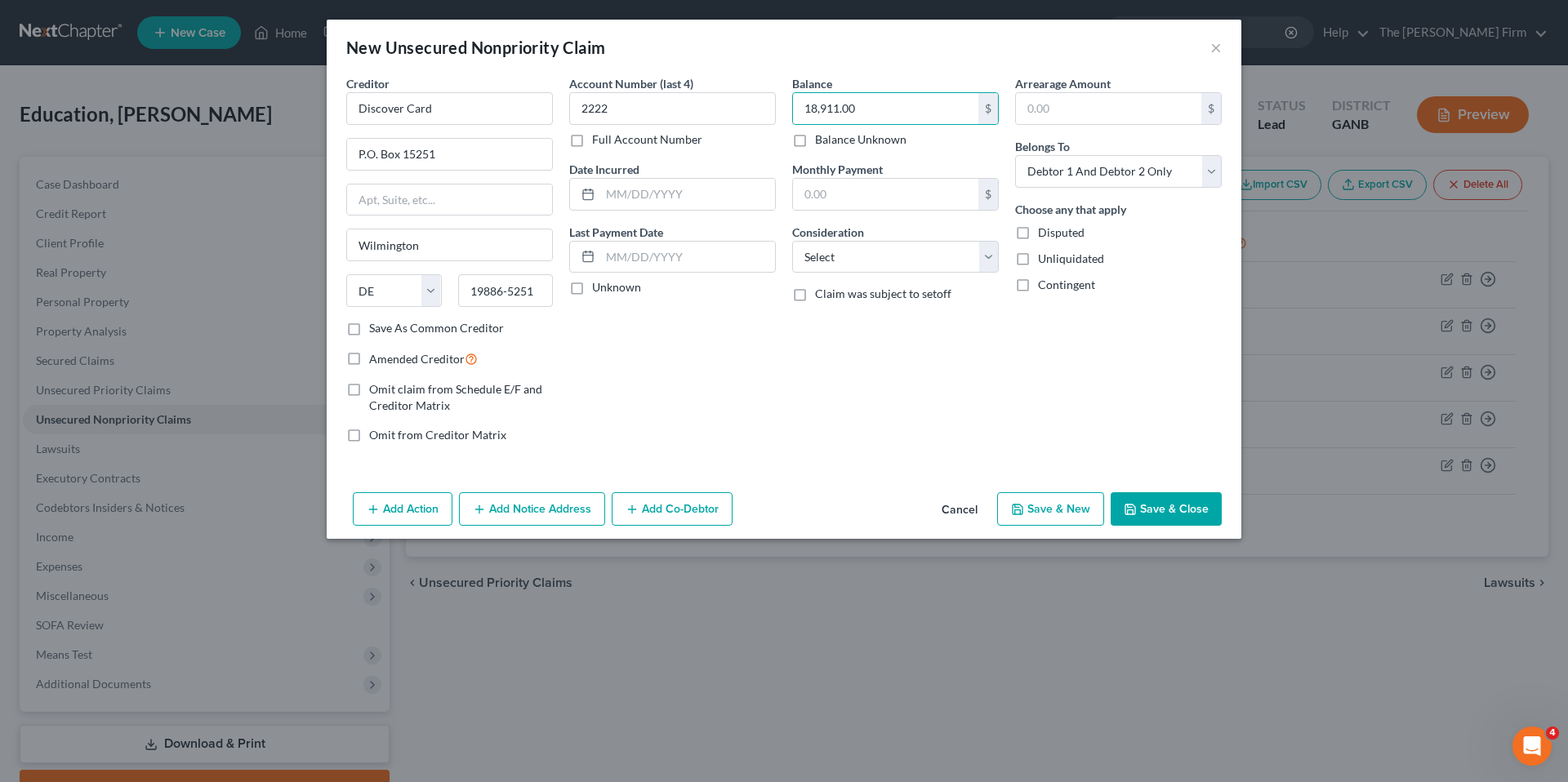
select select "2"
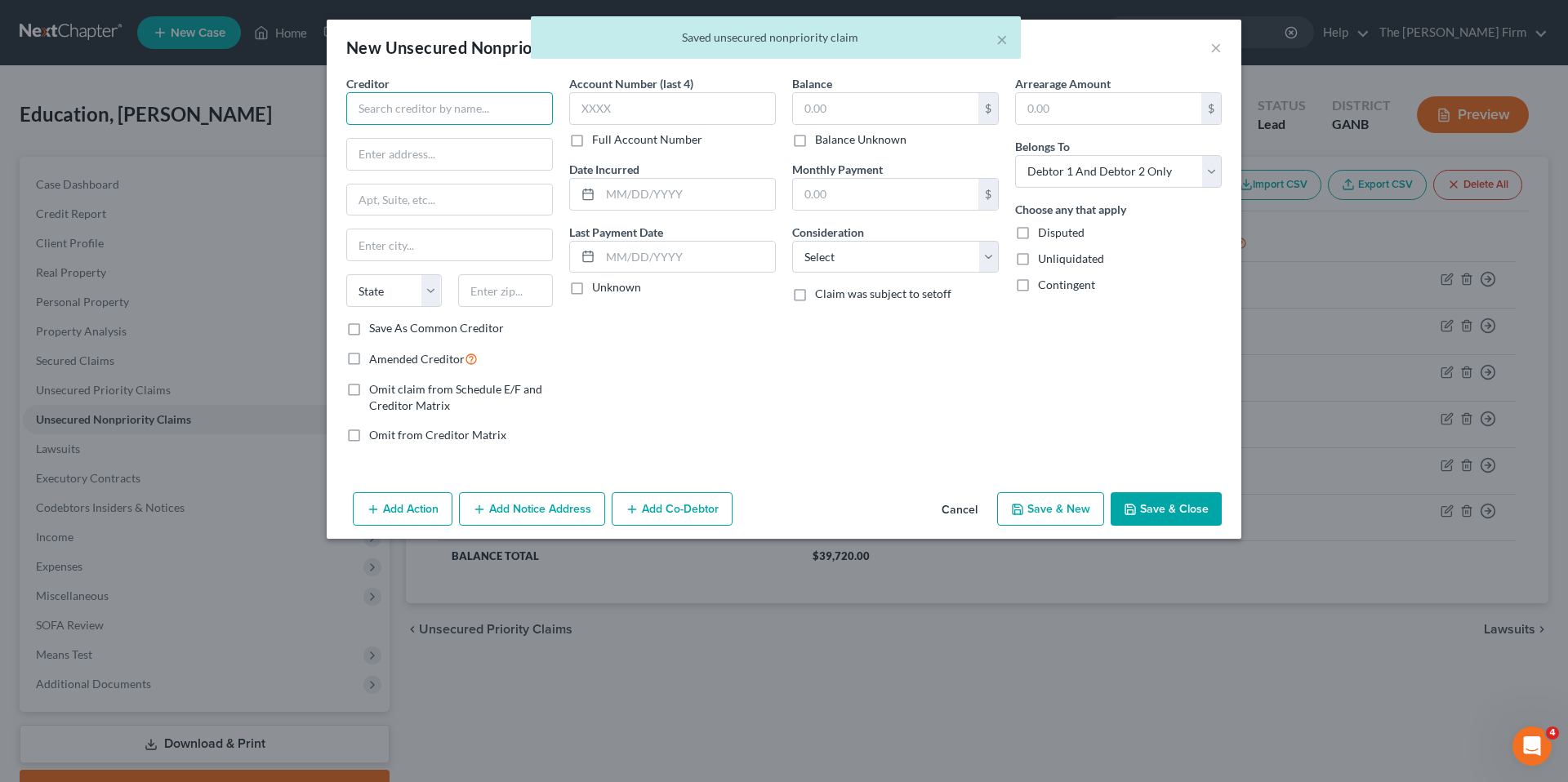
click at [411, 102] on input "text" at bounding box center [450, 109] width 207 height 33
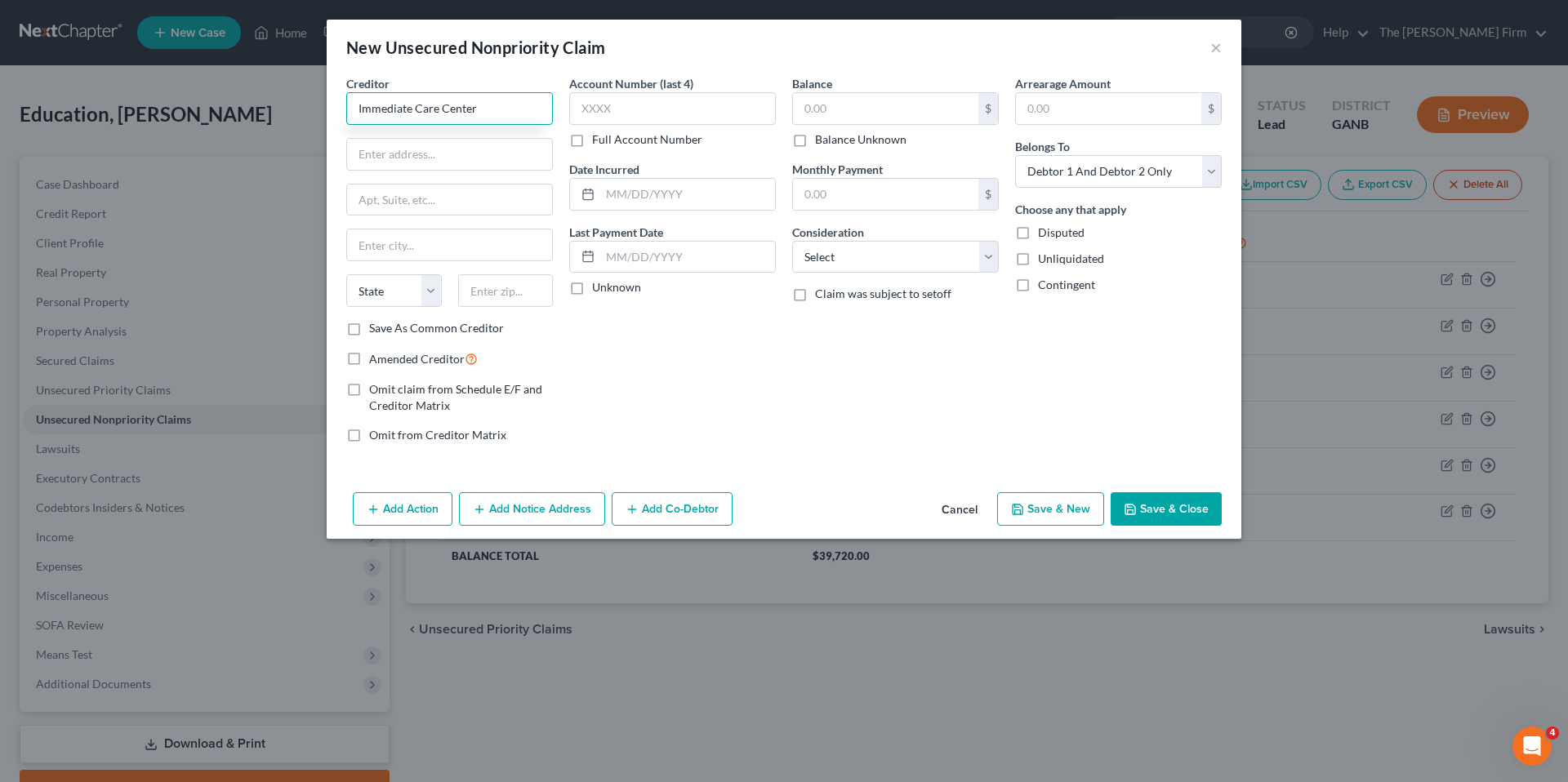
type input "Immediate Care Center"
type input "[STREET_ADDRESS]"
type input "[GEOGRAPHIC_DATA]"
select select "18"
type input "40219"
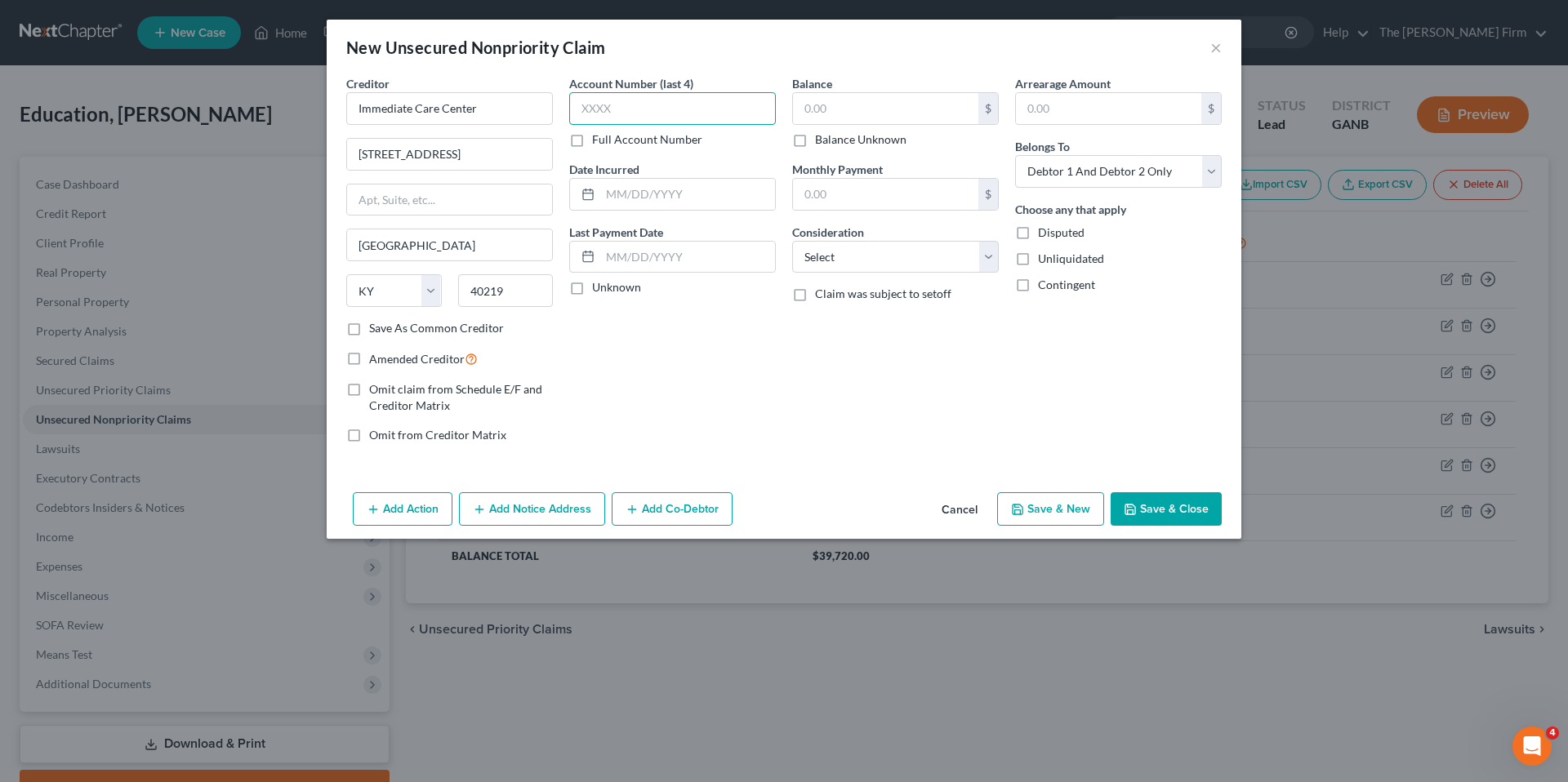
click at [646, 107] on input "text" at bounding box center [672, 109] width 207 height 33
type input "1111"
click at [850, 112] on input "text" at bounding box center [886, 109] width 185 height 31
type input "7,270.00"
click at [1069, 505] on button "Save & New" at bounding box center [1051, 510] width 107 height 34
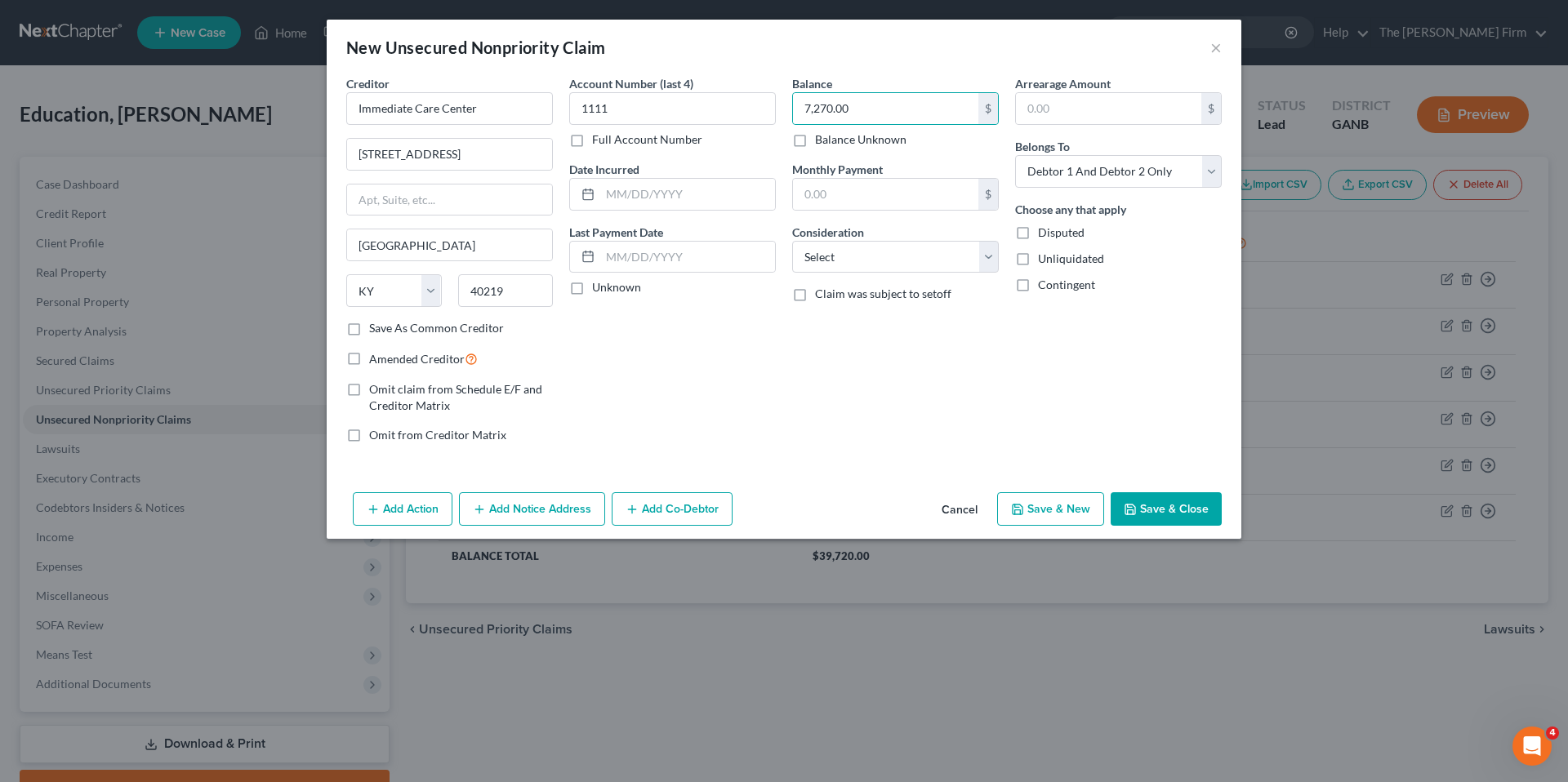
select select "2"
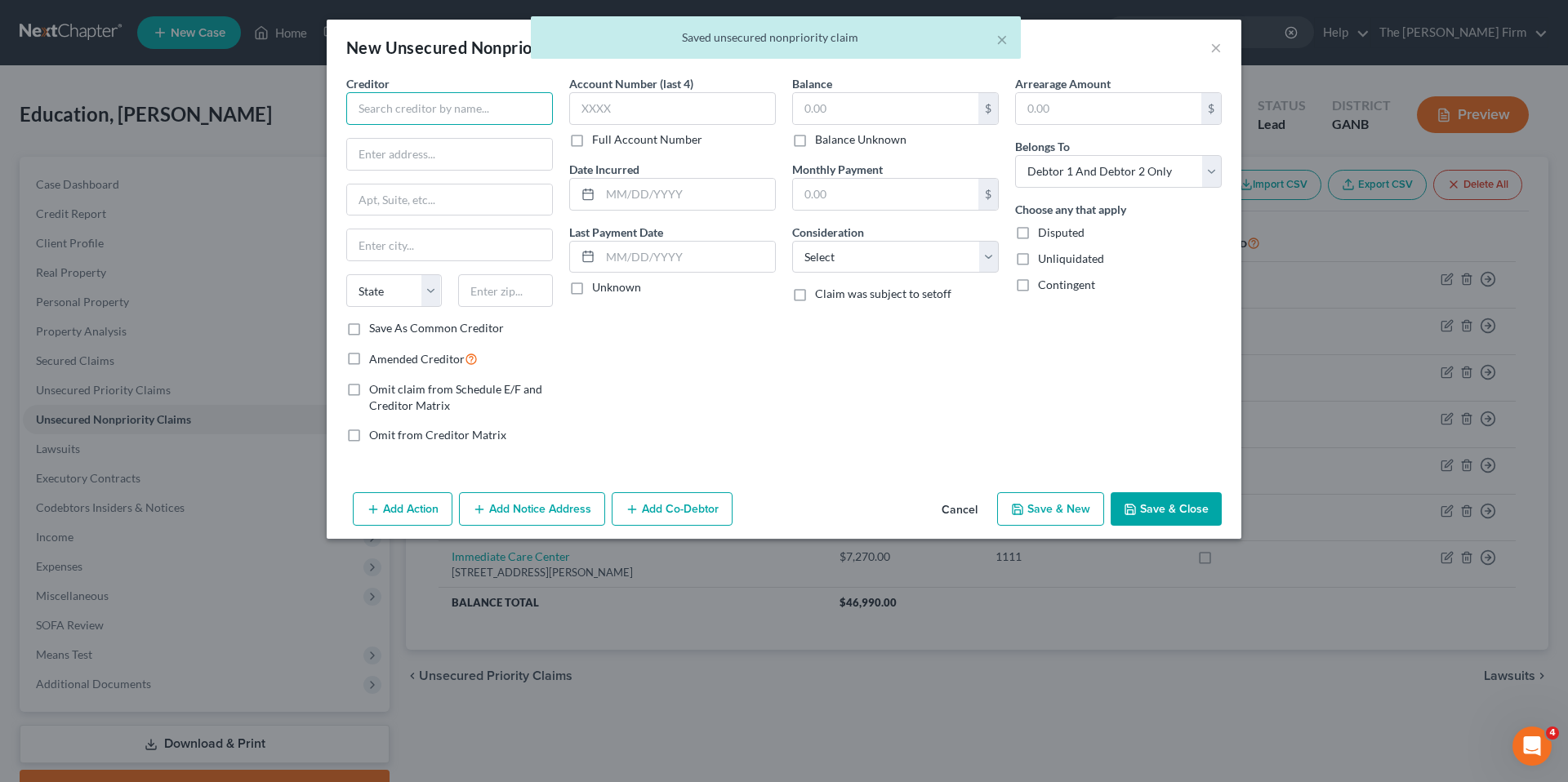
click at [422, 118] on input "text" at bounding box center [450, 109] width 207 height 33
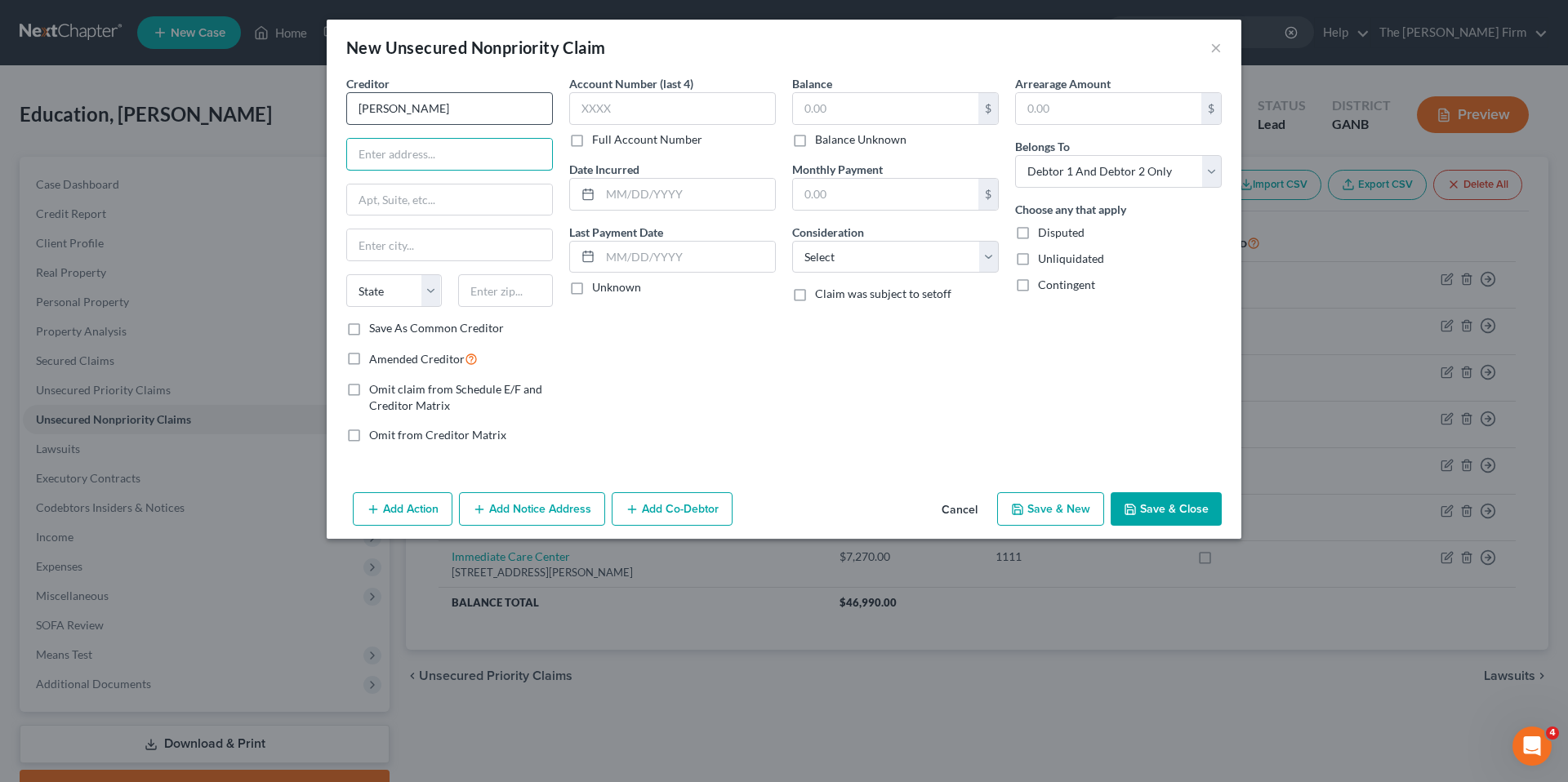
type input "[PERSON_NAME]"
type input "P.O. Box 960001"
type input "Orlando"
select select "9"
type input "32896-0001"
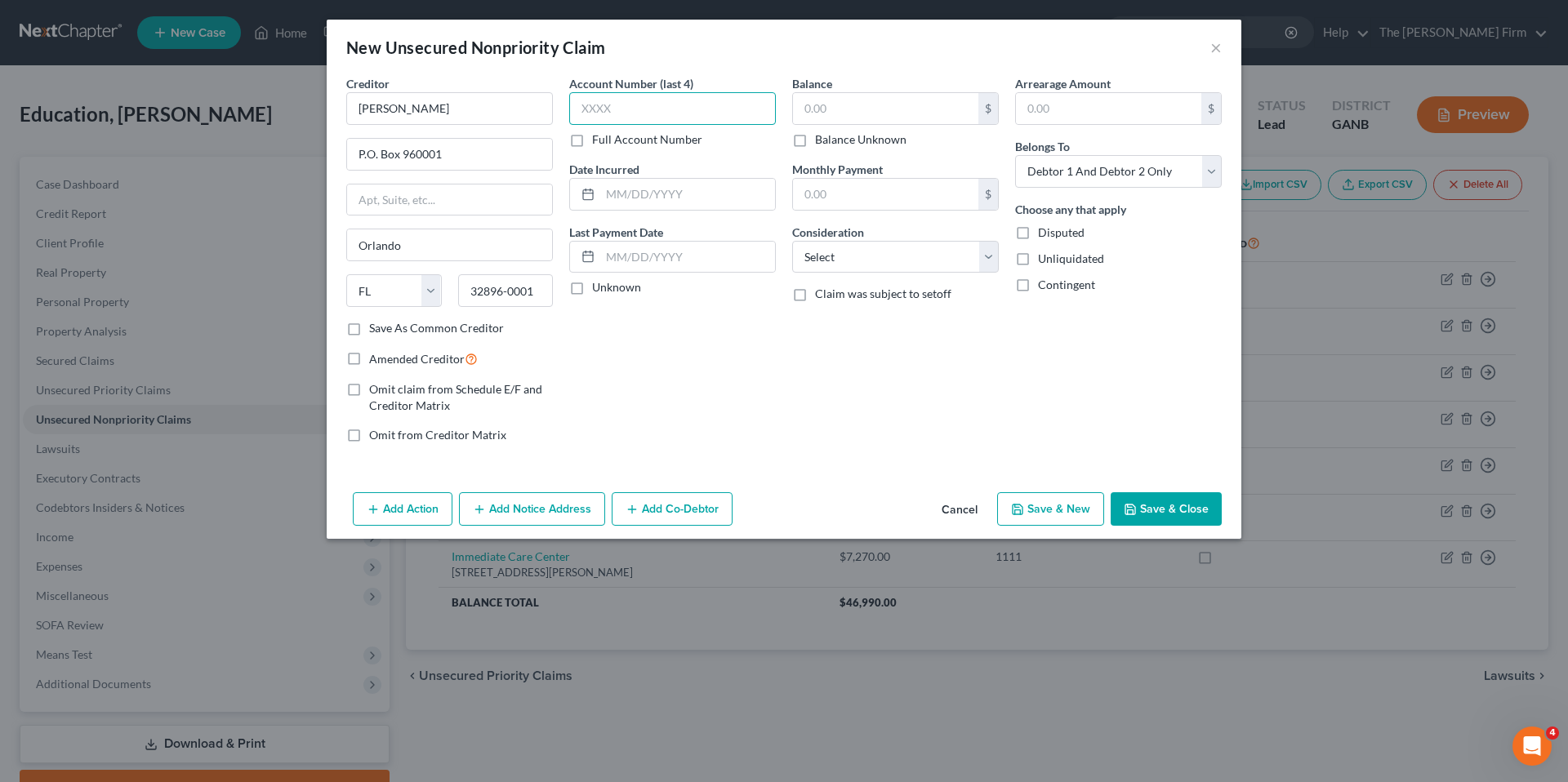
click at [656, 110] on input "text" at bounding box center [672, 109] width 207 height 33
type input "1100"
type input "4,822.00"
click at [632, 197] on input "text" at bounding box center [687, 194] width 175 height 31
click at [1059, 507] on button "Save & New" at bounding box center [1051, 510] width 107 height 34
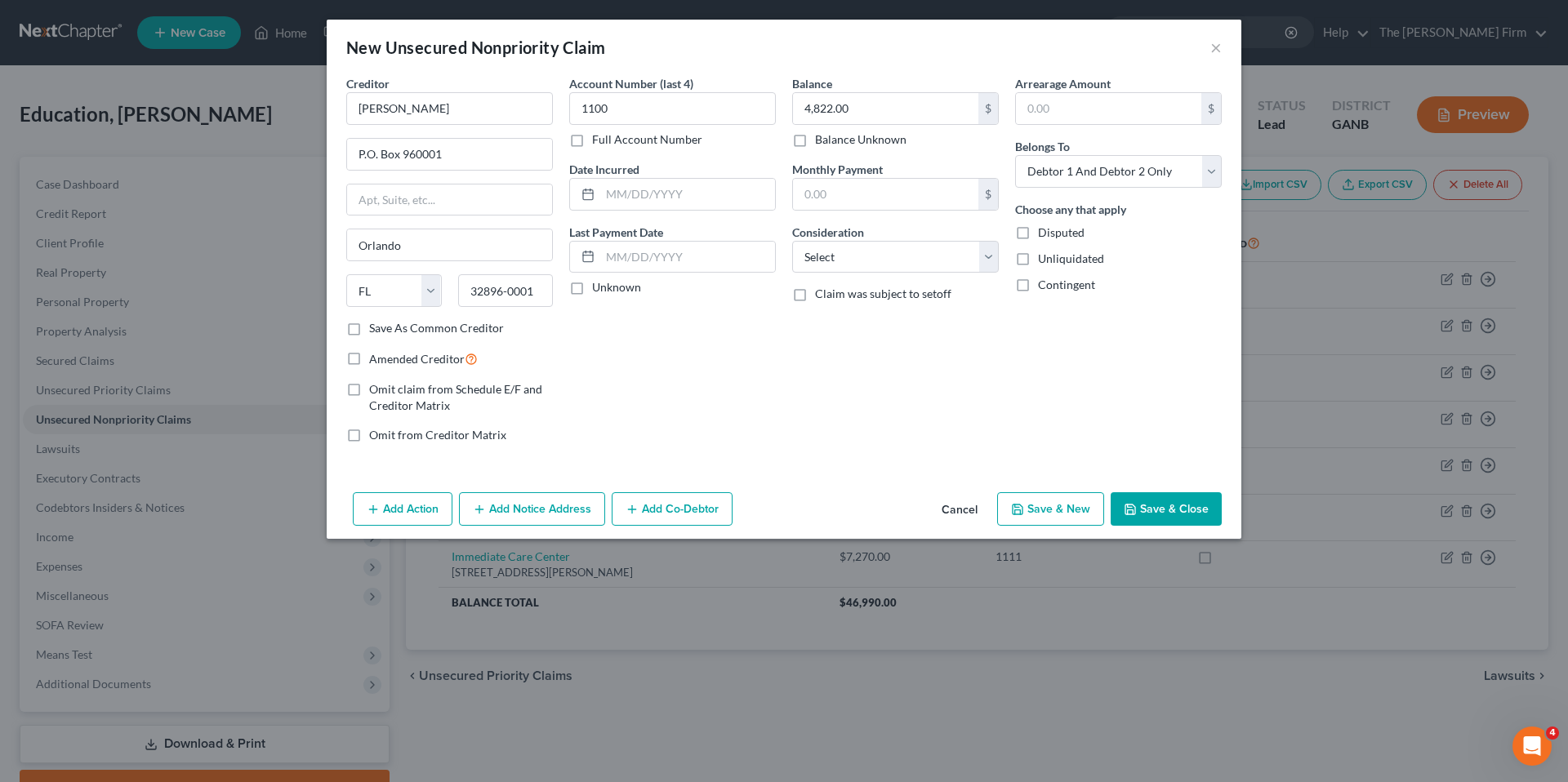
select select "2"
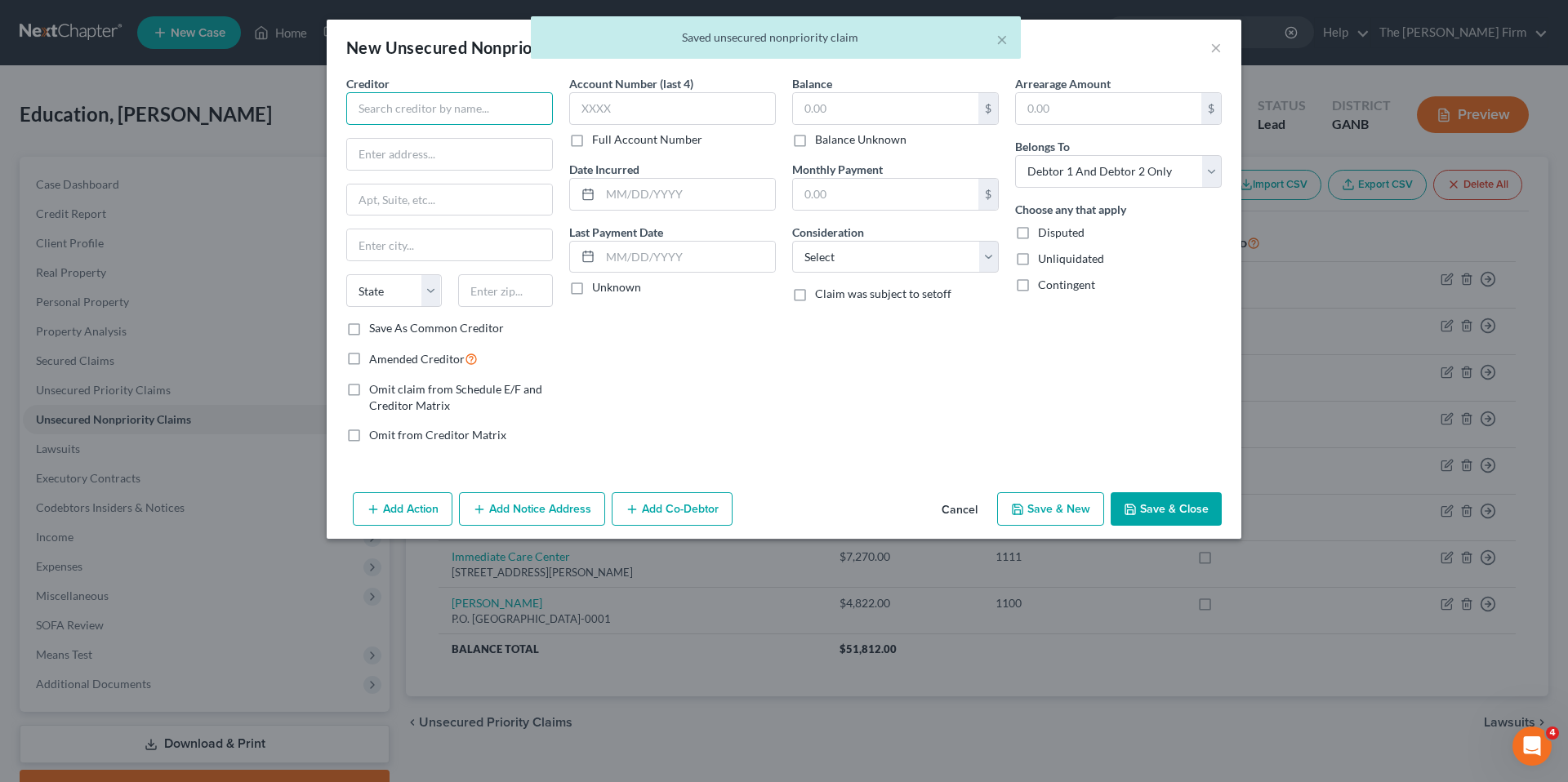
click at [451, 102] on input "text" at bounding box center [450, 109] width 207 height 33
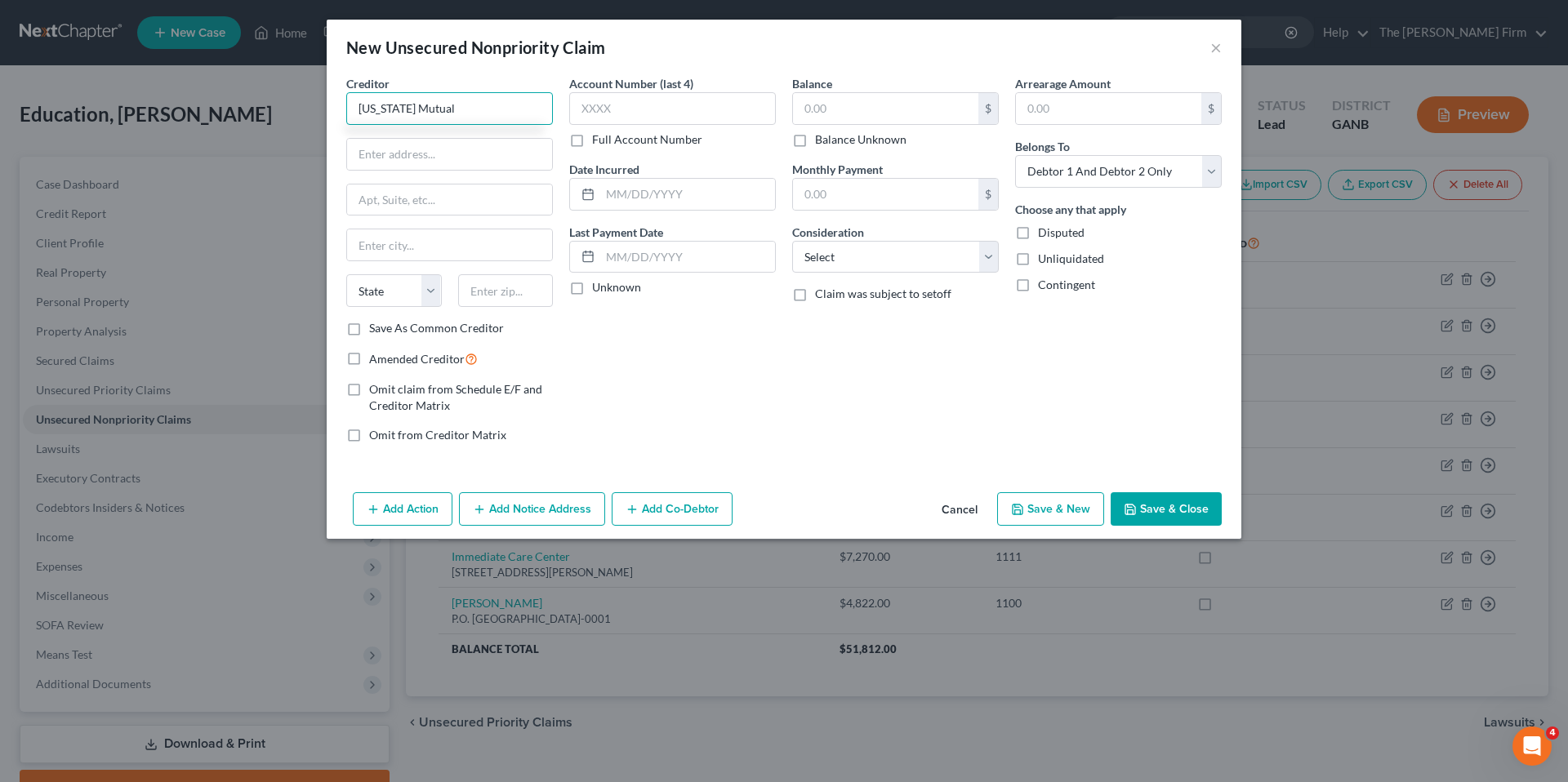
type input "[US_STATE] Mutual"
type input "[STREET_ADDRESS]"
type input "Chatanooga"
select select "44"
type input "37411"
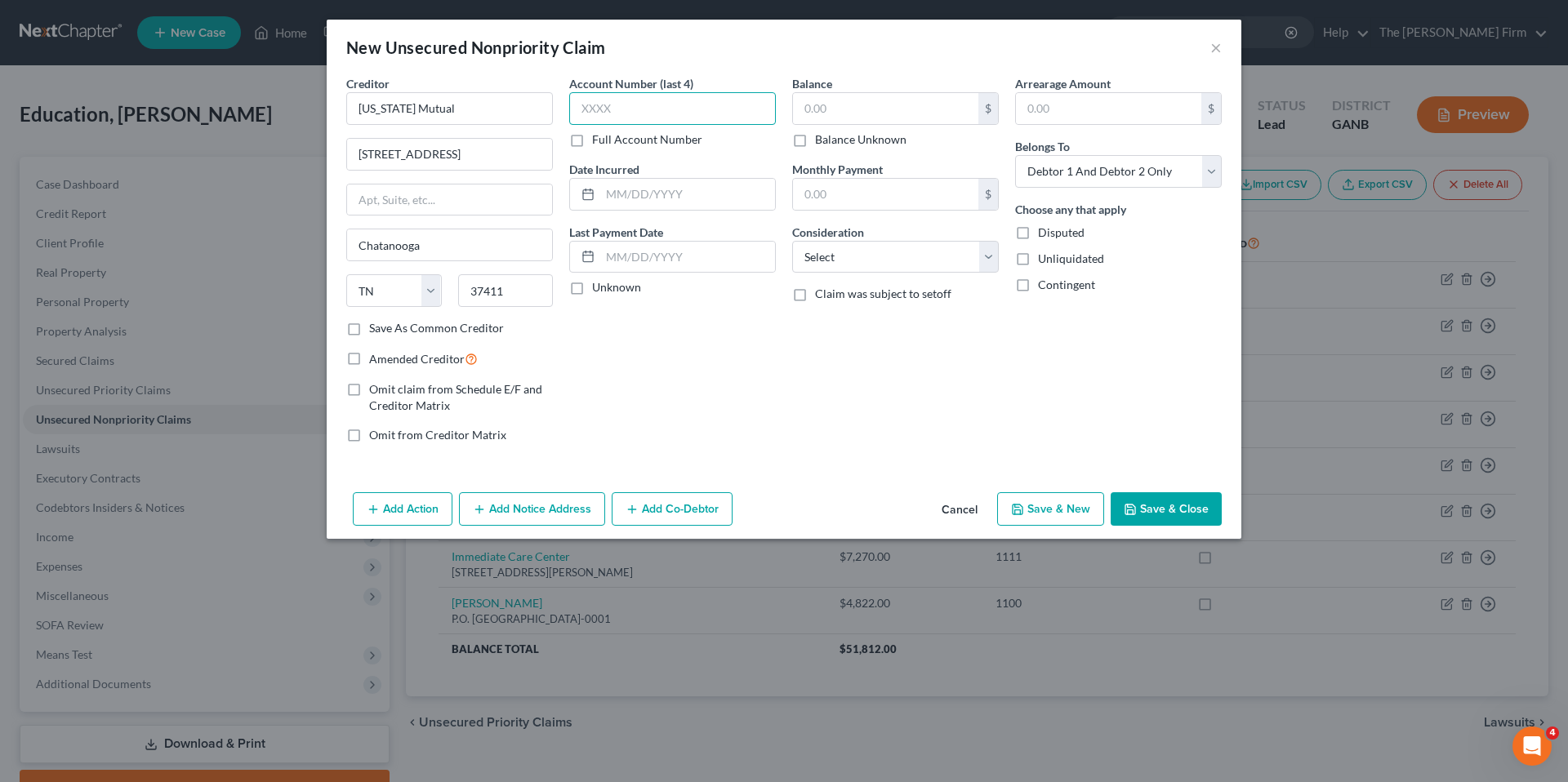
type input "Chattanooga"
click at [671, 106] on input "text" at bounding box center [672, 109] width 207 height 33
type input "1222"
click at [840, 119] on input "text" at bounding box center [886, 109] width 185 height 31
type input "10,390.00"
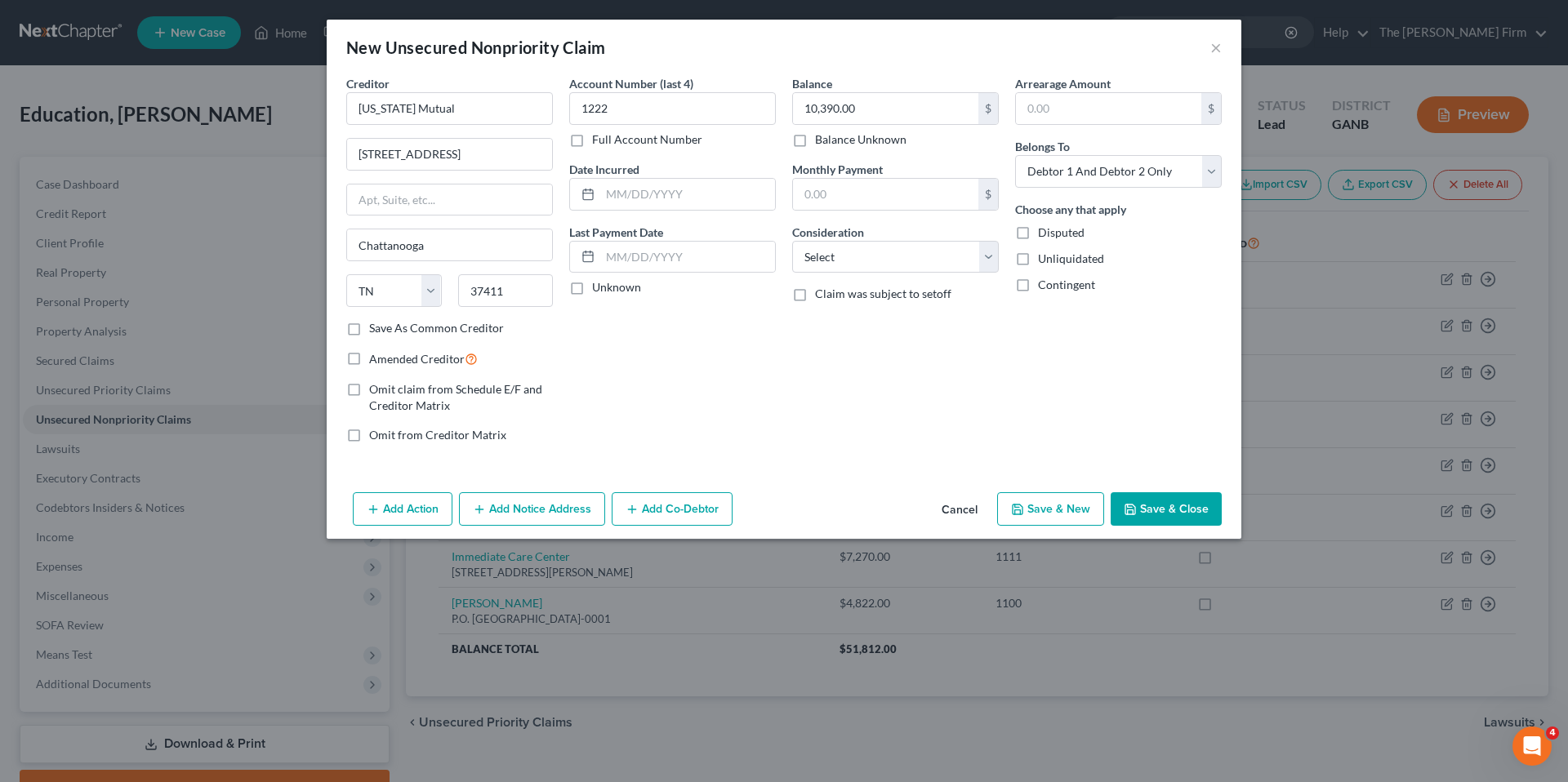
click at [1154, 513] on button "Save & Close" at bounding box center [1166, 510] width 111 height 34
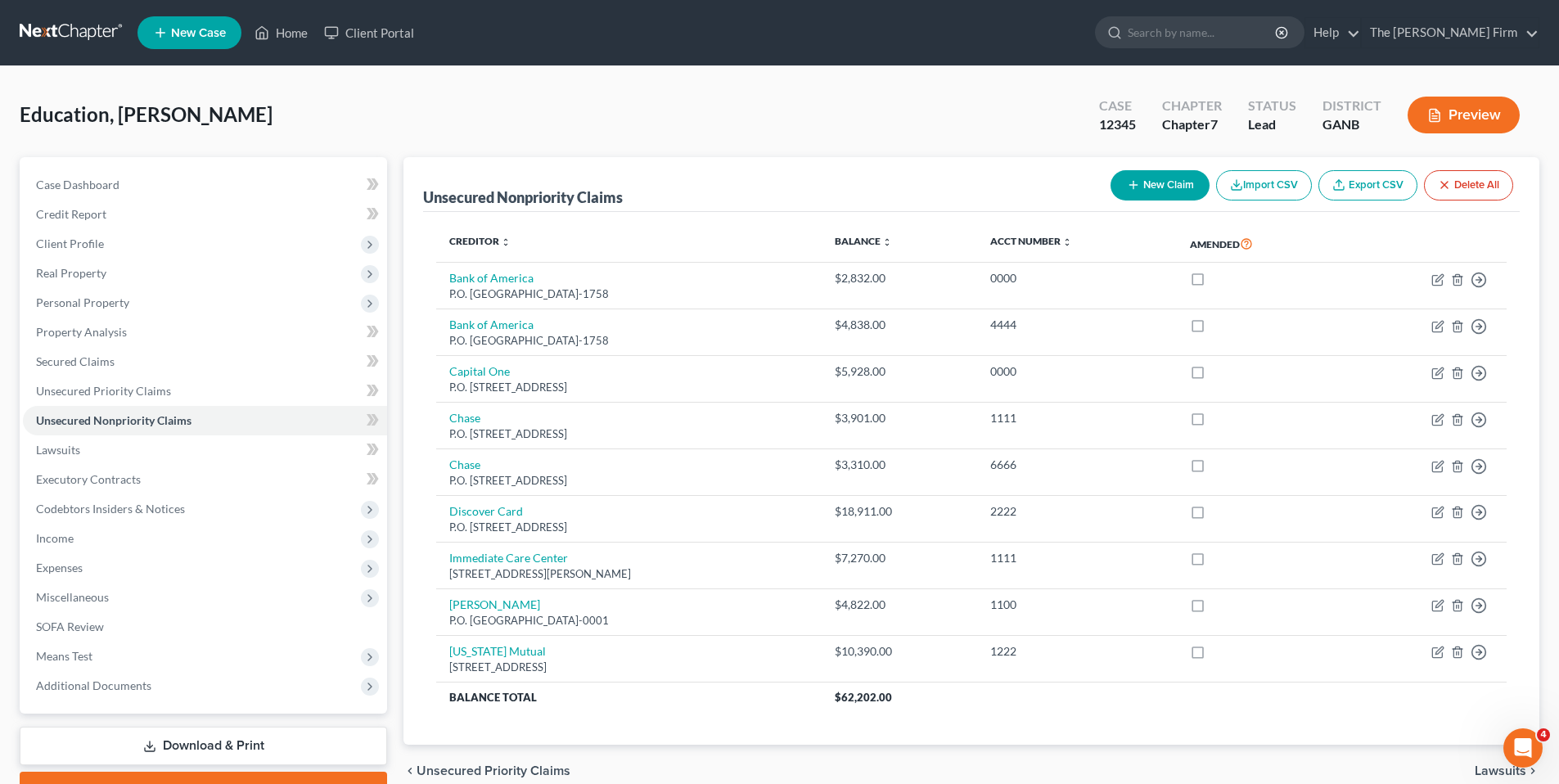
click at [1483, 117] on button "Preview" at bounding box center [1463, 115] width 112 height 36
